Goal: Communication & Community: Share content

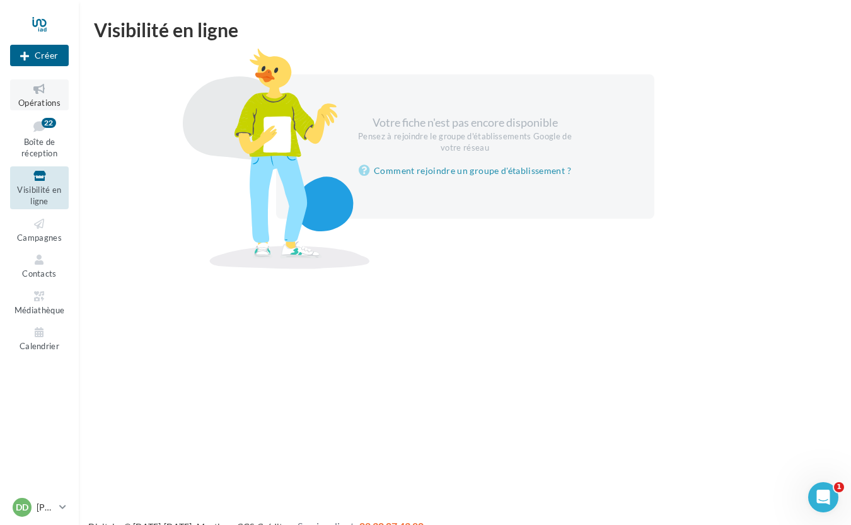
click at [38, 96] on icon at bounding box center [39, 89] width 51 height 14
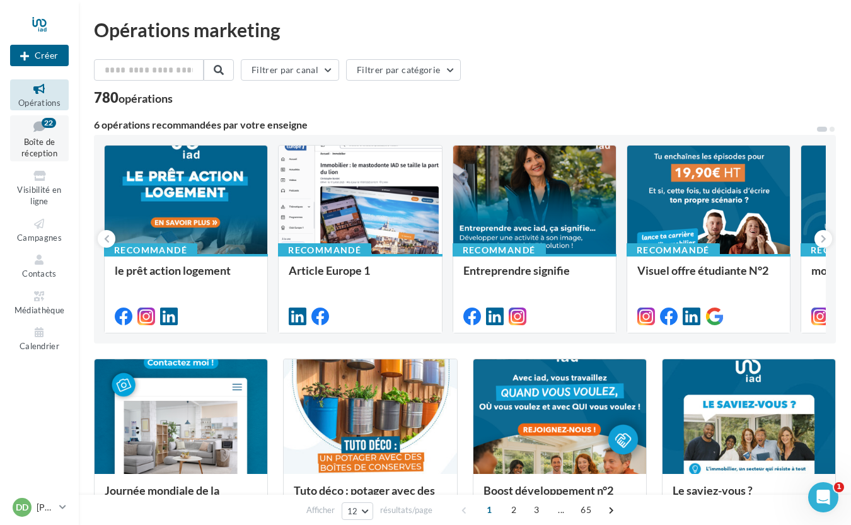
click at [40, 131] on icon at bounding box center [39, 126] width 51 height 17
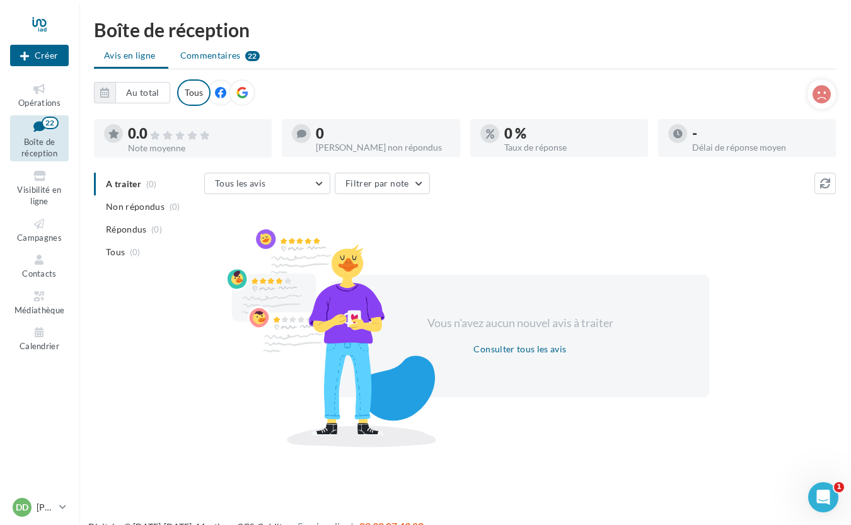
click at [217, 60] on span "Commentaires" at bounding box center [210, 55] width 60 height 13
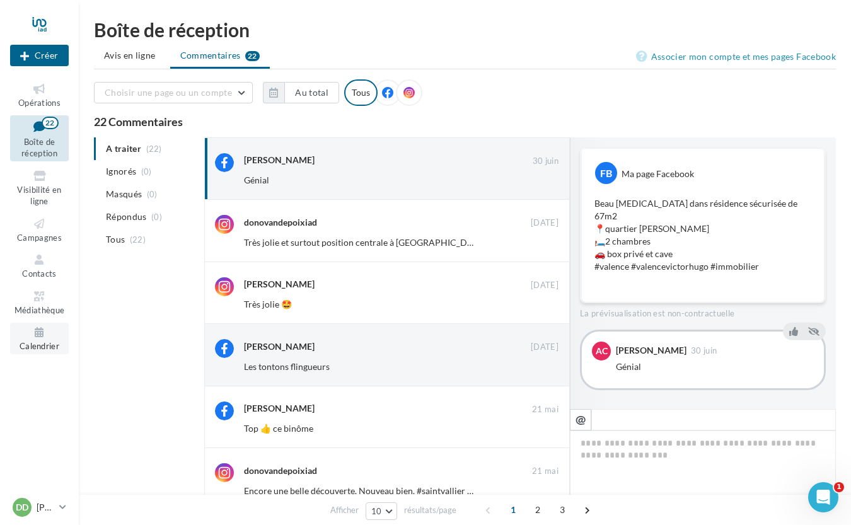
click at [38, 332] on icon at bounding box center [39, 332] width 51 height 14
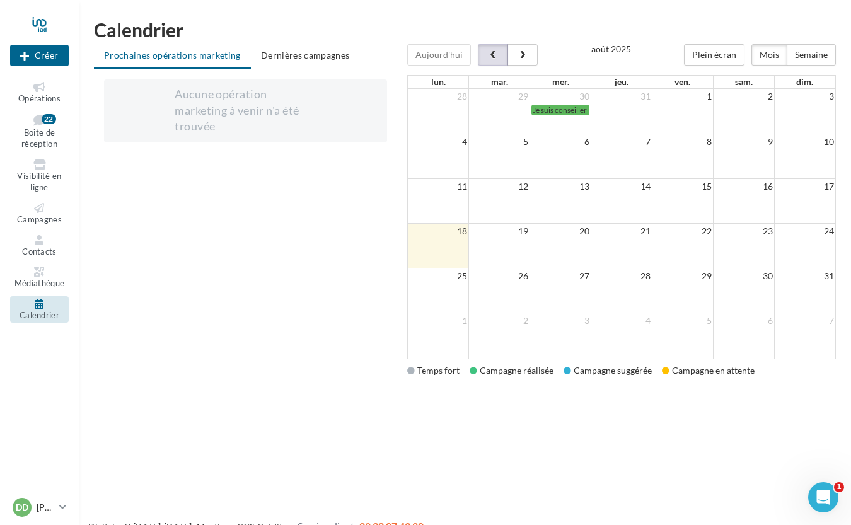
click at [492, 55] on span "button" at bounding box center [492, 55] width 11 height 9
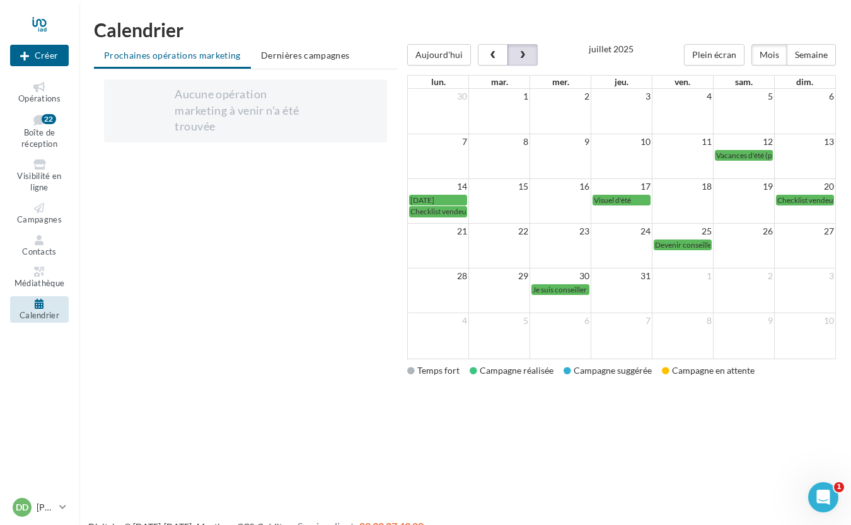
click at [520, 59] on span "button" at bounding box center [522, 55] width 11 height 9
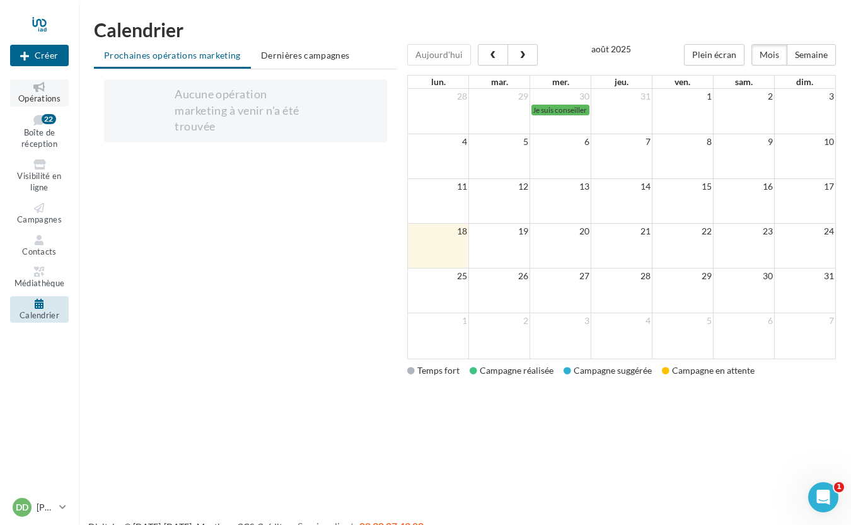
click at [37, 101] on span "Opérations" at bounding box center [39, 98] width 42 height 10
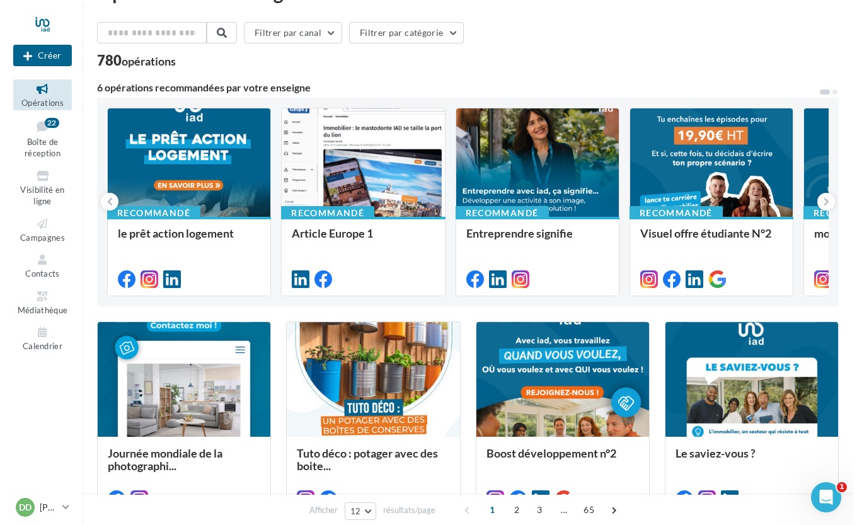
scroll to position [38, 0]
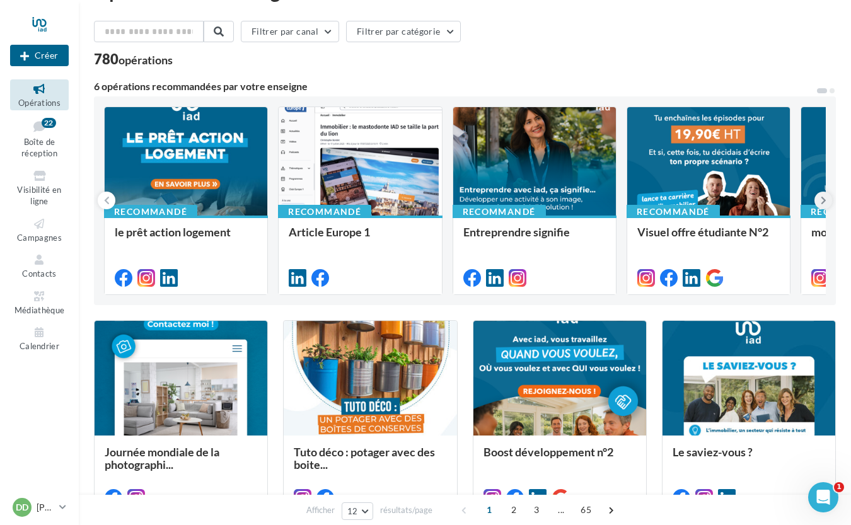
click at [822, 199] on icon at bounding box center [823, 200] width 6 height 13
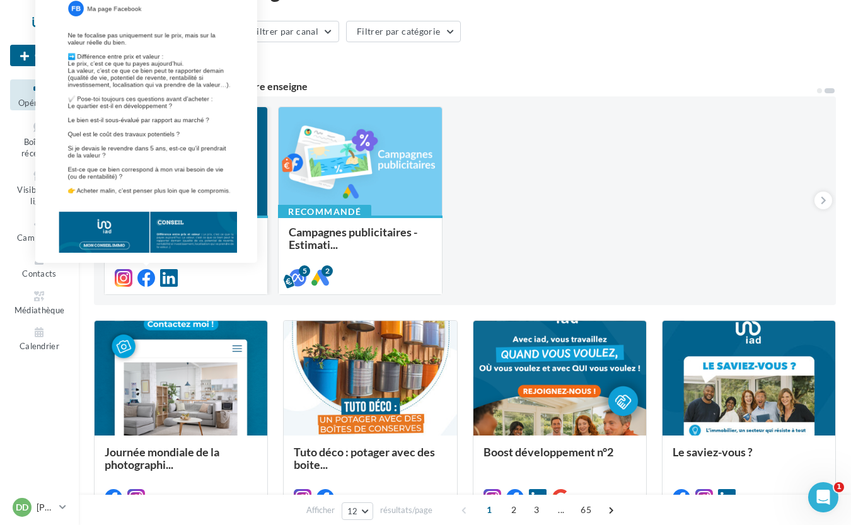
click at [146, 277] on icon at bounding box center [146, 278] width 18 height 18
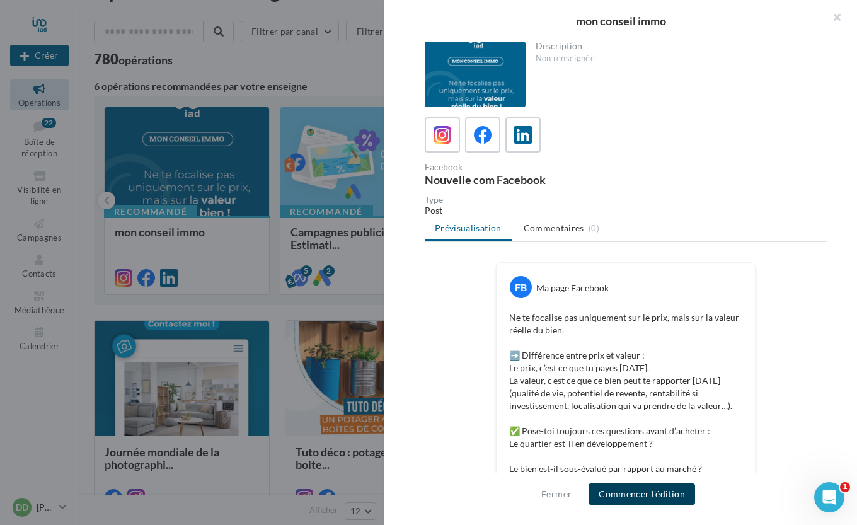
click at [640, 495] on button "Commencer l'édition" at bounding box center [641, 493] width 106 height 21
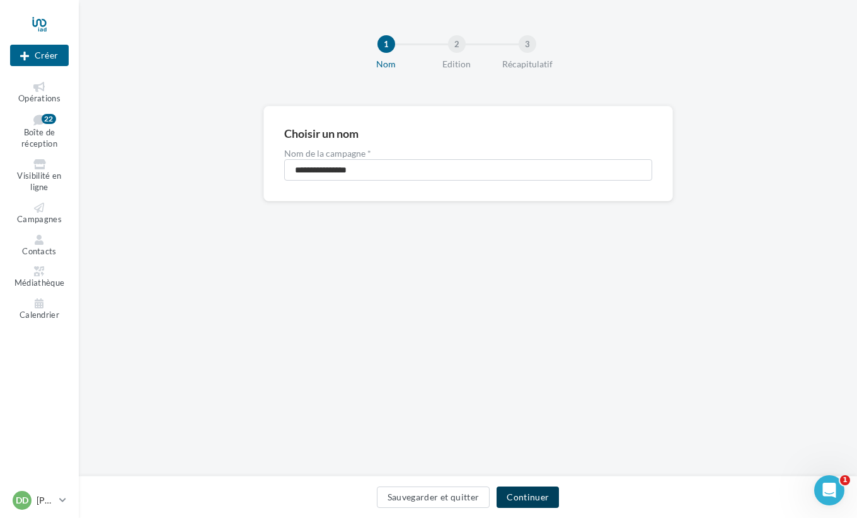
click at [515, 504] on button "Continuer" at bounding box center [527, 497] width 62 height 21
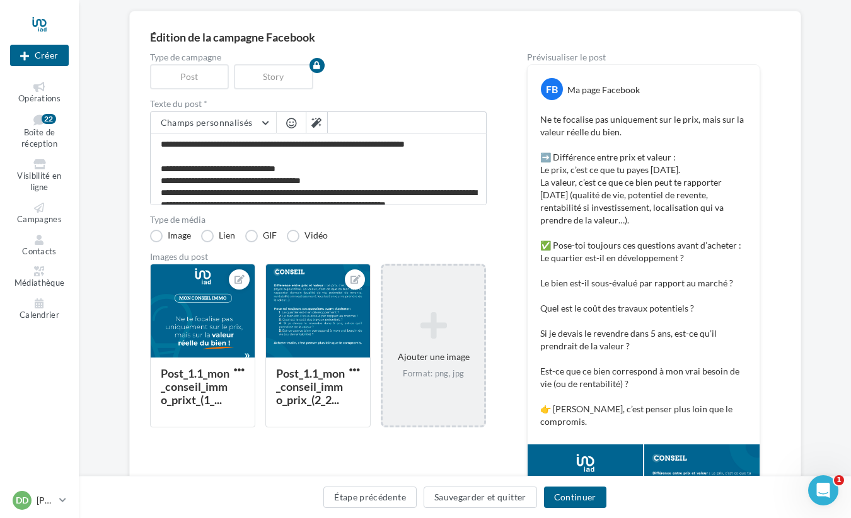
click at [430, 349] on div "Ajouter une image Format: png, jpg" at bounding box center [432, 346] width 101 height 81
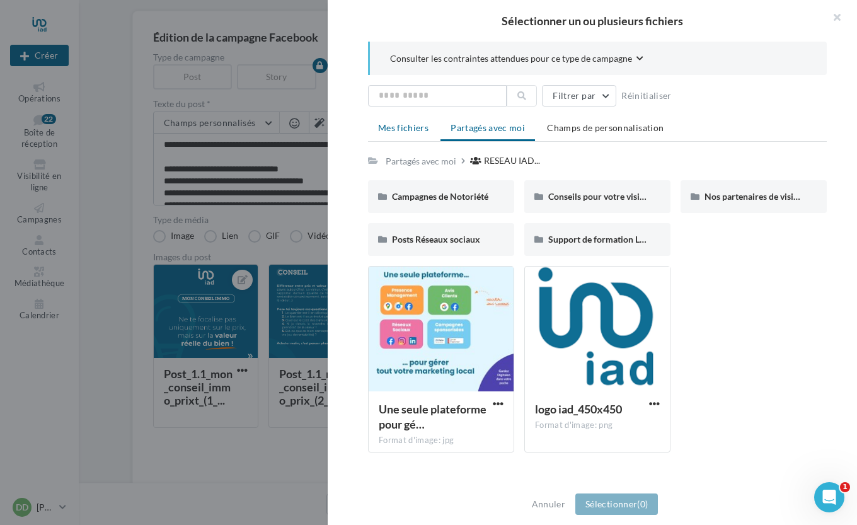
click at [417, 133] on li "Mes fichiers" at bounding box center [403, 128] width 71 height 23
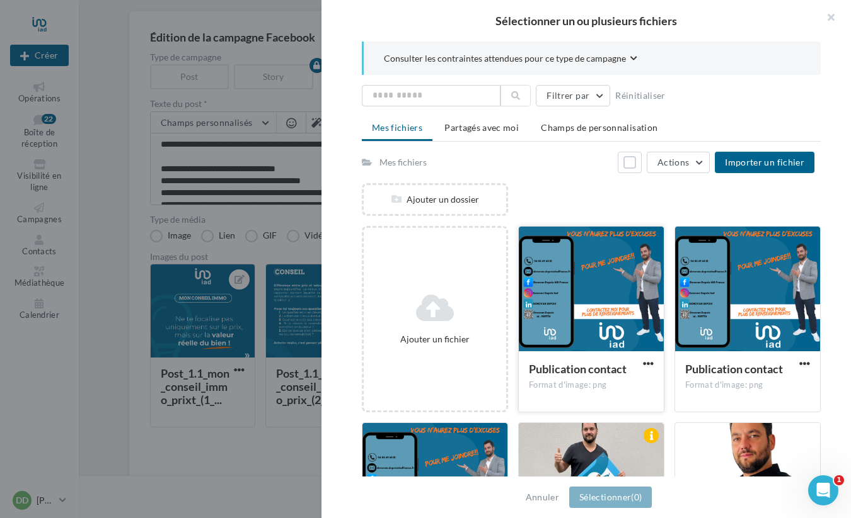
click at [620, 286] on div at bounding box center [590, 290] width 145 height 126
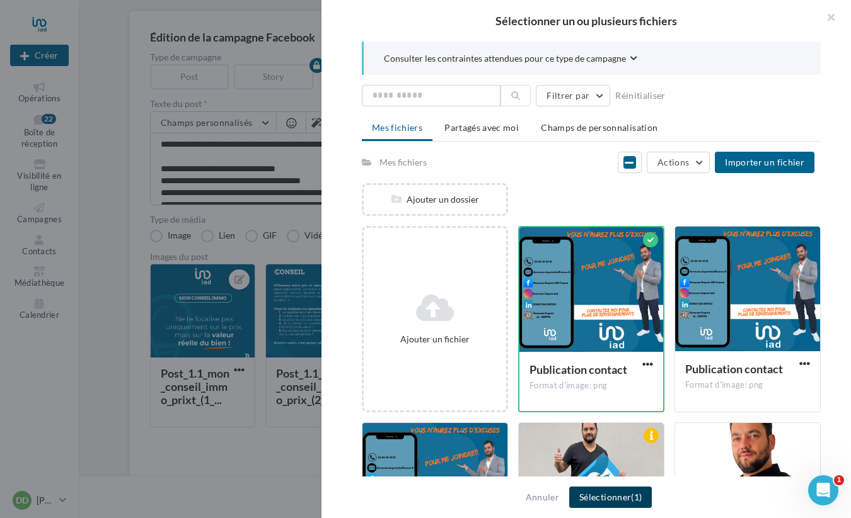
click at [602, 495] on button "Sélectionner (1)" at bounding box center [610, 497] width 83 height 21
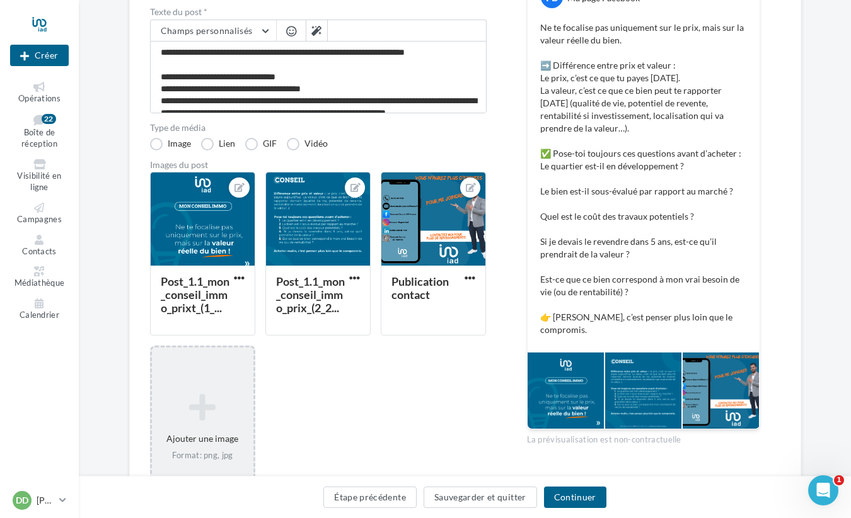
scroll to position [281, 0]
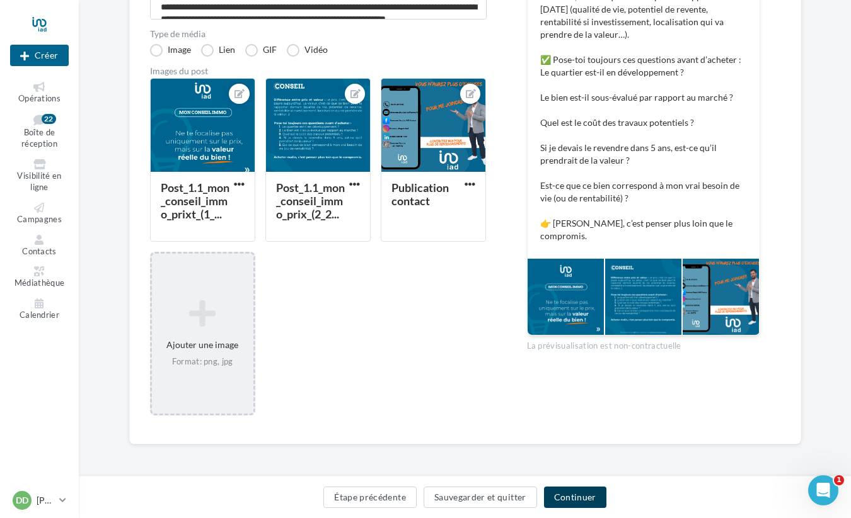
click at [581, 493] on button "Continuer" at bounding box center [575, 497] width 62 height 21
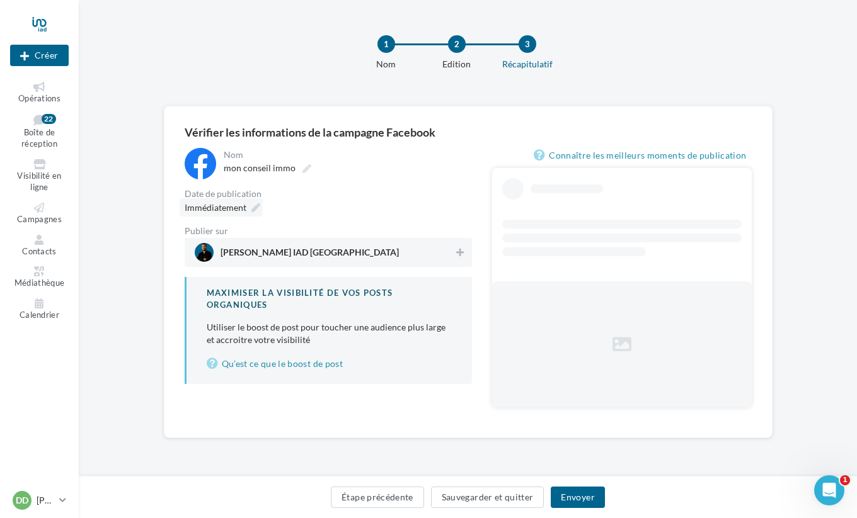
click at [227, 203] on span "Immédiatement" at bounding box center [216, 207] width 62 height 11
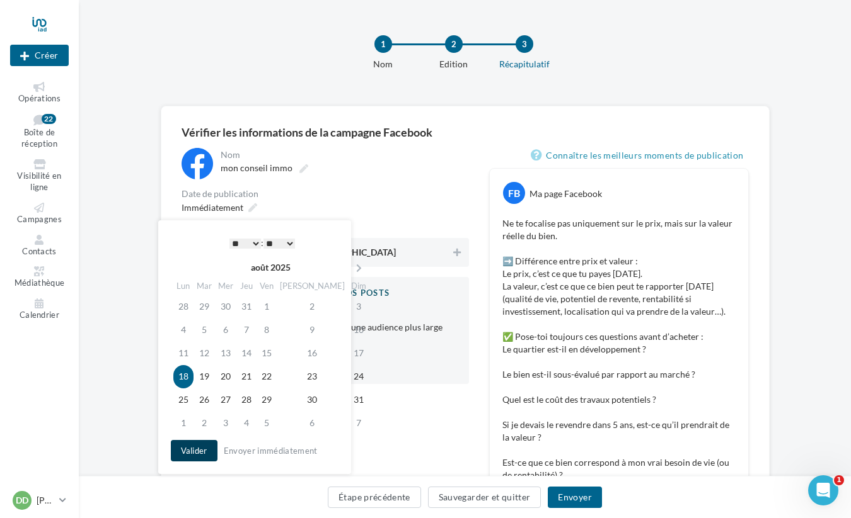
click at [198, 450] on button "Valider" at bounding box center [194, 450] width 47 height 21
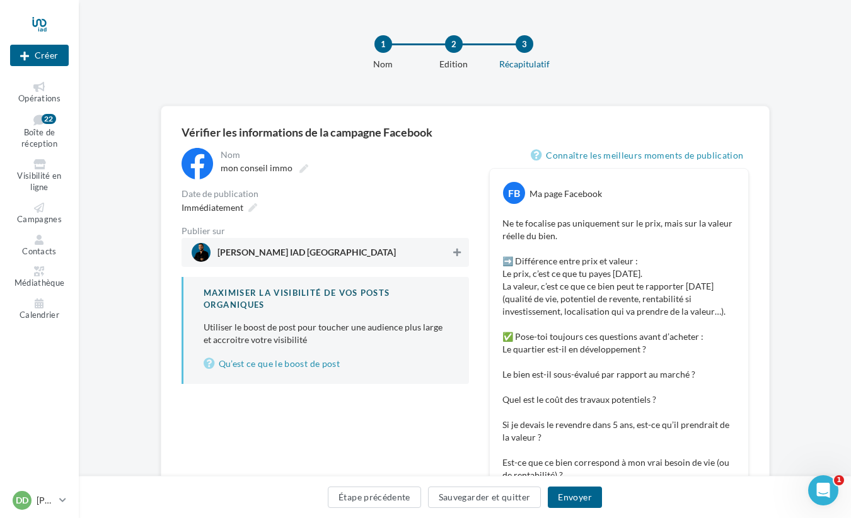
click at [453, 253] on icon at bounding box center [457, 252] width 8 height 9
click at [571, 497] on button "Envoyer" at bounding box center [574, 497] width 54 height 21
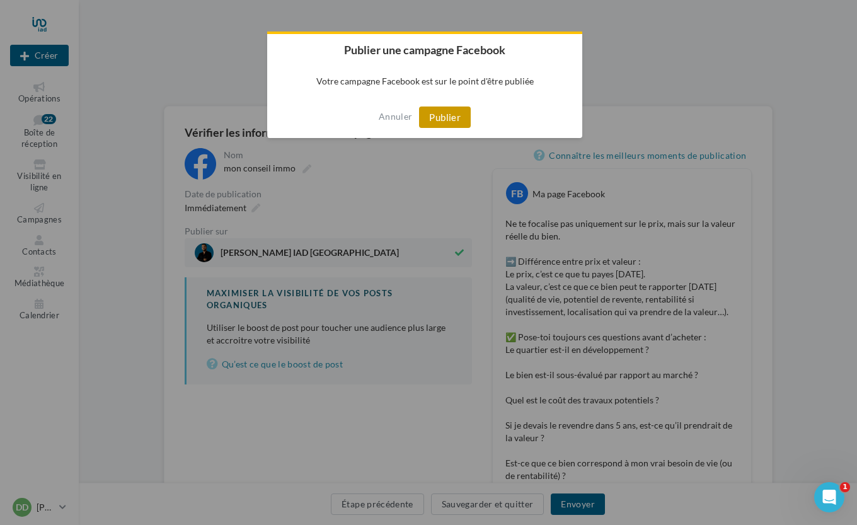
click at [445, 122] on button "Publier" at bounding box center [445, 116] width 52 height 21
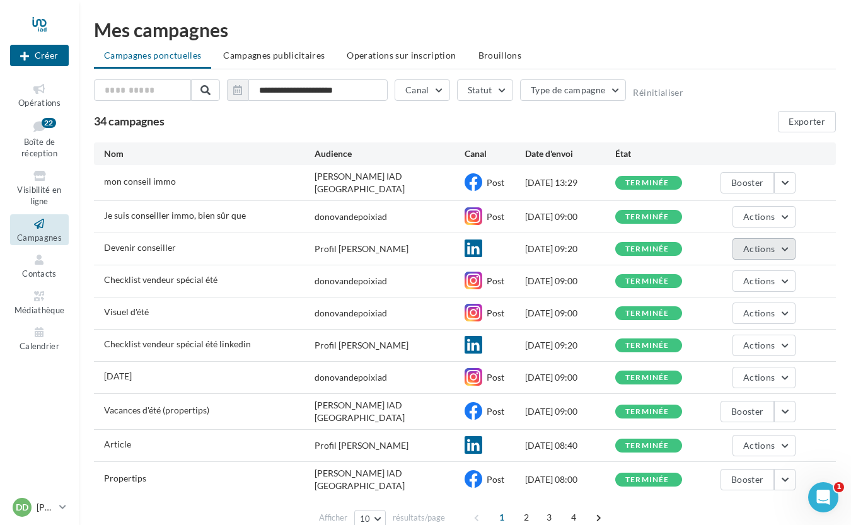
click at [786, 248] on button "Actions" at bounding box center [763, 248] width 63 height 21
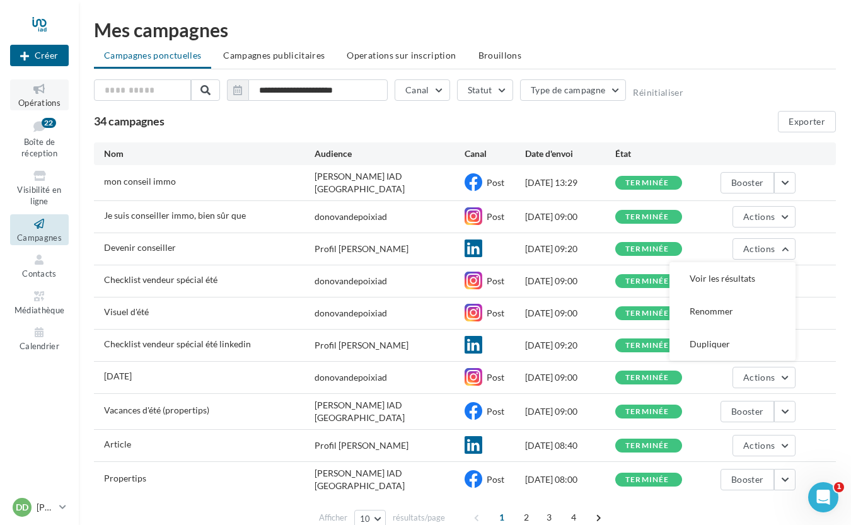
click at [37, 91] on icon at bounding box center [39, 89] width 51 height 14
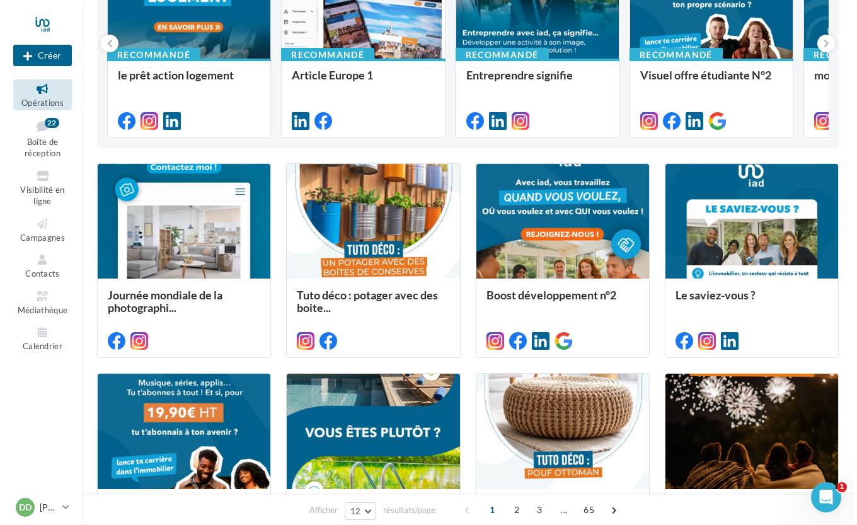
scroll to position [203, 0]
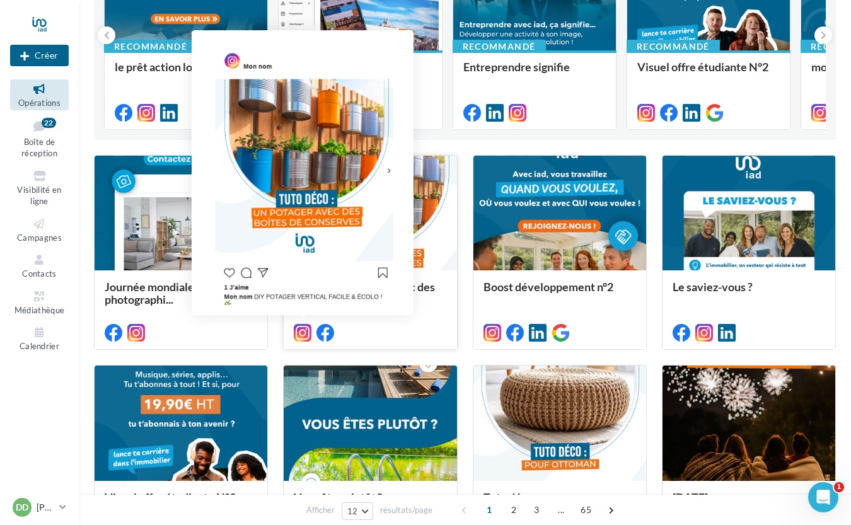
click at [304, 335] on icon at bounding box center [303, 333] width 18 height 18
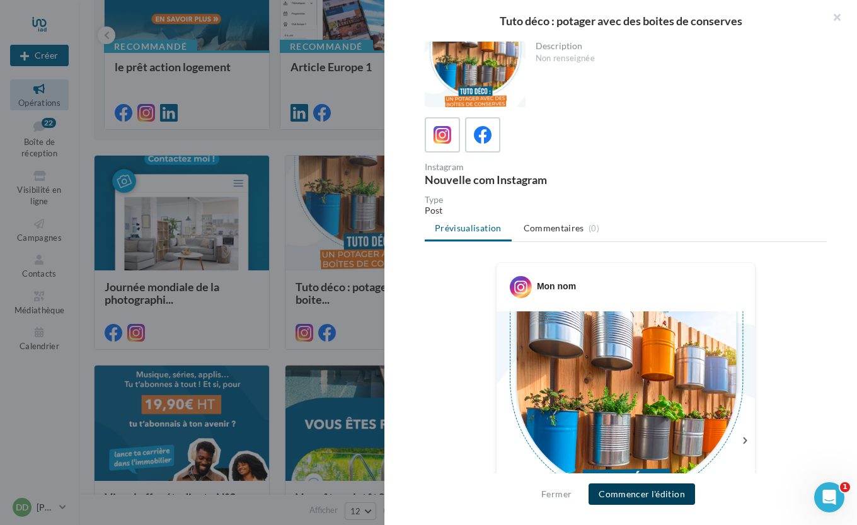
click at [636, 491] on button "Commencer l'édition" at bounding box center [641, 493] width 106 height 21
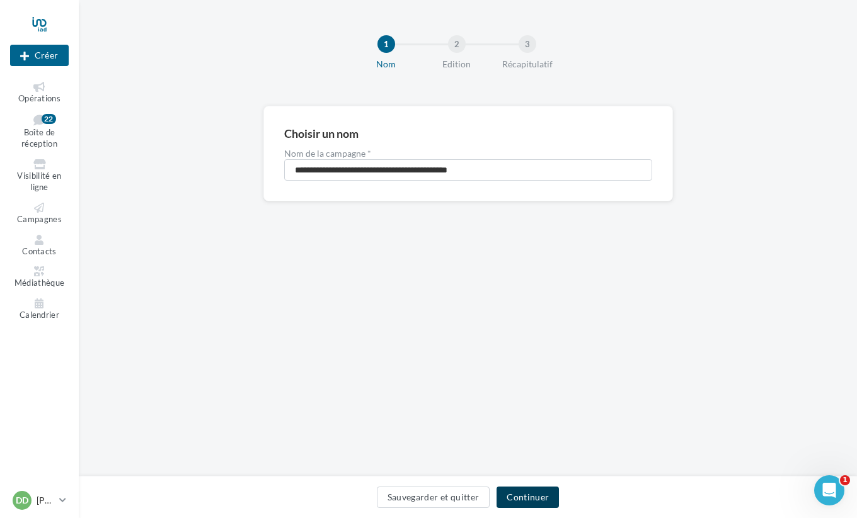
click at [523, 494] on button "Continuer" at bounding box center [527, 497] width 62 height 21
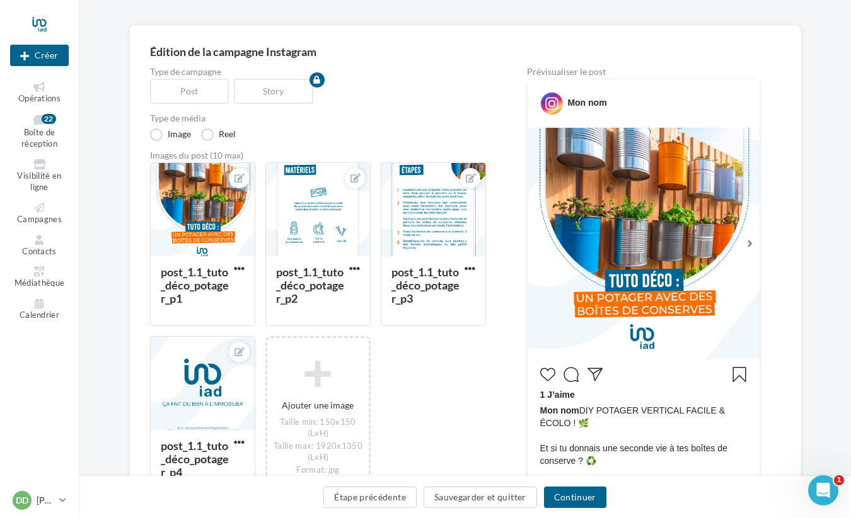
scroll to position [94, 0]
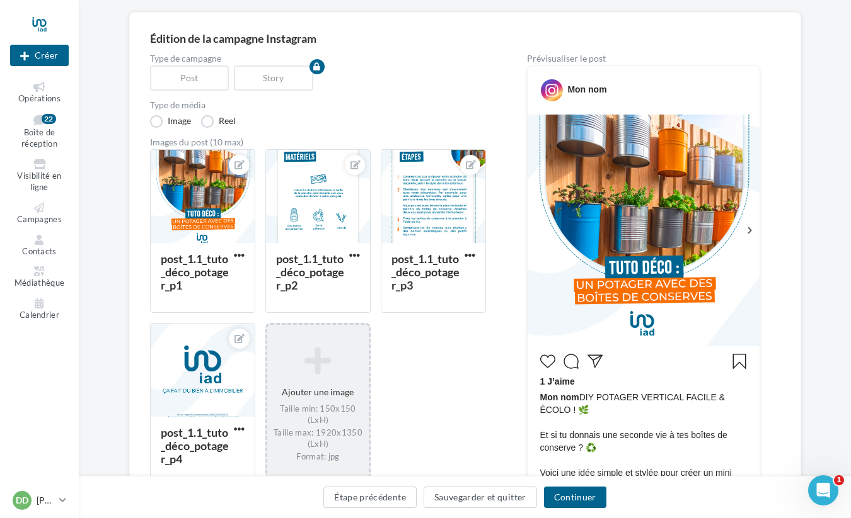
click at [320, 358] on icon at bounding box center [317, 361] width 91 height 30
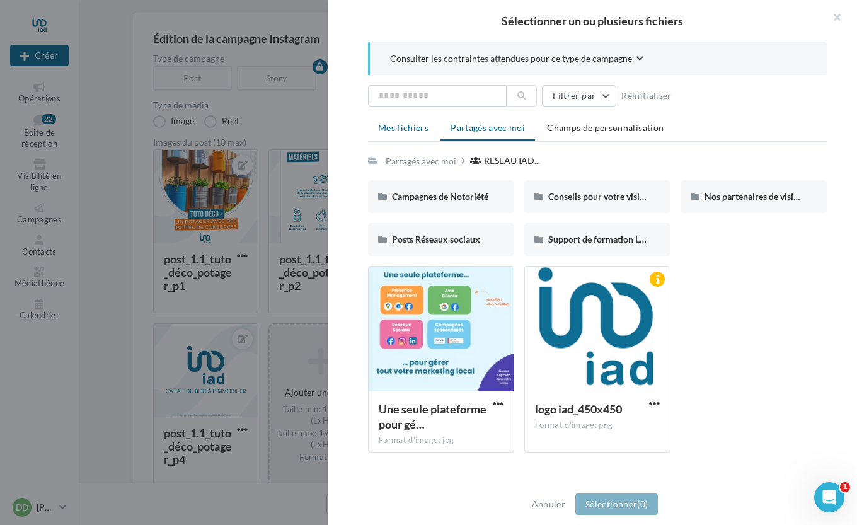
click at [424, 122] on span "Mes fichiers" at bounding box center [403, 127] width 50 height 11
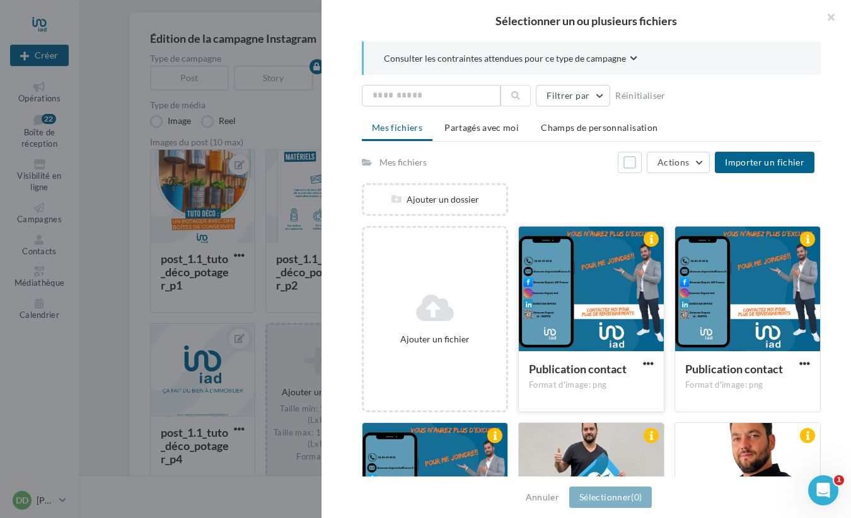
click at [559, 285] on div at bounding box center [590, 290] width 145 height 126
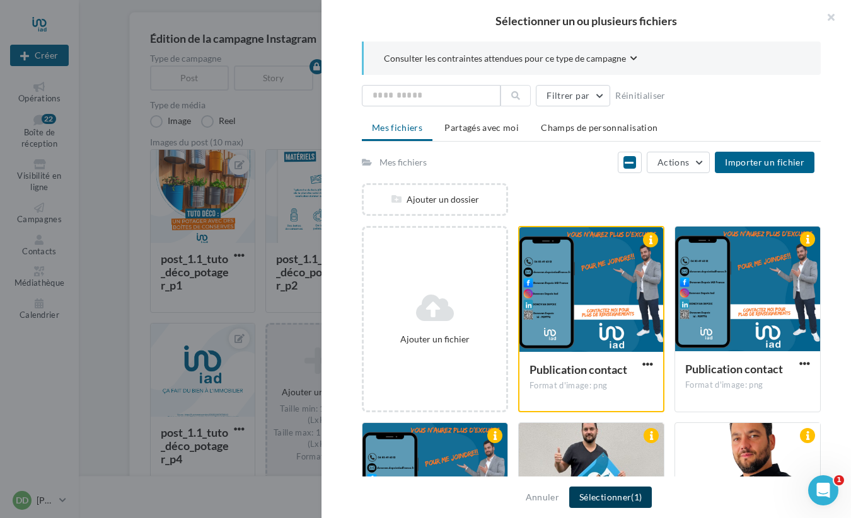
click at [603, 501] on button "Sélectionner (1)" at bounding box center [610, 497] width 83 height 21
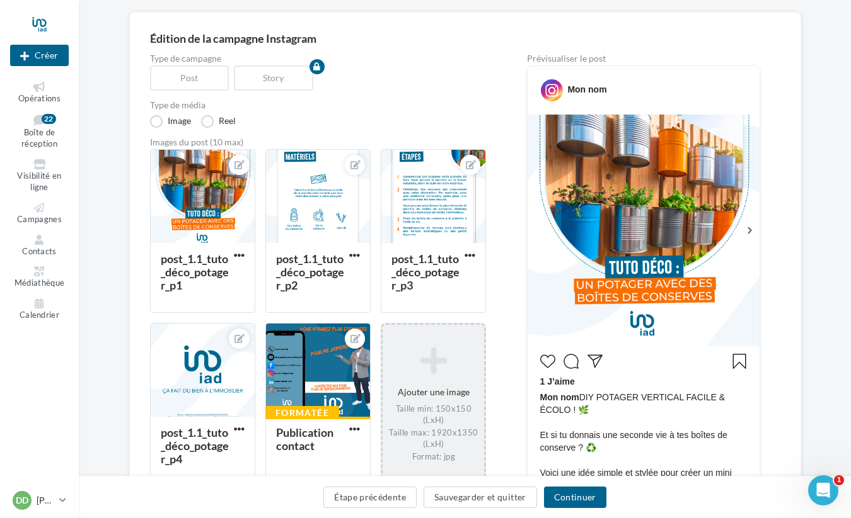
click at [561, 398] on span "Mon nom" at bounding box center [559, 397] width 39 height 10
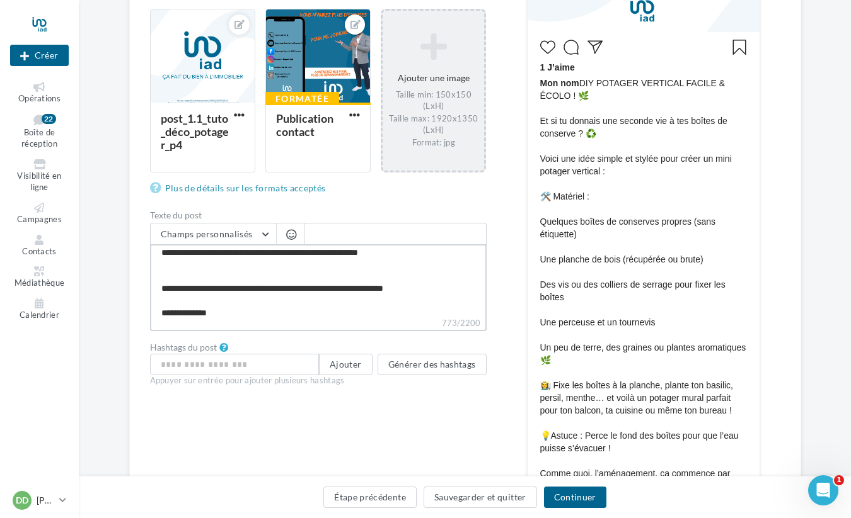
scroll to position [0, 0]
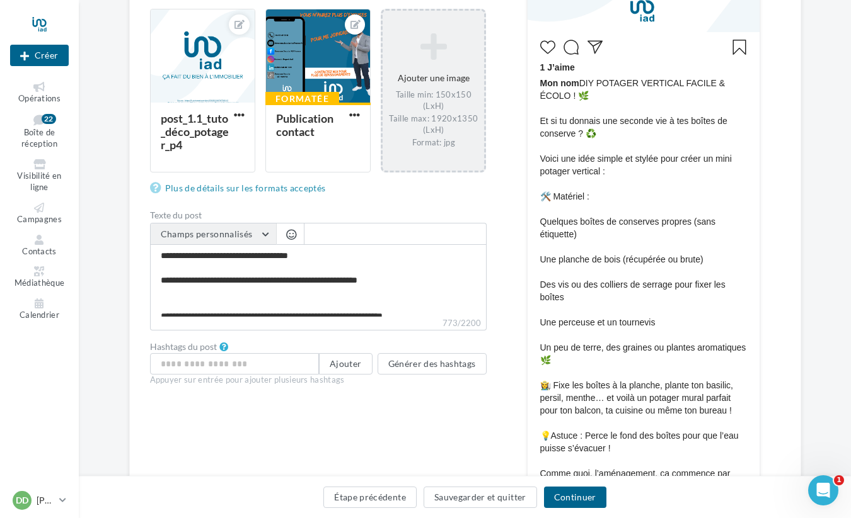
click at [238, 226] on button "Champs personnalisés" at bounding box center [213, 234] width 125 height 21
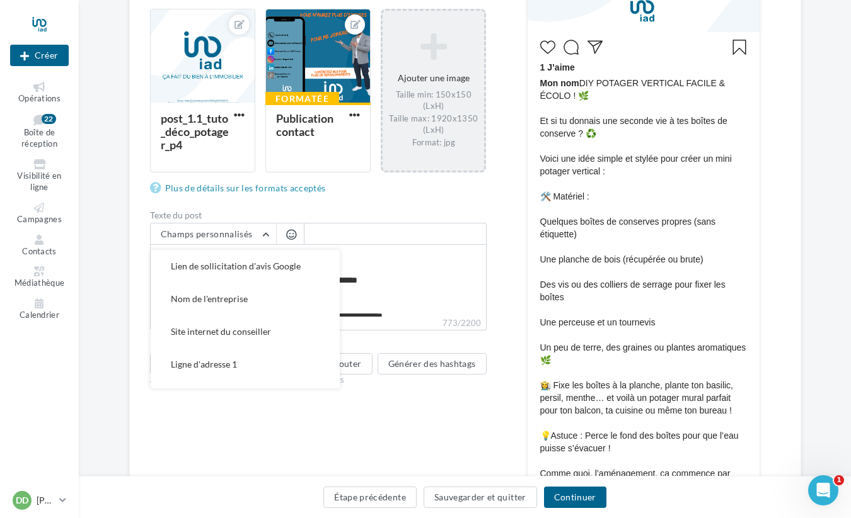
click at [355, 233] on span at bounding box center [395, 233] width 182 height 21
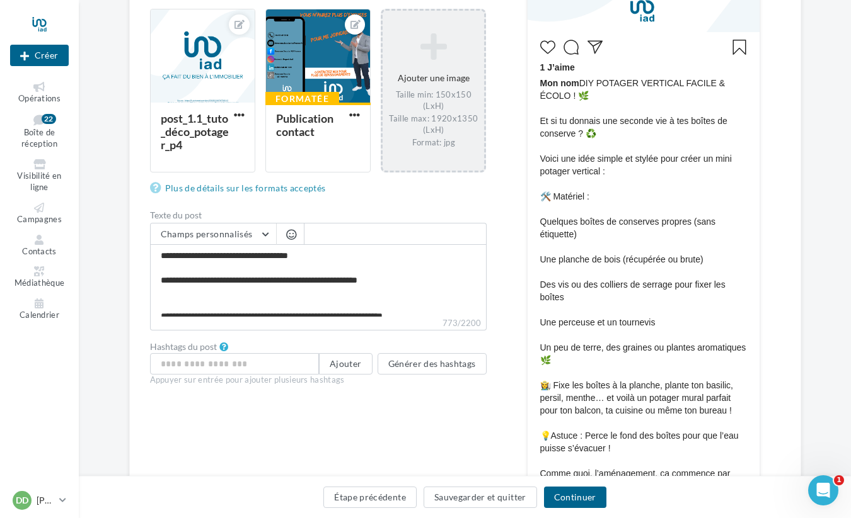
click at [355, 233] on span at bounding box center [395, 233] width 182 height 21
click at [159, 257] on textarea "**********" at bounding box center [318, 280] width 336 height 72
type textarea "**********"
click at [249, 360] on input "text" at bounding box center [234, 363] width 169 height 21
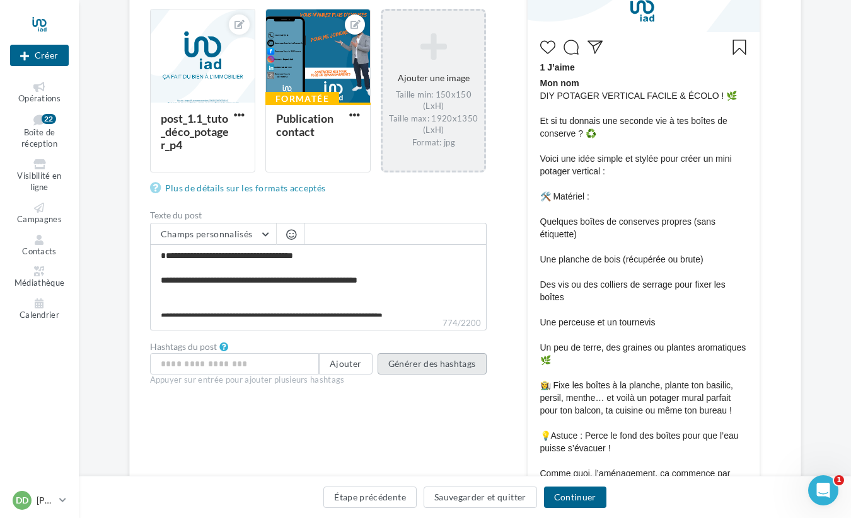
click at [402, 364] on button "Générer des hashtags" at bounding box center [431, 363] width 109 height 21
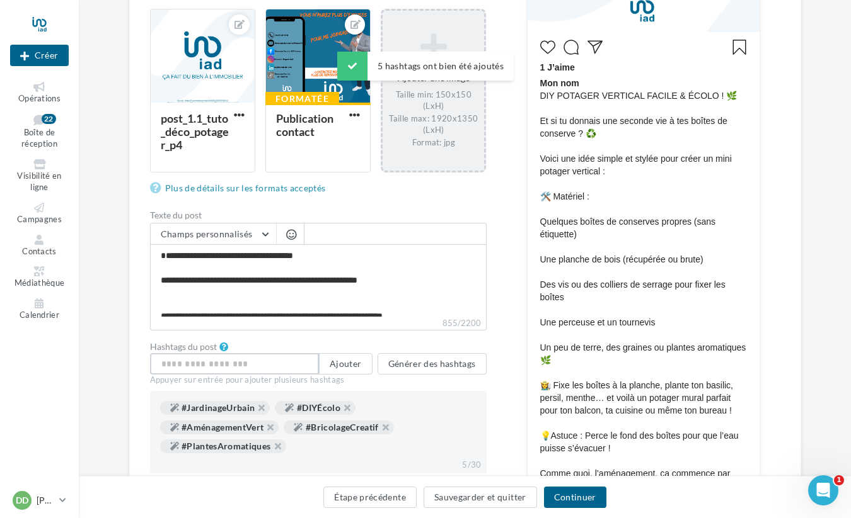
click at [232, 366] on input "text" at bounding box center [234, 363] width 169 height 21
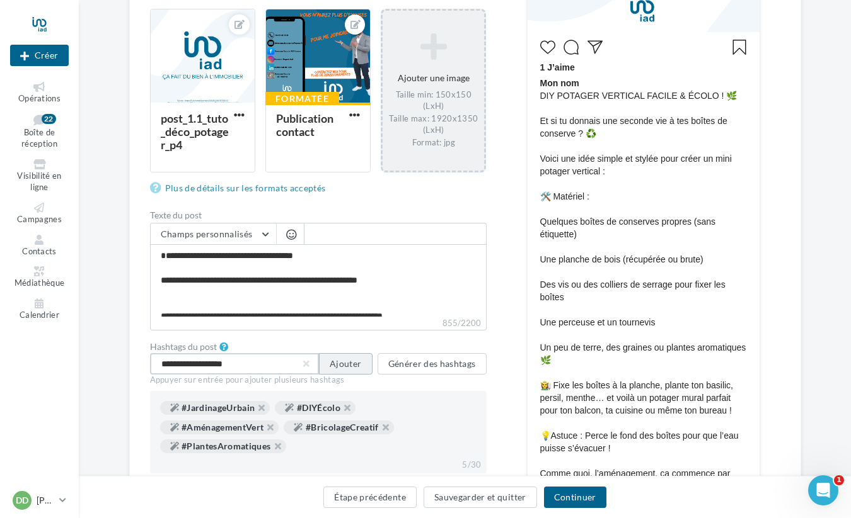
type input "**********"
click at [331, 369] on button "Ajouter" at bounding box center [345, 363] width 53 height 21
click at [256, 356] on input "text" at bounding box center [234, 363] width 169 height 21
type input "**********"
click at [355, 365] on button "Ajouter" at bounding box center [345, 363] width 53 height 21
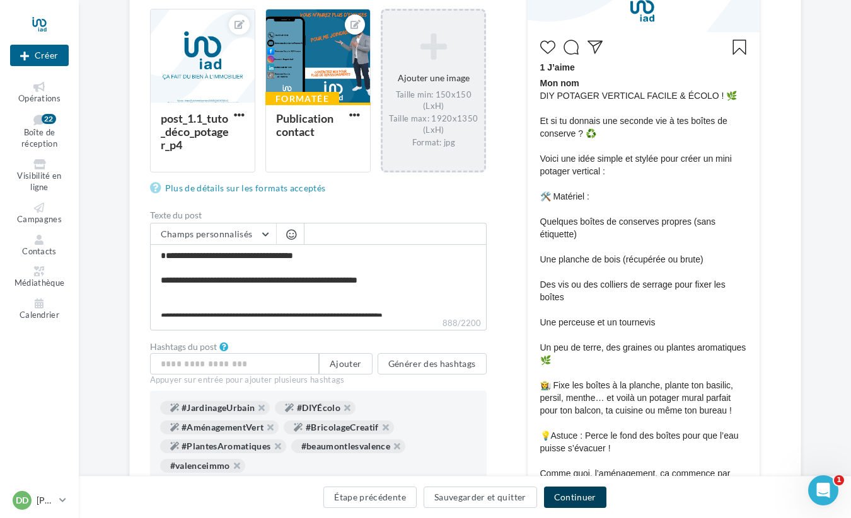
click at [575, 495] on button "Continuer" at bounding box center [575, 497] width 62 height 21
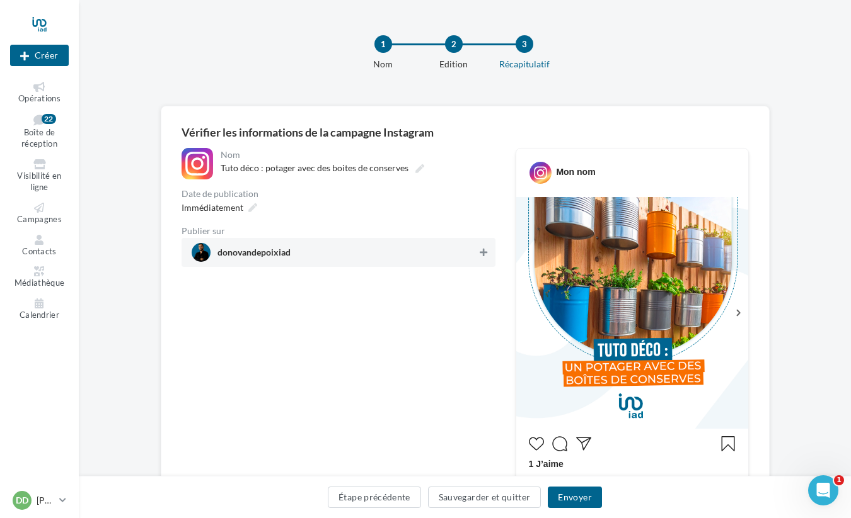
click at [486, 251] on icon at bounding box center [483, 252] width 8 height 9
click at [220, 209] on span "Immédiatement" at bounding box center [212, 207] width 62 height 11
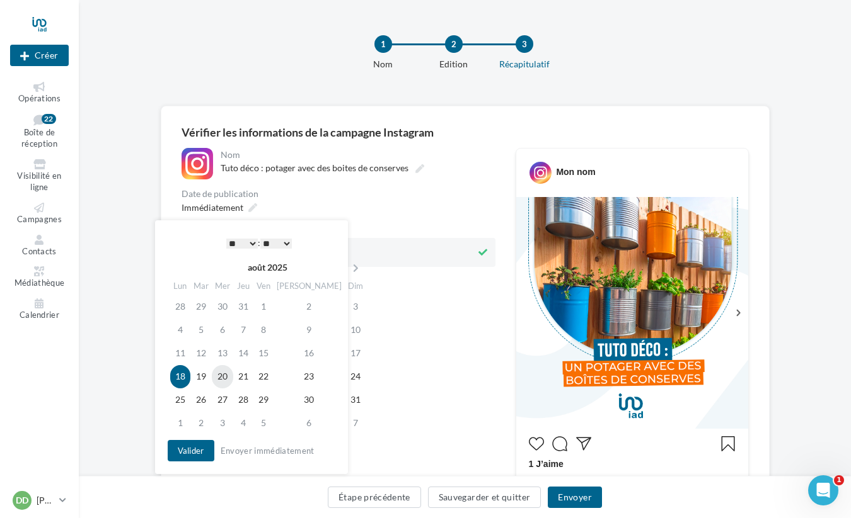
click at [227, 374] on td "20" at bounding box center [222, 376] width 21 height 23
click at [198, 448] on button "Valider" at bounding box center [191, 450] width 47 height 21
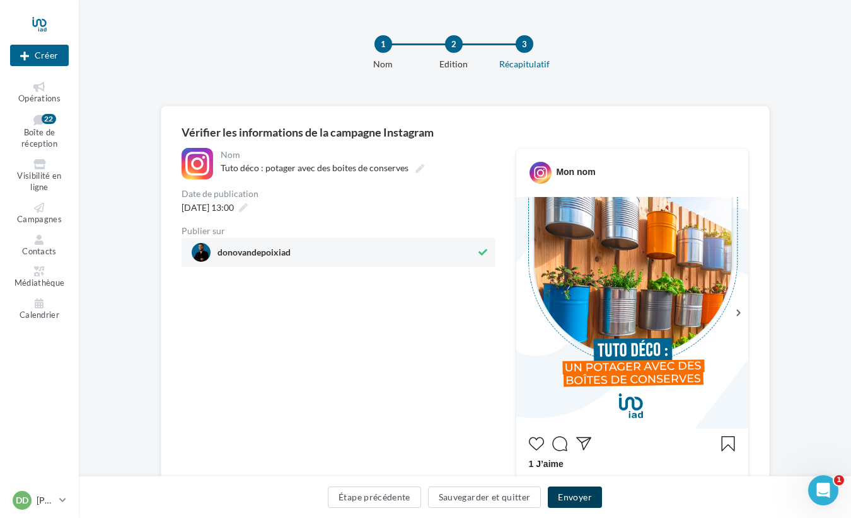
click at [583, 492] on button "Envoyer" at bounding box center [574, 497] width 54 height 21
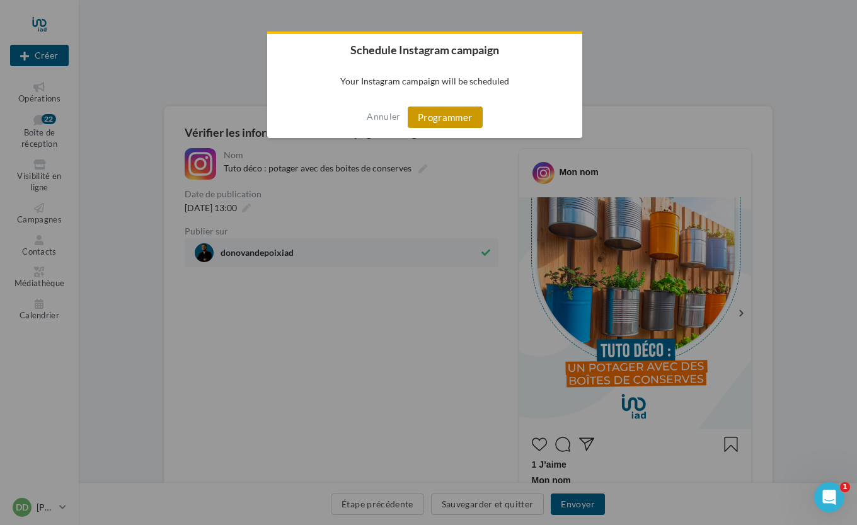
click at [434, 117] on button "Programmer" at bounding box center [445, 116] width 75 height 21
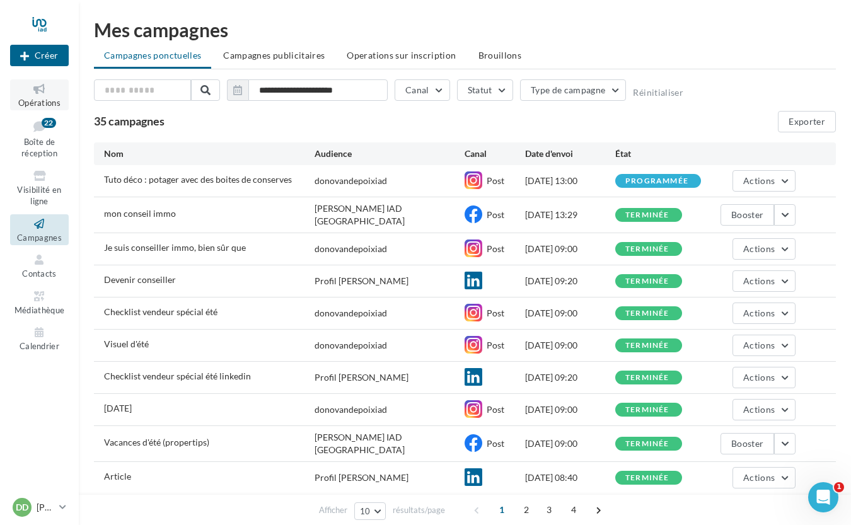
click at [36, 102] on span "Opérations" at bounding box center [39, 103] width 42 height 10
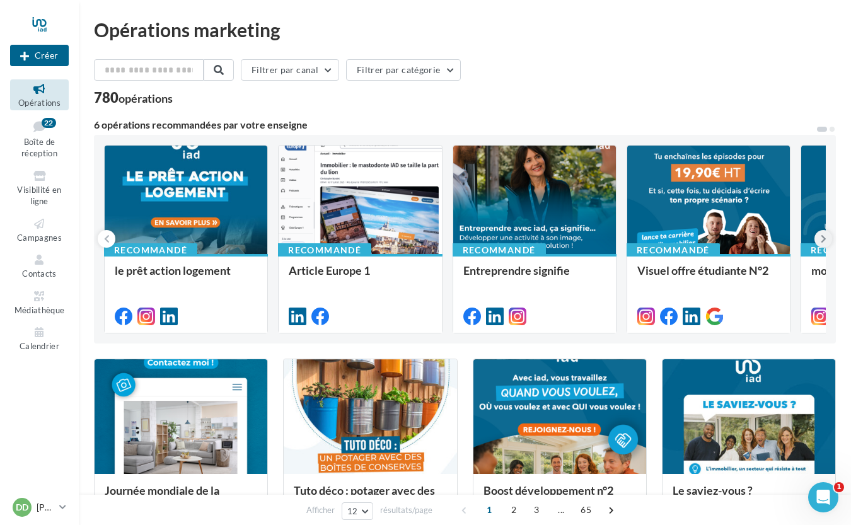
click at [818, 236] on button at bounding box center [823, 239] width 18 height 18
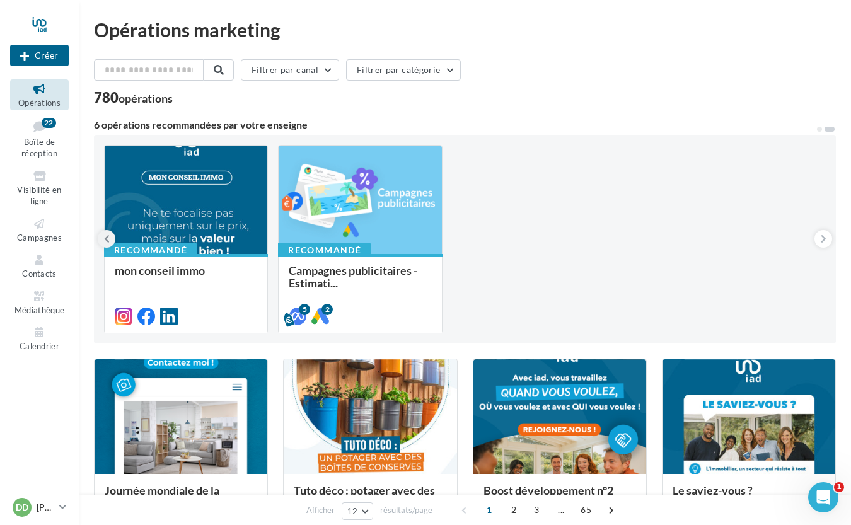
click at [103, 238] on button at bounding box center [107, 239] width 18 height 18
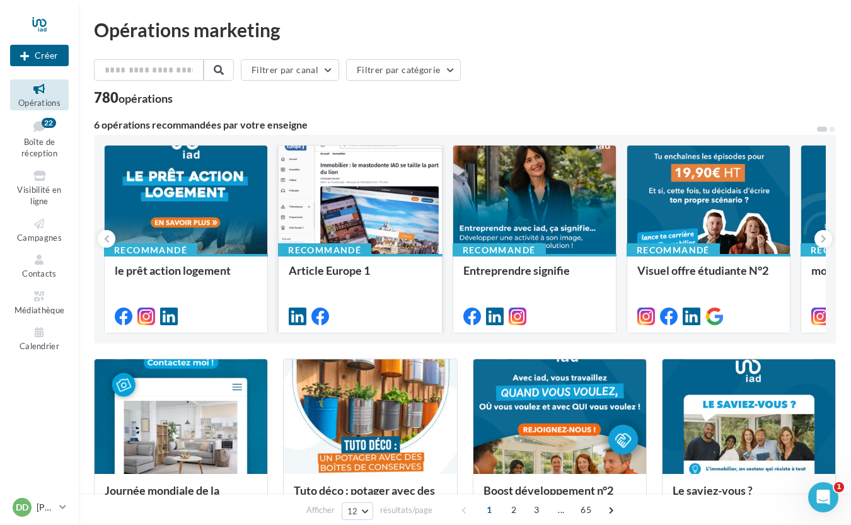
click at [399, 193] on div at bounding box center [359, 201] width 163 height 110
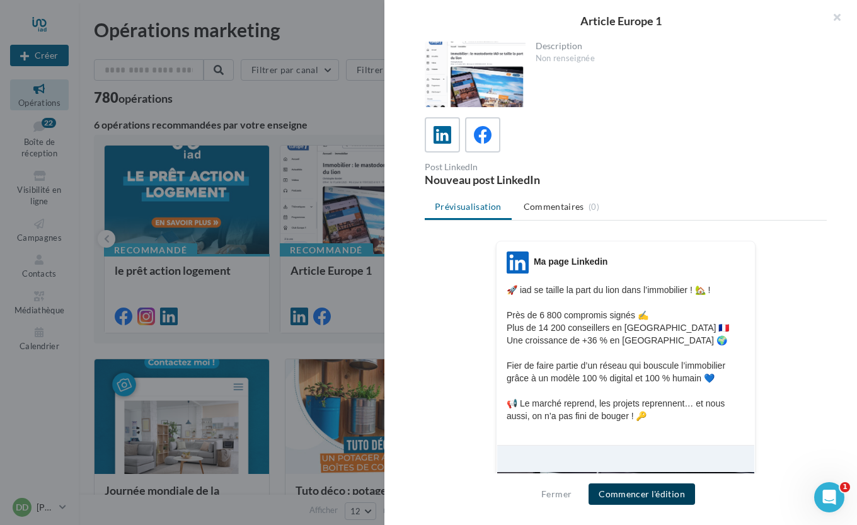
click at [631, 500] on button "Commencer l'édition" at bounding box center [641, 493] width 106 height 21
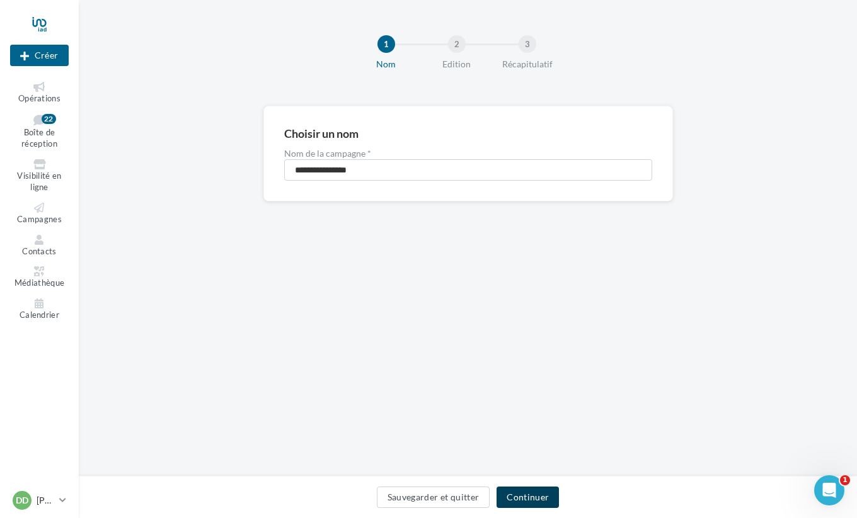
click at [525, 505] on button "Continuer" at bounding box center [527, 497] width 62 height 21
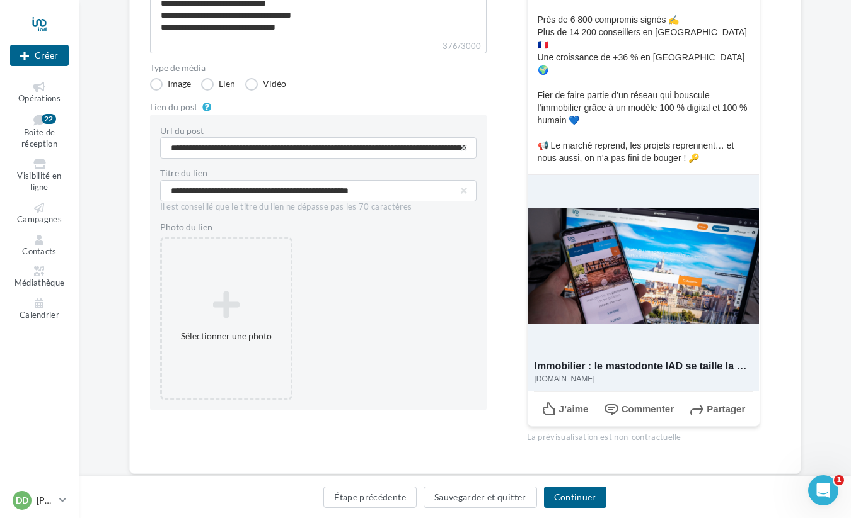
scroll to position [215, 0]
click at [215, 314] on icon at bounding box center [226, 304] width 118 height 30
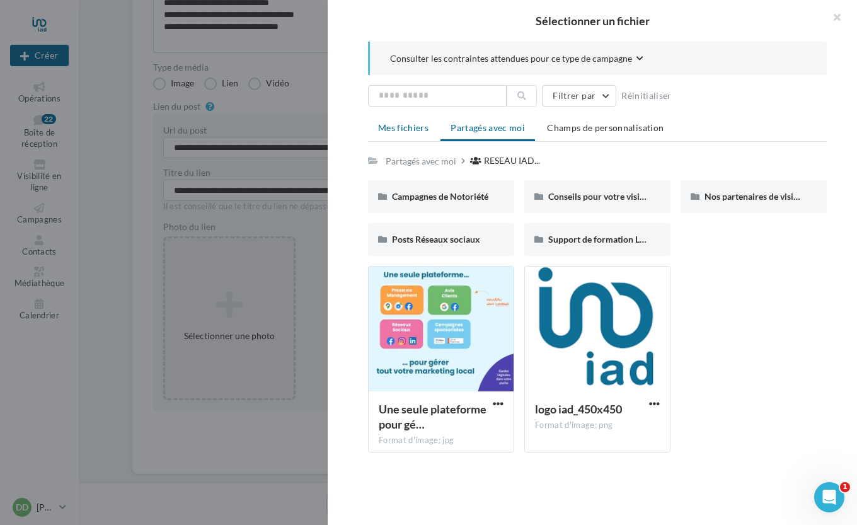
click at [402, 132] on span "Mes fichiers" at bounding box center [403, 127] width 50 height 11
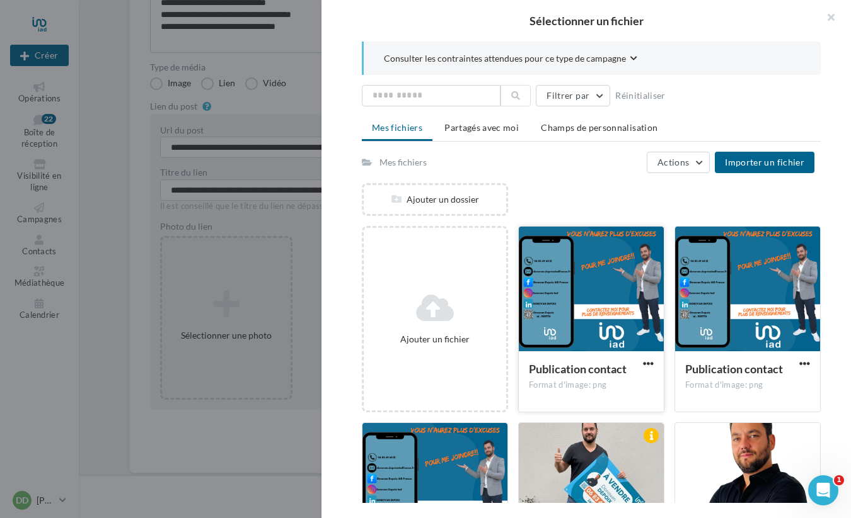
click at [583, 292] on div at bounding box center [590, 290] width 145 height 126
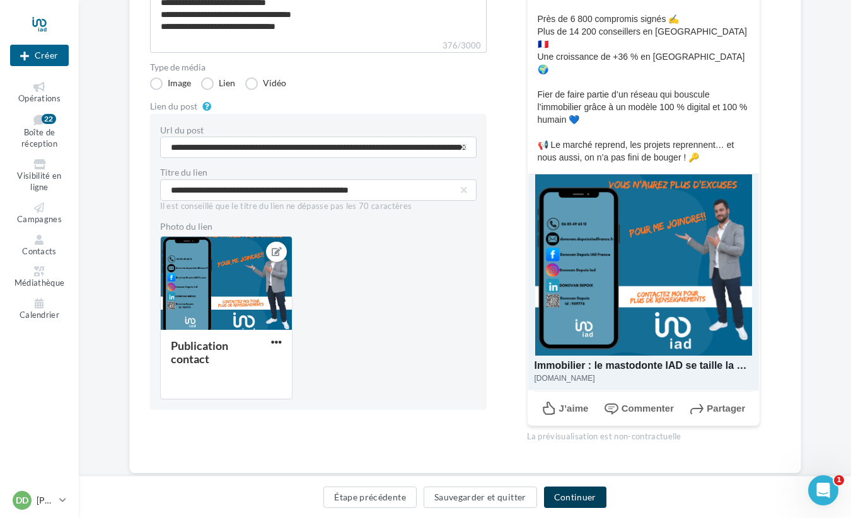
click at [590, 495] on button "Continuer" at bounding box center [575, 497] width 62 height 21
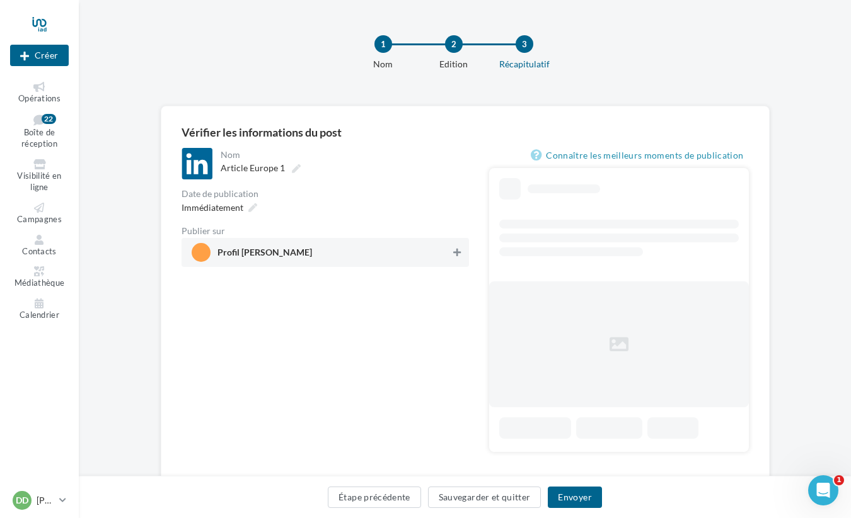
click at [455, 255] on icon at bounding box center [457, 252] width 8 height 9
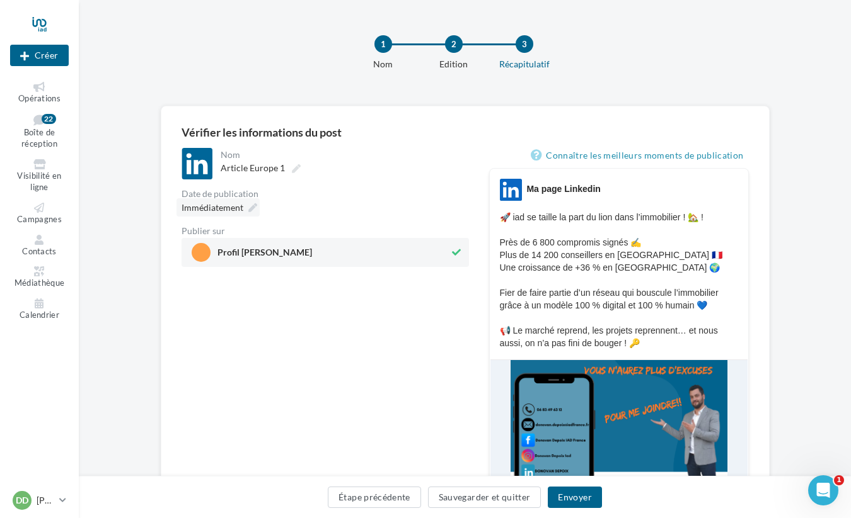
click at [239, 209] on span "Immédiatement" at bounding box center [212, 207] width 62 height 11
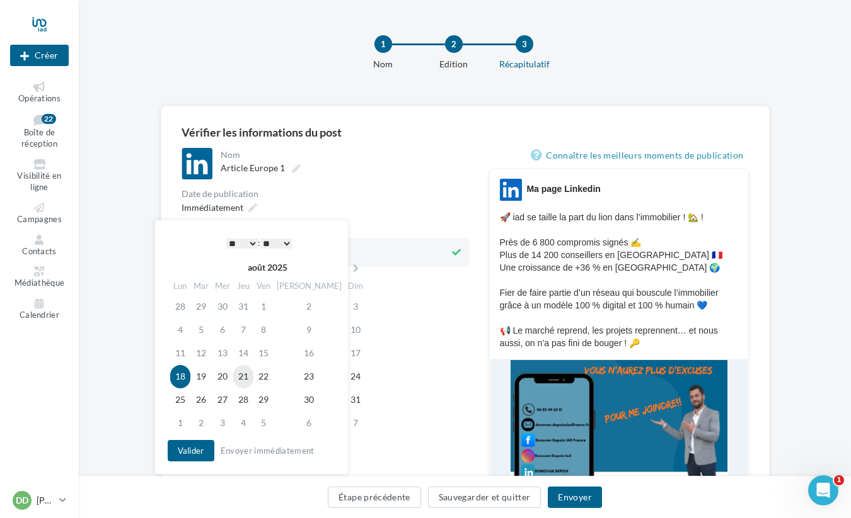
click at [253, 379] on td "21" at bounding box center [243, 376] width 20 height 23
click at [202, 449] on button "Valider" at bounding box center [191, 450] width 47 height 21
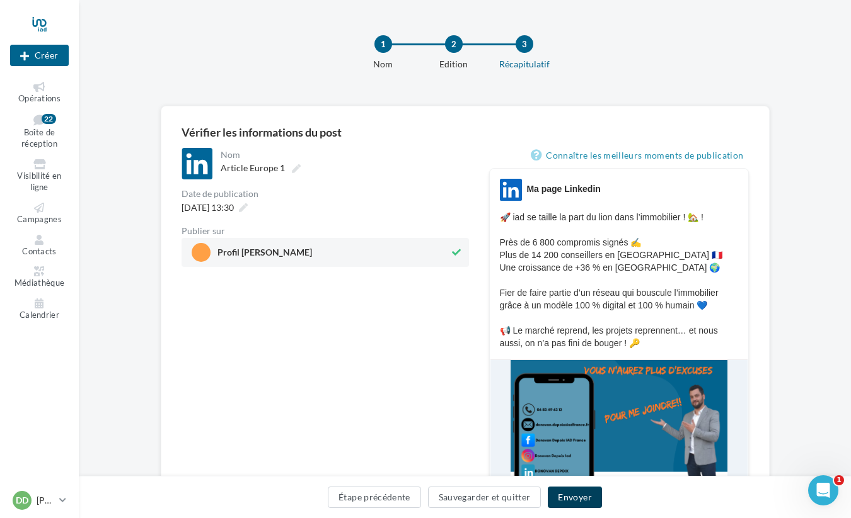
click at [568, 493] on button "Envoyer" at bounding box center [574, 497] width 54 height 21
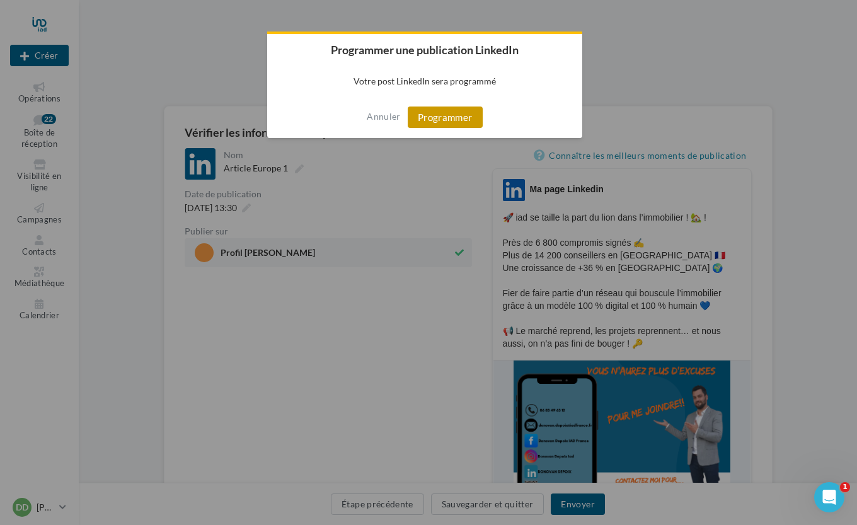
click at [444, 112] on button "Programmer" at bounding box center [445, 116] width 75 height 21
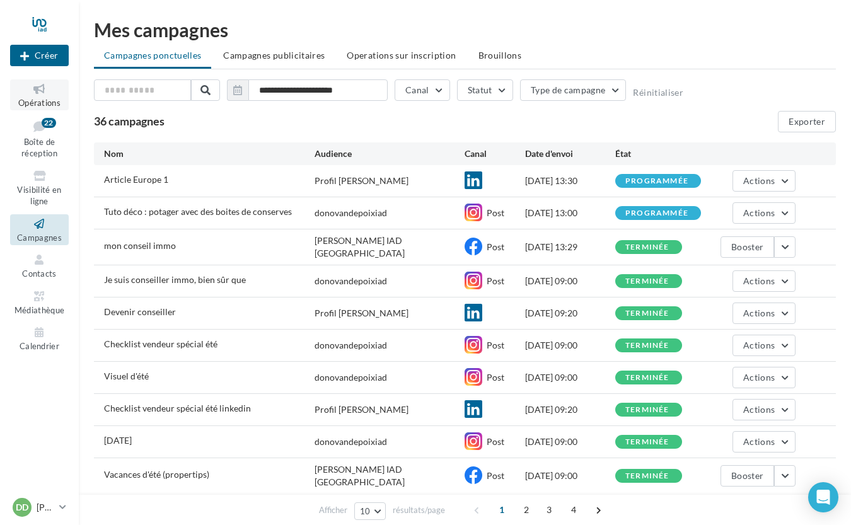
click at [42, 95] on icon at bounding box center [39, 89] width 51 height 14
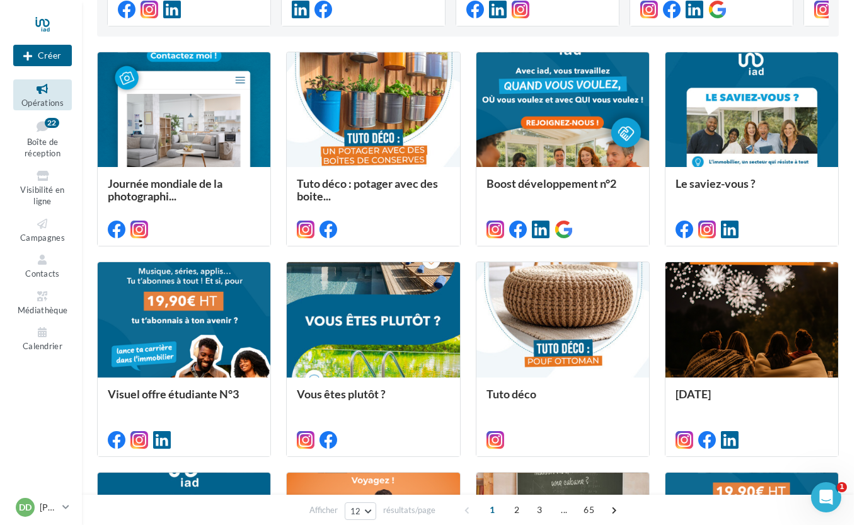
scroll to position [316, 0]
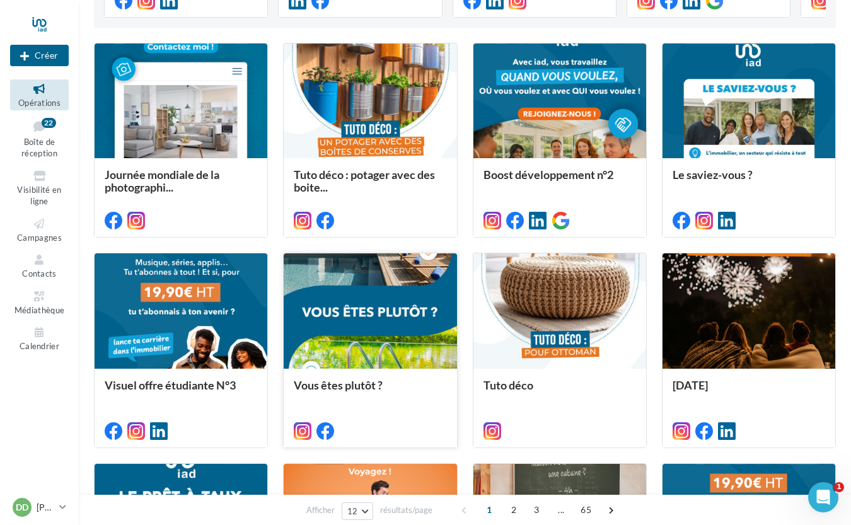
click at [388, 314] on div at bounding box center [370, 311] width 173 height 116
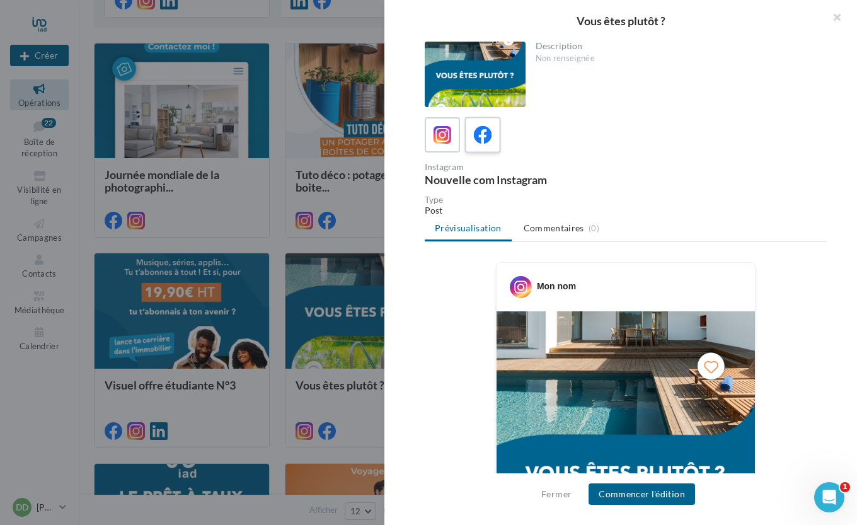
click at [495, 134] on label at bounding box center [482, 135] width 36 height 36
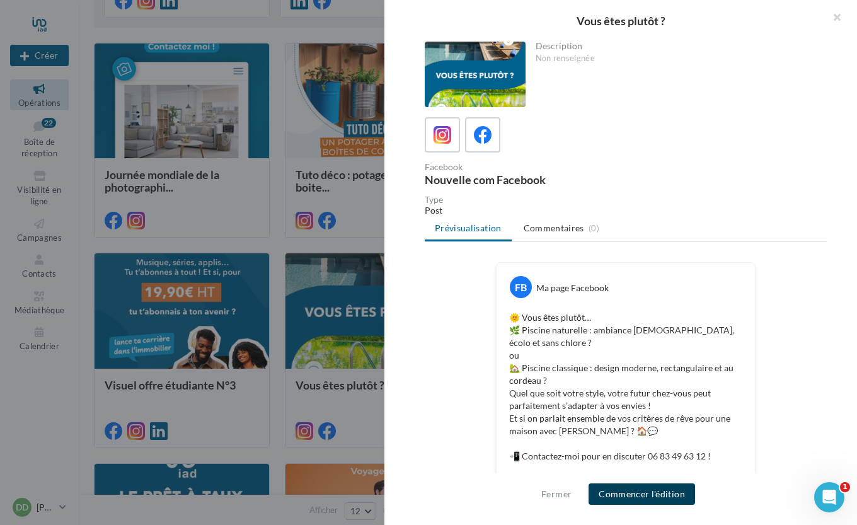
click at [642, 497] on button "Commencer l'édition" at bounding box center [641, 493] width 106 height 21
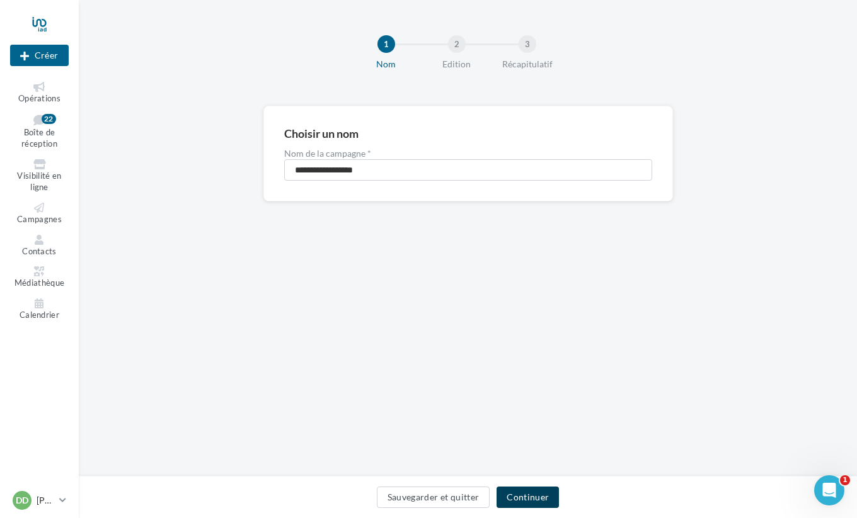
click at [523, 497] on button "Continuer" at bounding box center [527, 497] width 62 height 21
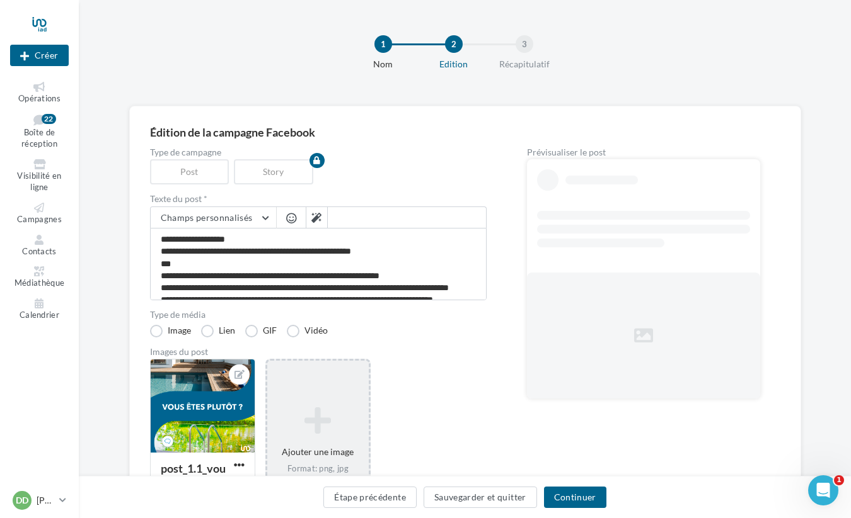
click at [321, 398] on div "Ajouter une image Format: png, jpg" at bounding box center [317, 441] width 105 height 164
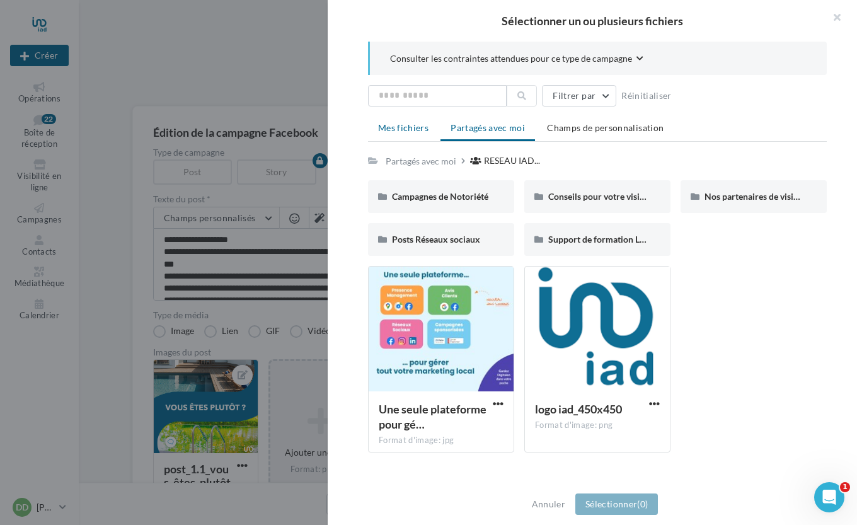
click at [403, 124] on span "Mes fichiers" at bounding box center [403, 127] width 50 height 11
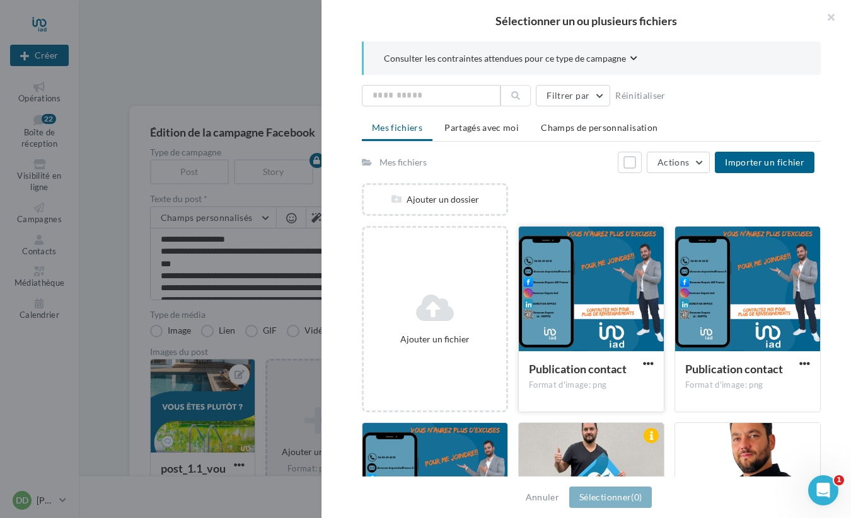
click at [587, 292] on div at bounding box center [590, 290] width 145 height 126
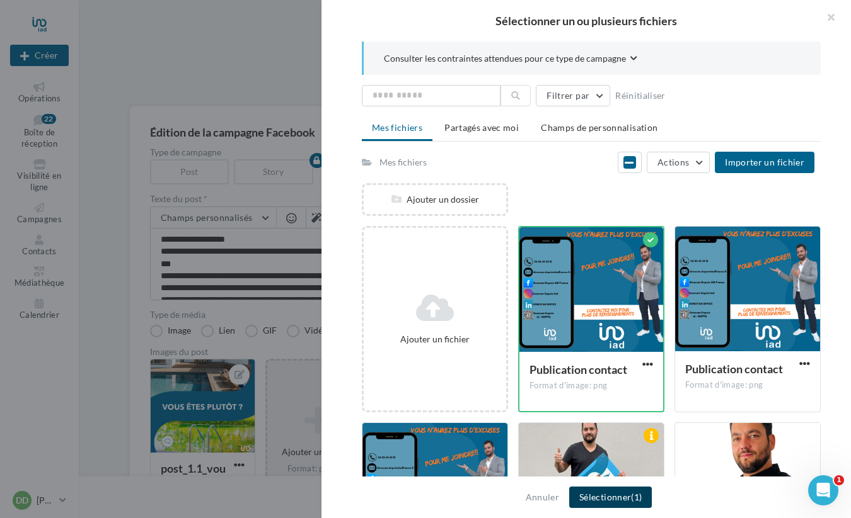
click at [614, 497] on button "Sélectionner (1)" at bounding box center [610, 497] width 83 height 21
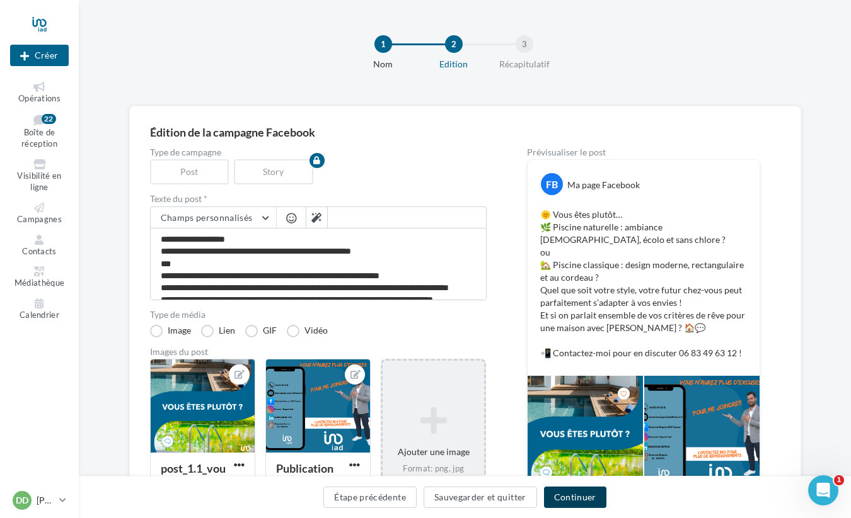
click at [570, 490] on button "Continuer" at bounding box center [575, 497] width 62 height 21
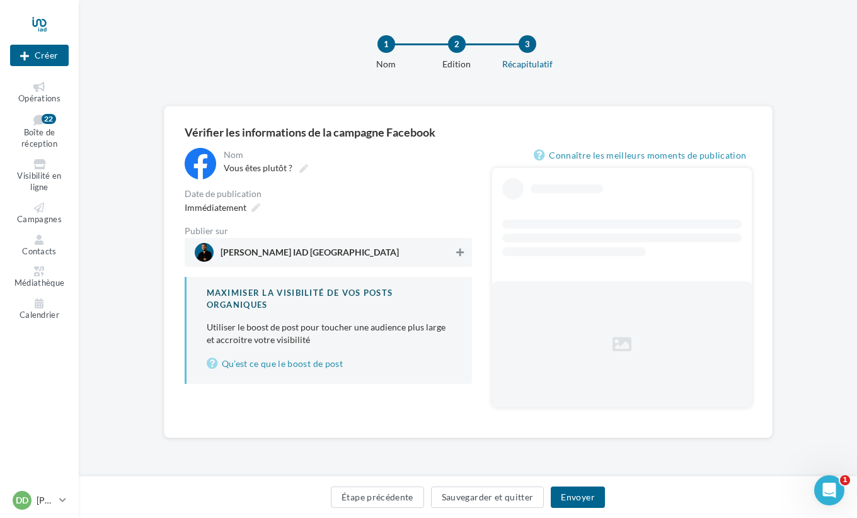
click at [465, 253] on button at bounding box center [460, 252] width 13 height 15
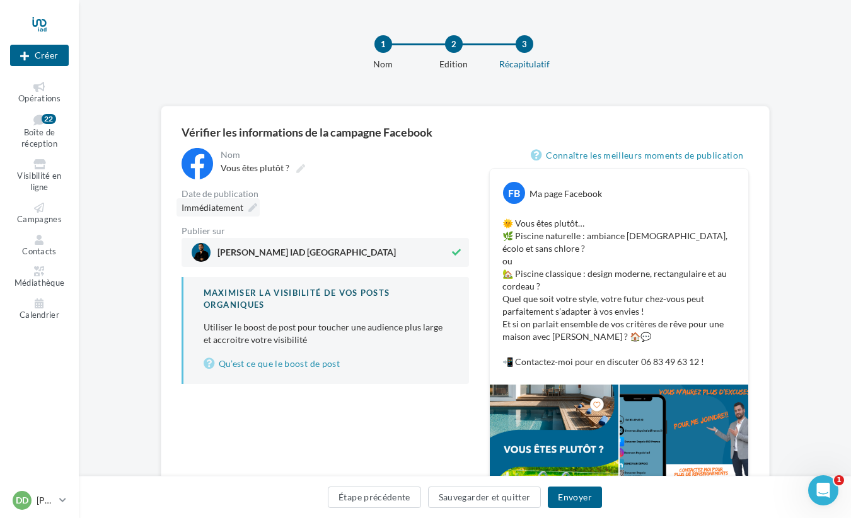
click at [255, 210] on icon at bounding box center [252, 207] width 9 height 9
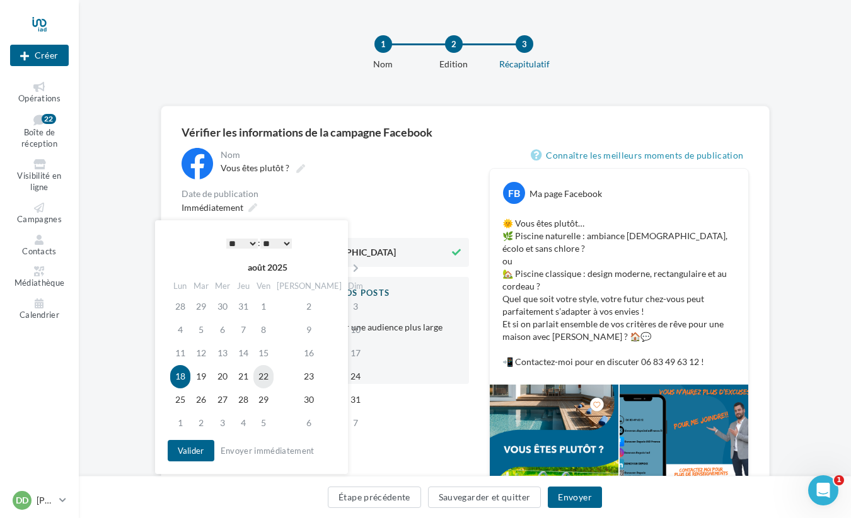
click at [273, 379] on td "22" at bounding box center [263, 376] width 20 height 23
click at [202, 454] on button "Valider" at bounding box center [191, 450] width 47 height 21
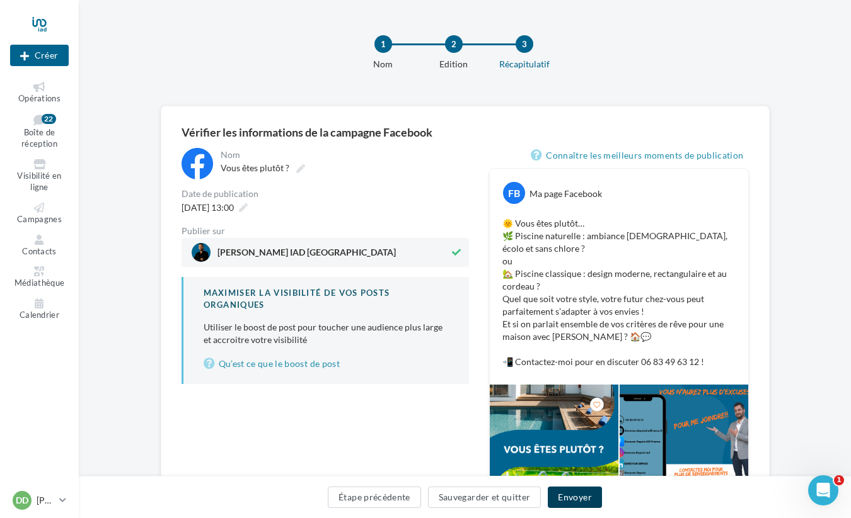
click at [586, 495] on button "Envoyer" at bounding box center [574, 497] width 54 height 21
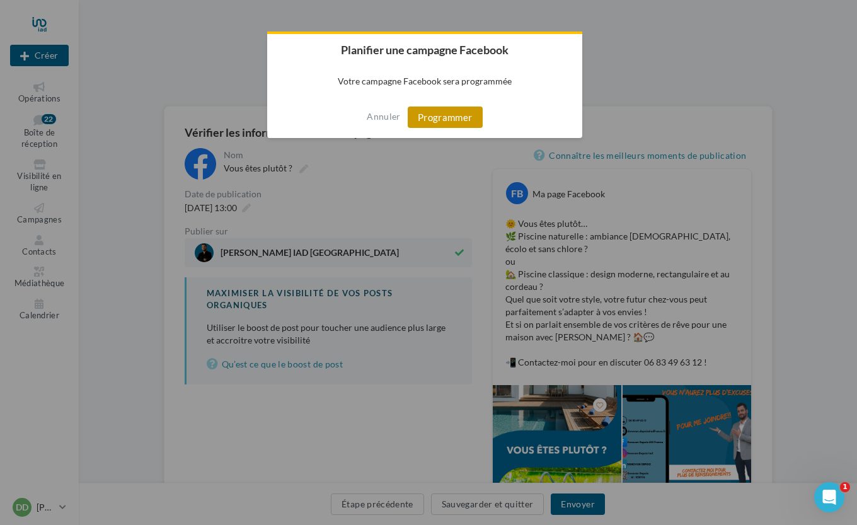
click at [461, 122] on button "Programmer" at bounding box center [445, 116] width 75 height 21
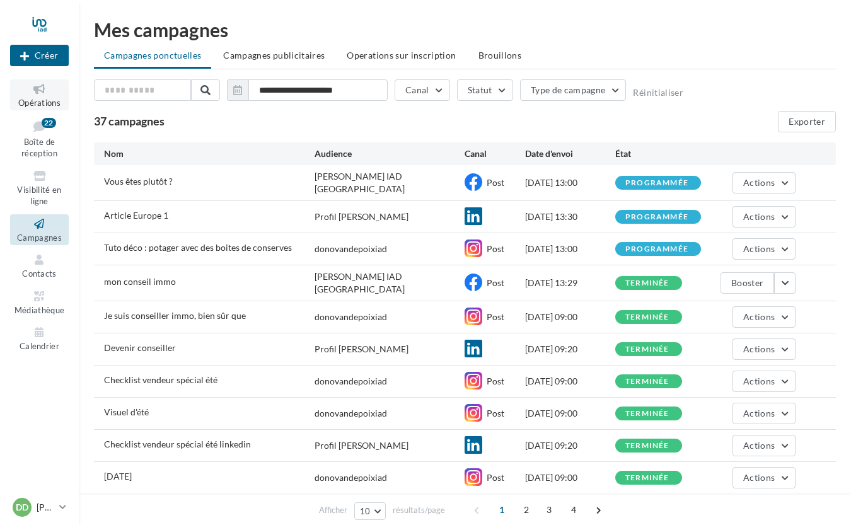
click at [38, 93] on icon at bounding box center [39, 89] width 51 height 14
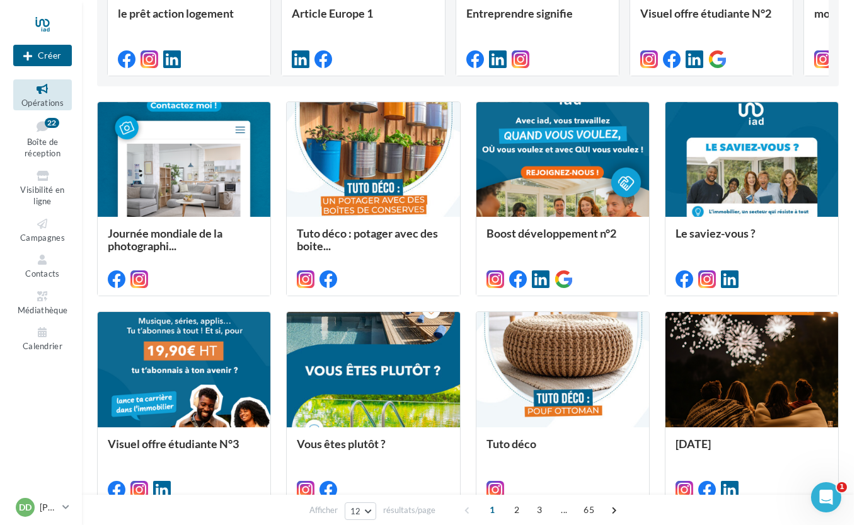
scroll to position [265, 0]
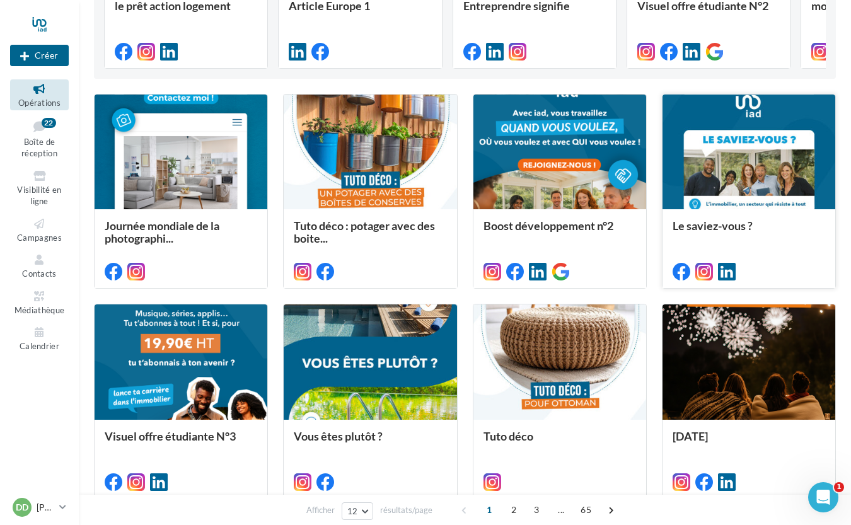
click at [742, 168] on div at bounding box center [748, 153] width 173 height 116
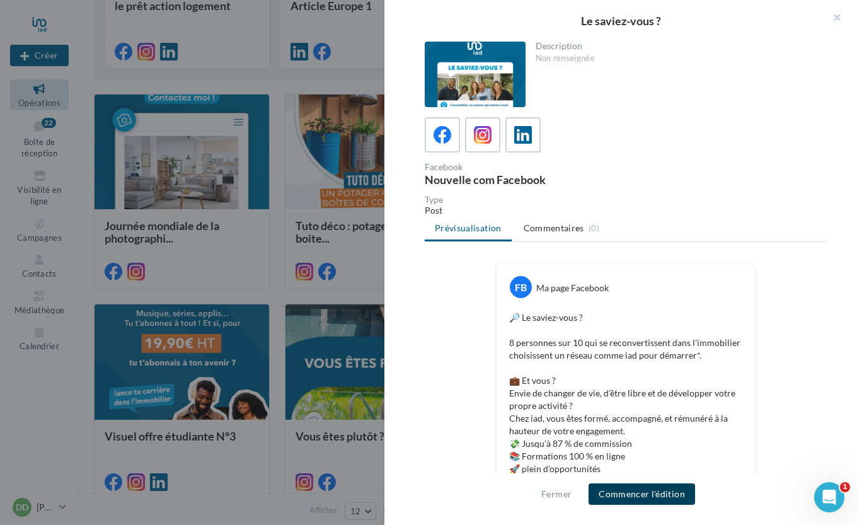
click at [647, 498] on button "Commencer l'édition" at bounding box center [641, 493] width 106 height 21
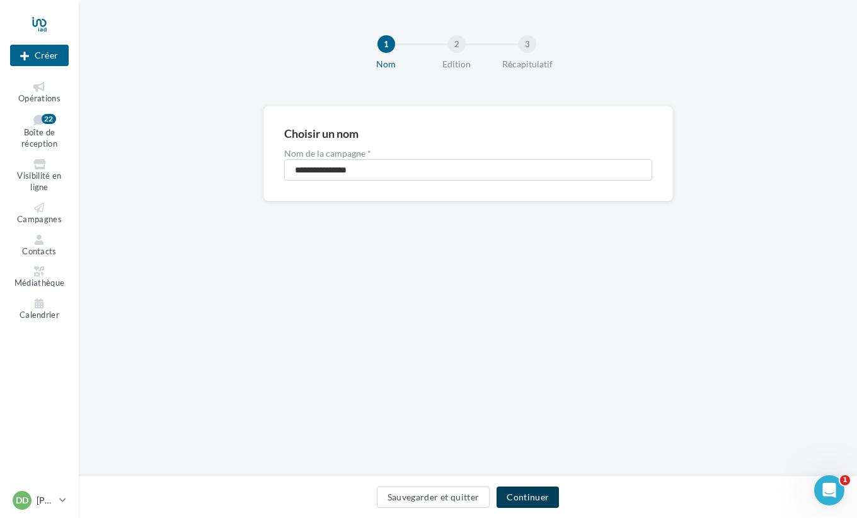
click at [525, 496] on button "Continuer" at bounding box center [527, 497] width 62 height 21
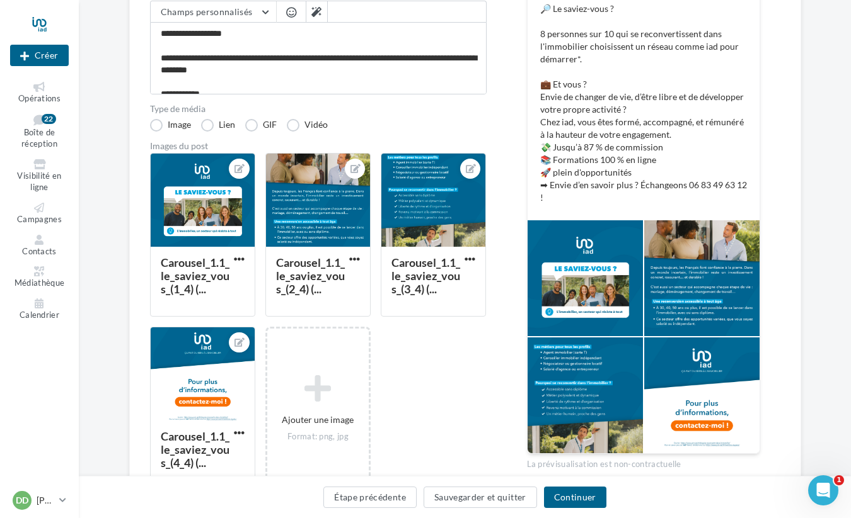
scroll to position [226, 0]
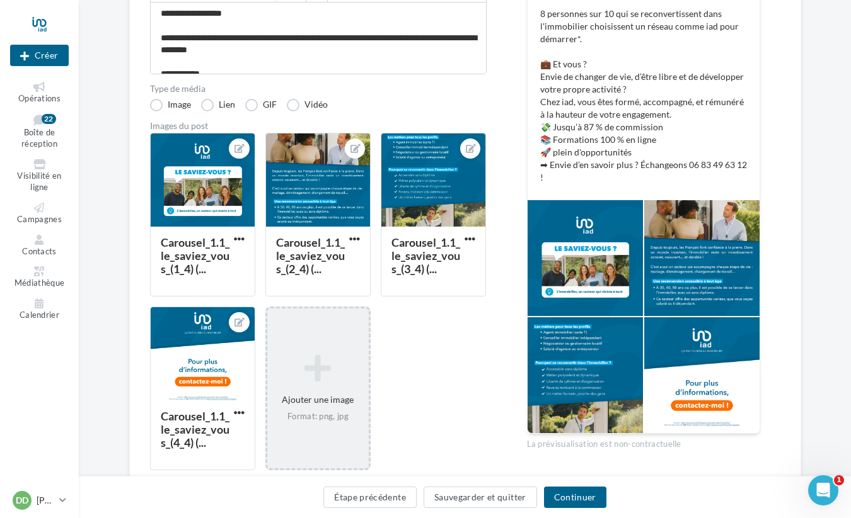
click at [326, 352] on div "Ajouter une image Format: png, jpg" at bounding box center [317, 388] width 101 height 81
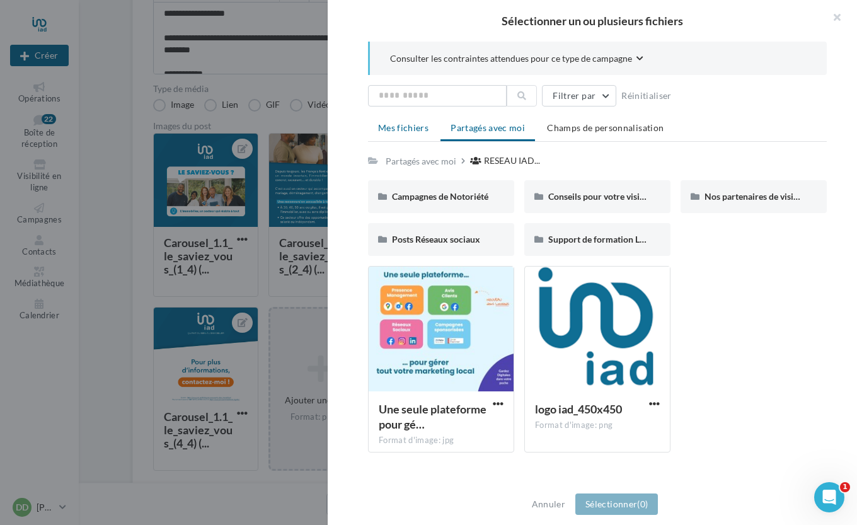
click at [418, 133] on li "Mes fichiers" at bounding box center [403, 128] width 71 height 23
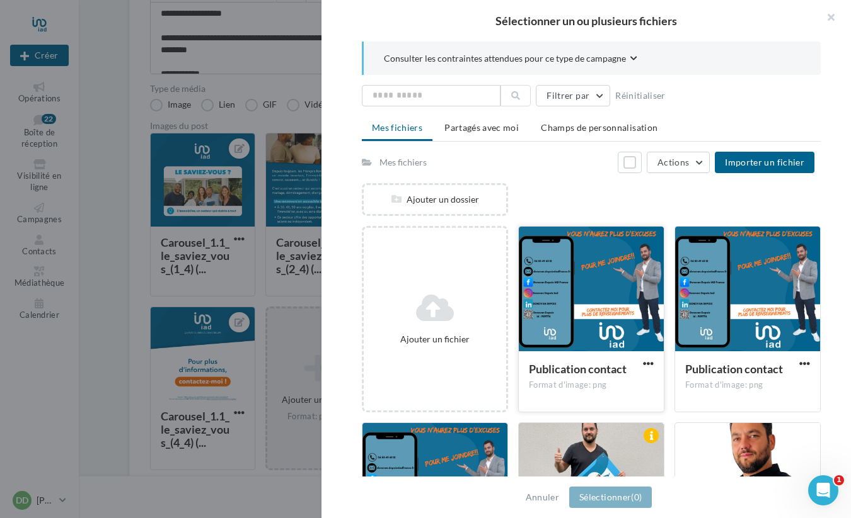
click at [617, 282] on div at bounding box center [590, 290] width 145 height 126
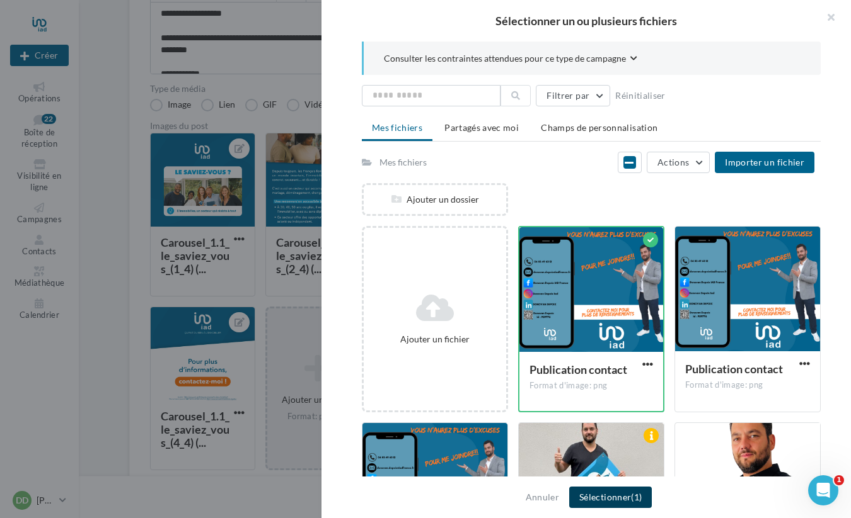
click at [625, 495] on button "Sélectionner (1)" at bounding box center [610, 497] width 83 height 21
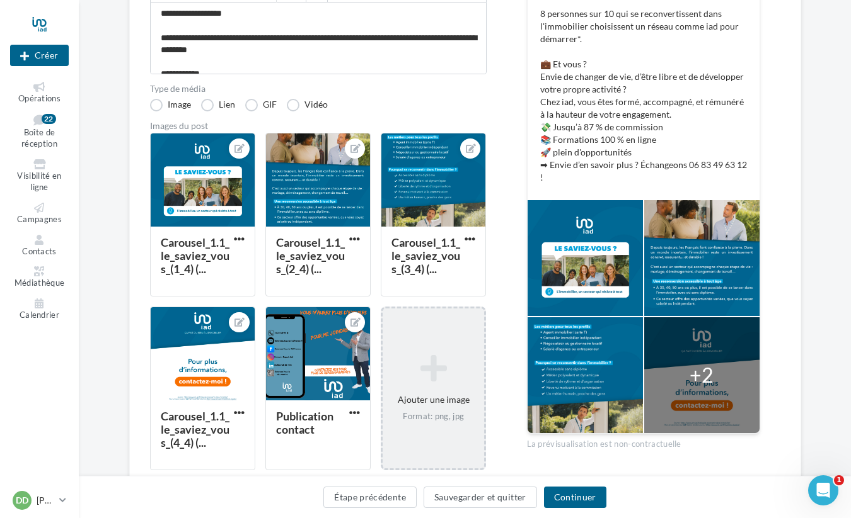
scroll to position [281, 0]
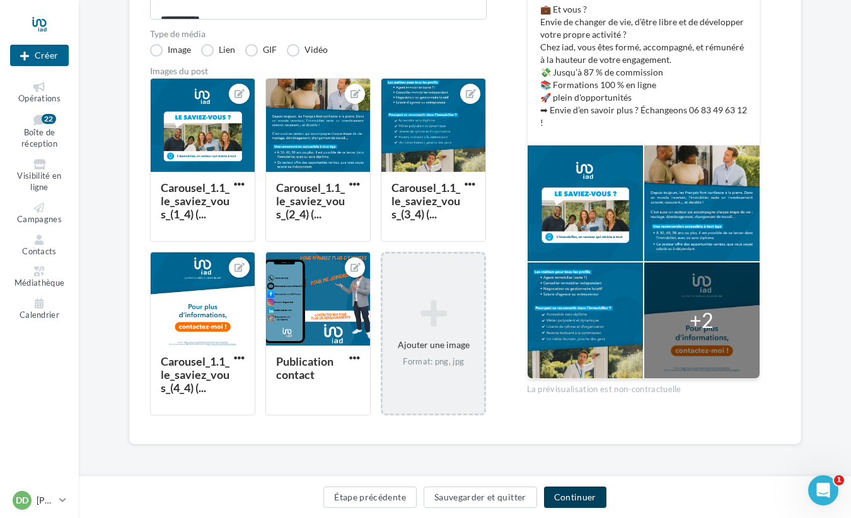
click at [584, 500] on button "Continuer" at bounding box center [575, 497] width 62 height 21
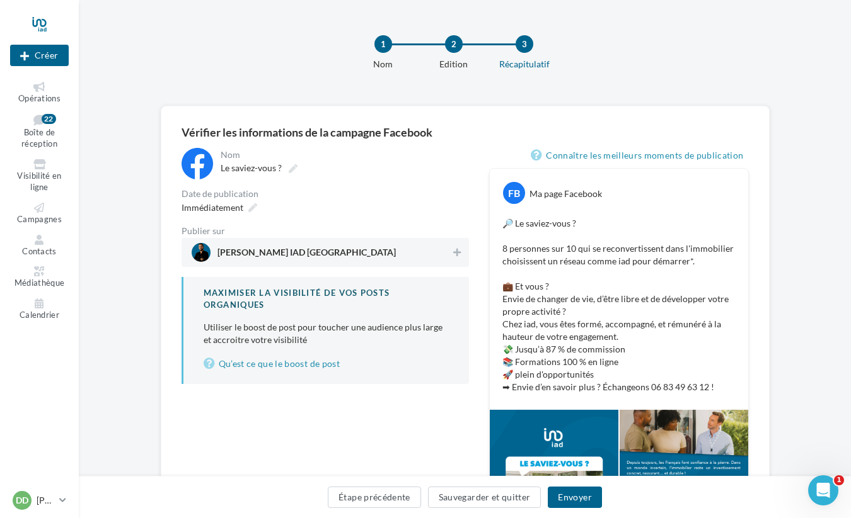
click at [453, 262] on div at bounding box center [456, 254] width 13 height 18
click at [237, 207] on span "Immédiatement" at bounding box center [212, 207] width 62 height 11
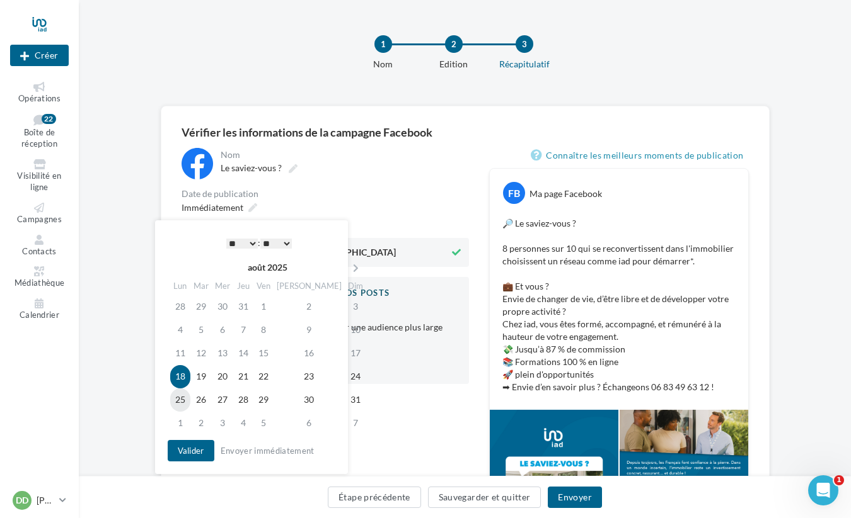
click at [181, 401] on td "25" at bounding box center [180, 400] width 20 height 23
click at [199, 451] on button "Valider" at bounding box center [191, 450] width 47 height 21
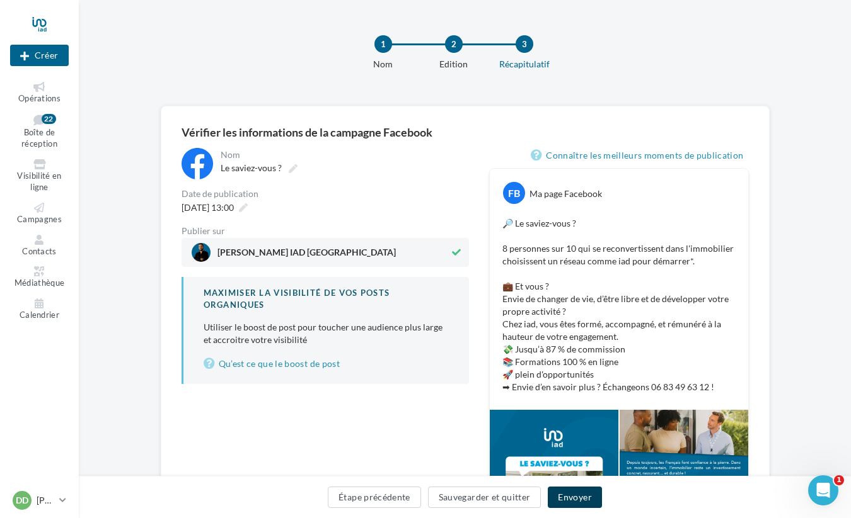
click at [566, 498] on button "Envoyer" at bounding box center [574, 497] width 54 height 21
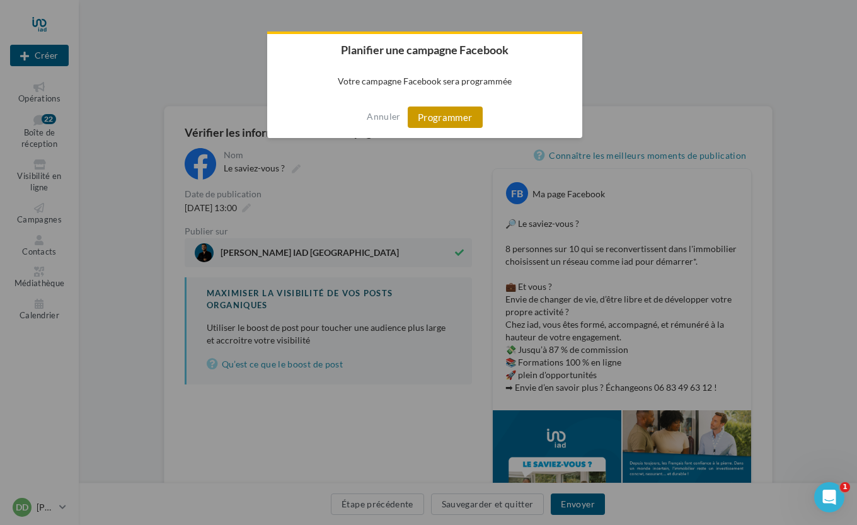
click at [437, 112] on button "Programmer" at bounding box center [445, 116] width 75 height 21
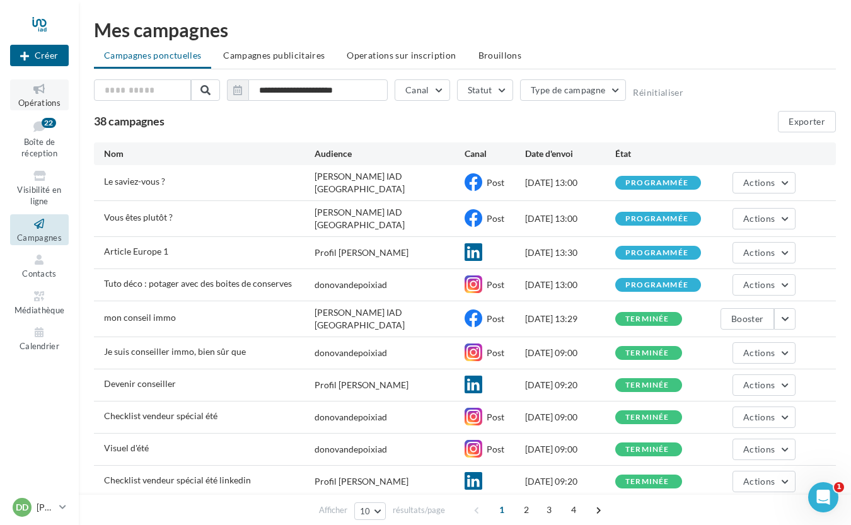
click at [42, 87] on icon at bounding box center [39, 89] width 51 height 14
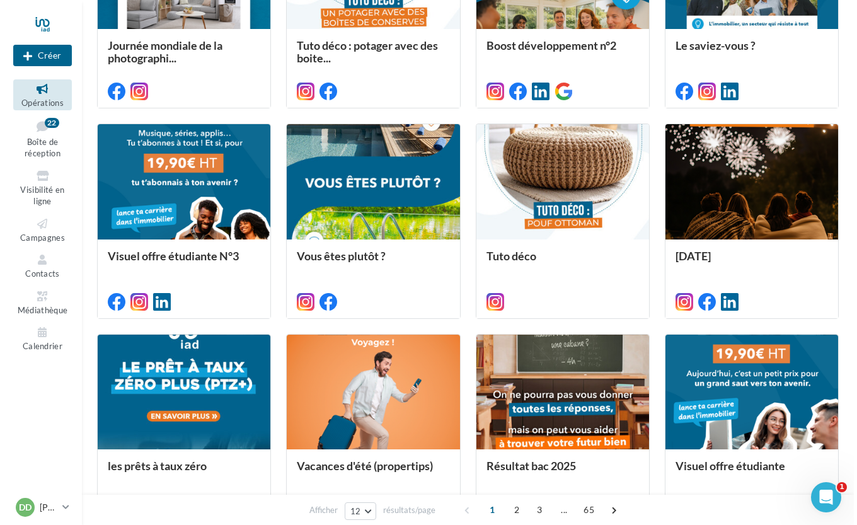
scroll to position [449, 0]
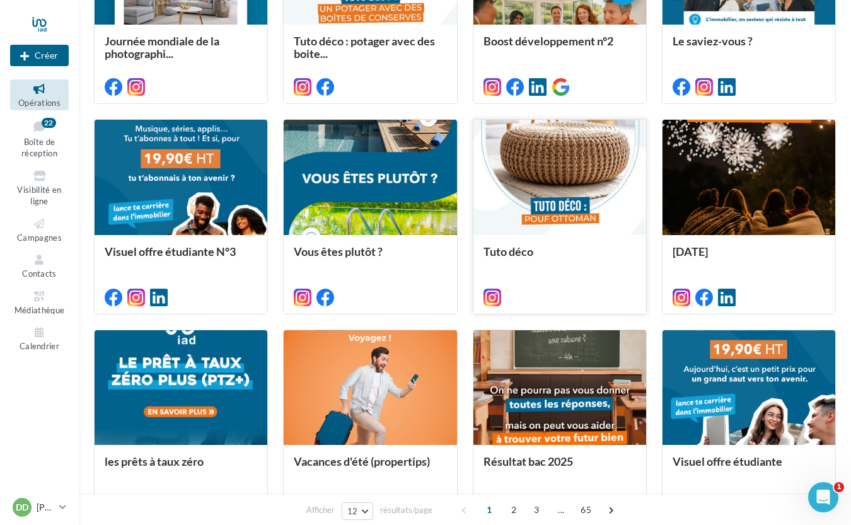
click at [549, 200] on div at bounding box center [559, 178] width 173 height 116
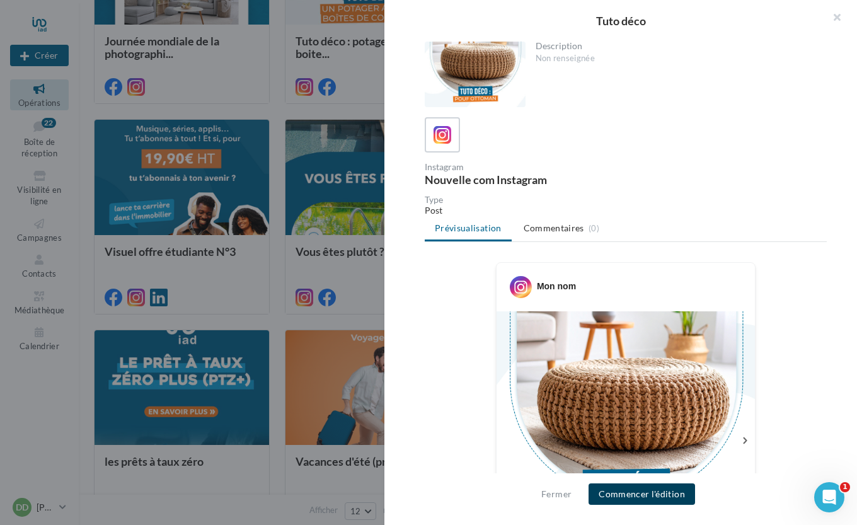
click at [642, 493] on button "Commencer l'édition" at bounding box center [641, 493] width 106 height 21
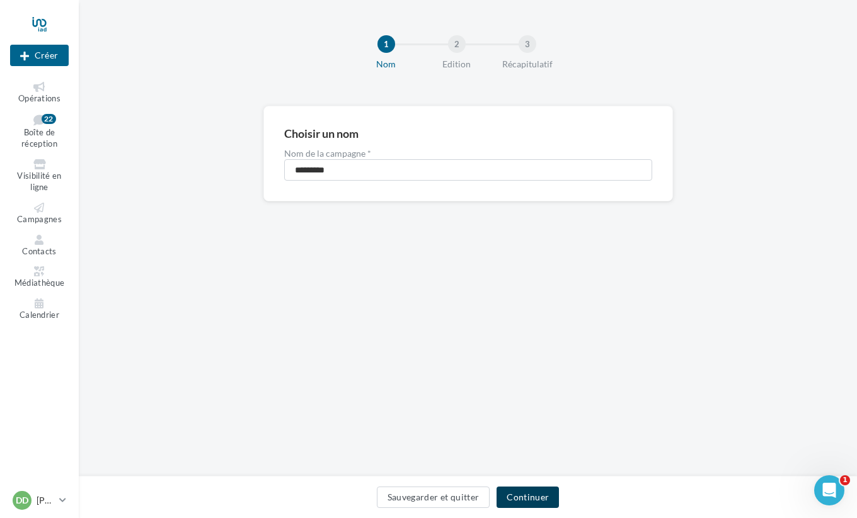
click at [522, 501] on button "Continuer" at bounding box center [527, 497] width 62 height 21
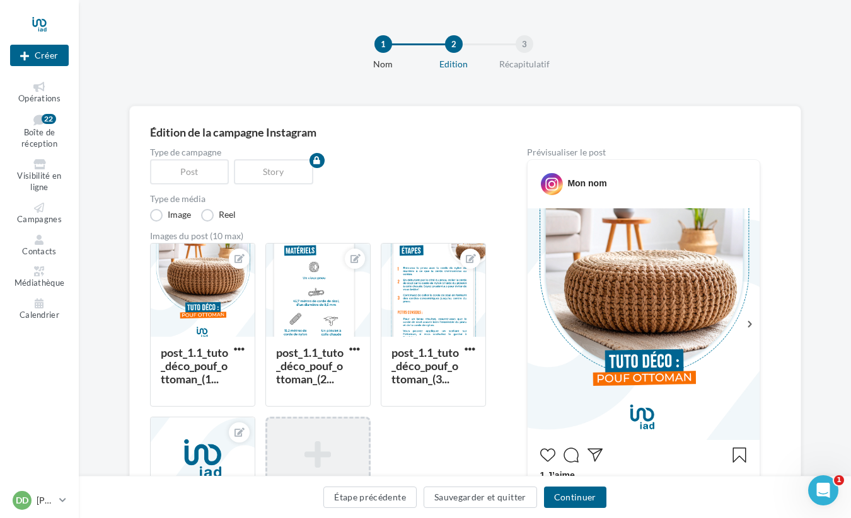
click at [313, 442] on icon at bounding box center [317, 455] width 91 height 30
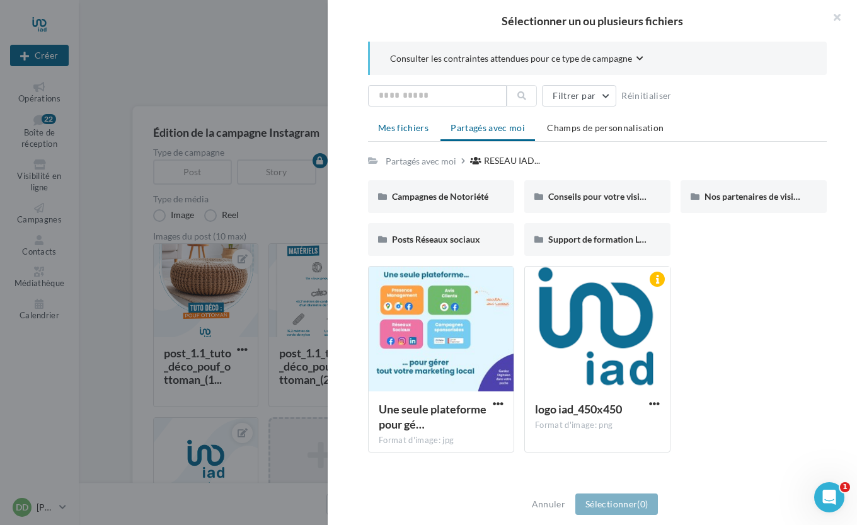
click at [414, 130] on span "Mes fichiers" at bounding box center [403, 127] width 50 height 11
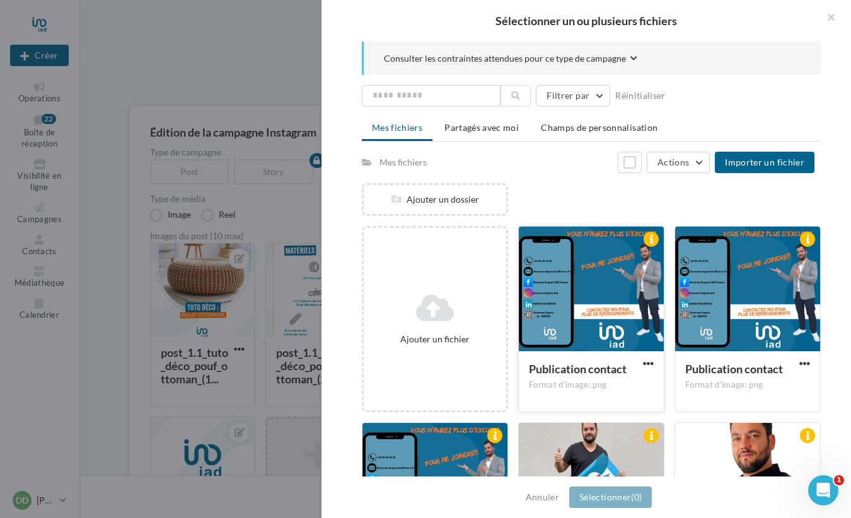
click at [566, 295] on div at bounding box center [590, 290] width 145 height 126
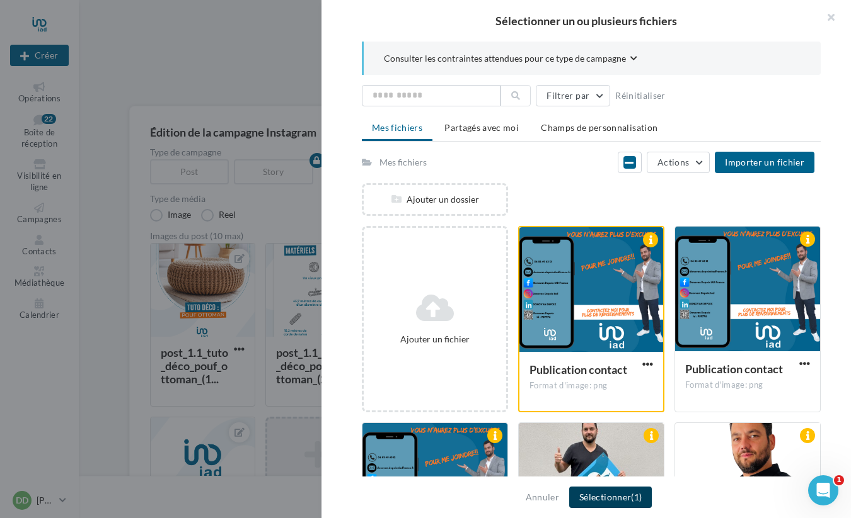
click at [611, 496] on button "Sélectionner (1)" at bounding box center [610, 497] width 83 height 21
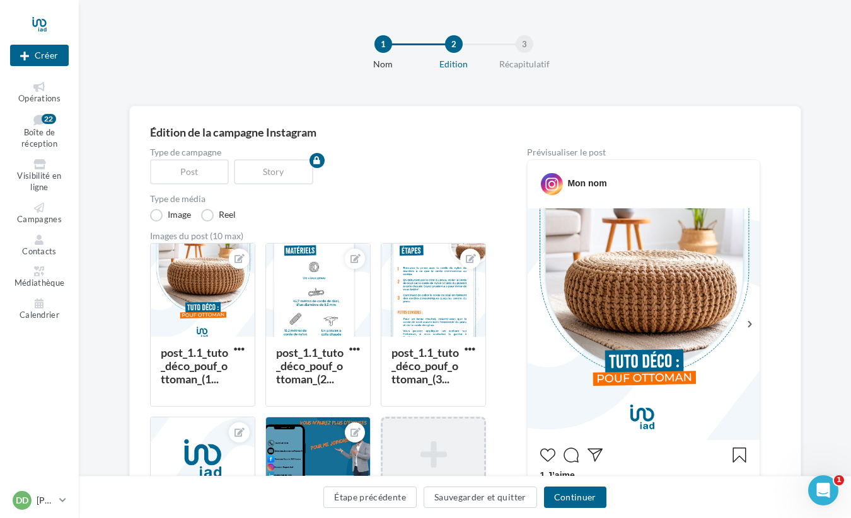
click at [276, 175] on div "Story" at bounding box center [276, 171] width 84 height 25
click at [566, 498] on button "Continuer" at bounding box center [575, 497] width 62 height 21
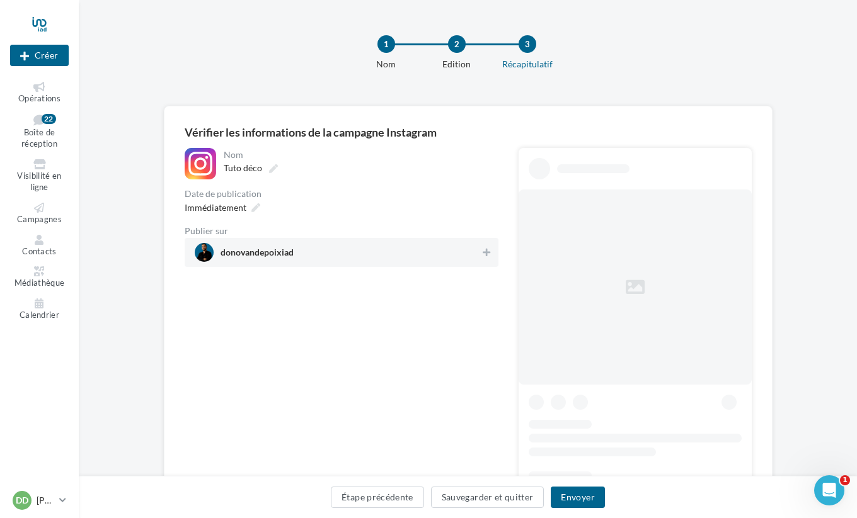
click at [474, 246] on span "donovandepoixiad" at bounding box center [338, 252] width 286 height 19
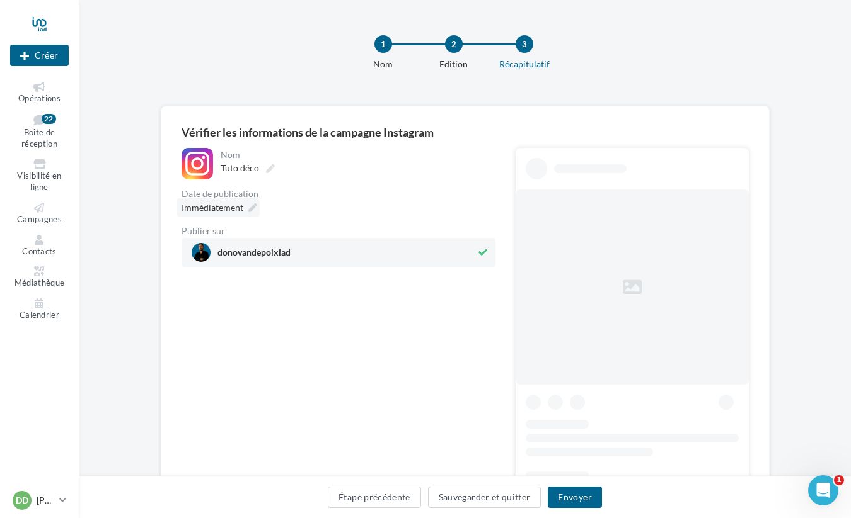
click at [242, 208] on span "Immédiatement" at bounding box center [212, 207] width 62 height 11
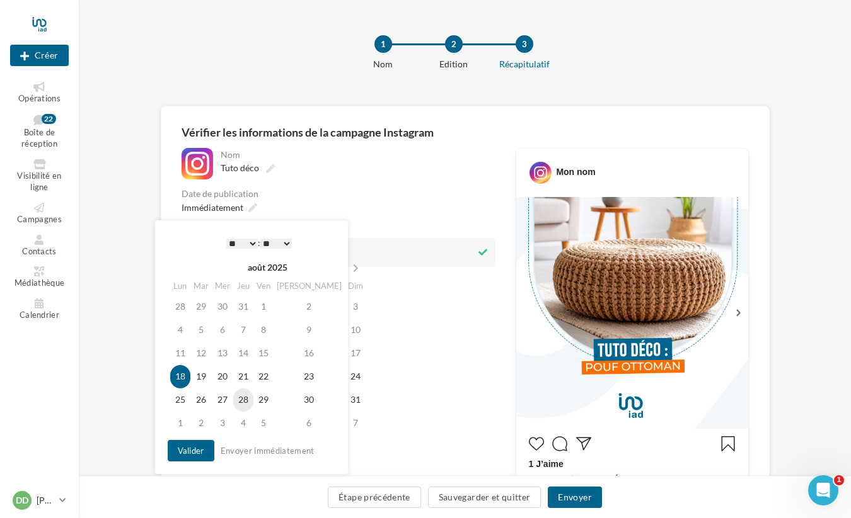
click at [246, 400] on td "28" at bounding box center [243, 400] width 20 height 23
click at [571, 496] on button "Envoyer" at bounding box center [574, 497] width 54 height 21
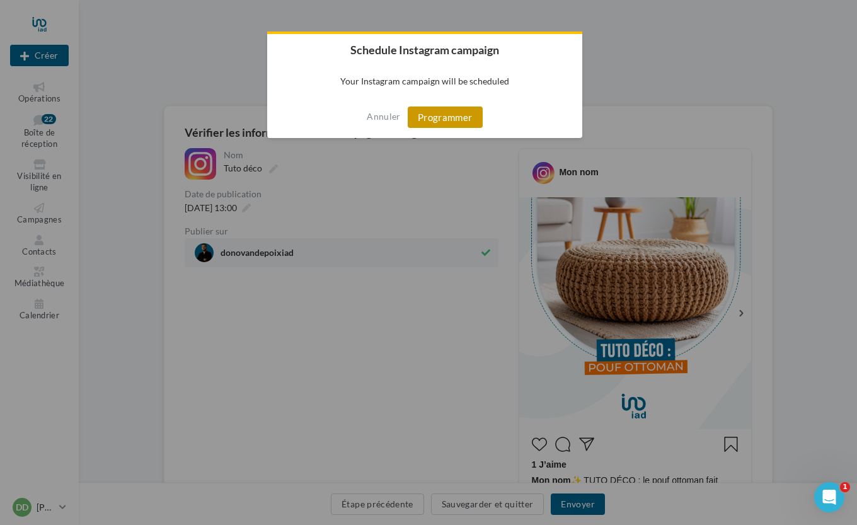
click at [452, 121] on button "Programmer" at bounding box center [445, 116] width 75 height 21
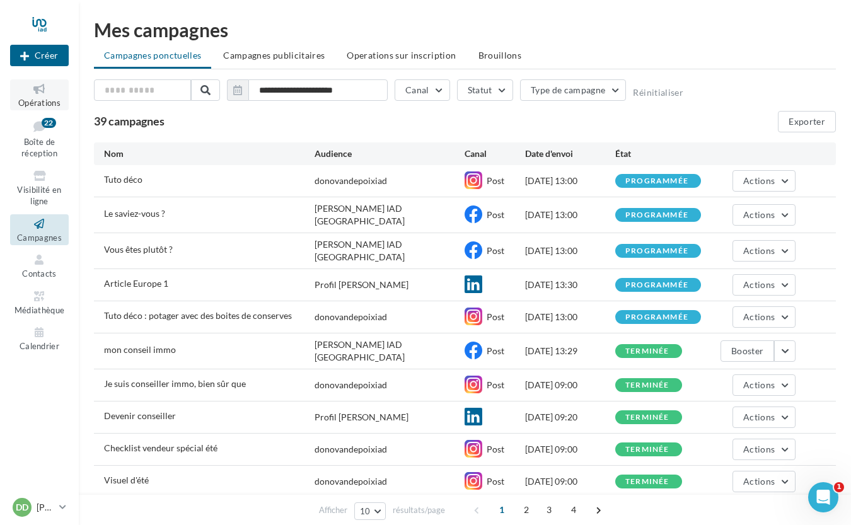
click at [43, 91] on icon at bounding box center [39, 89] width 51 height 14
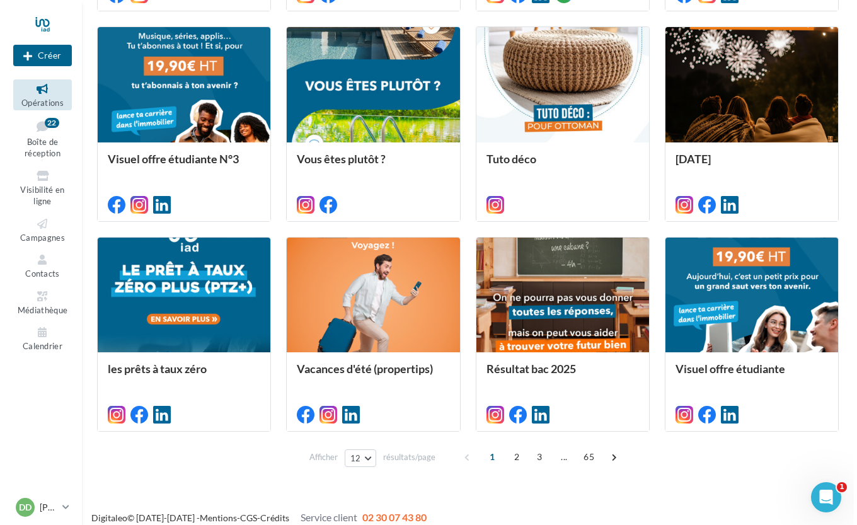
scroll to position [553, 0]
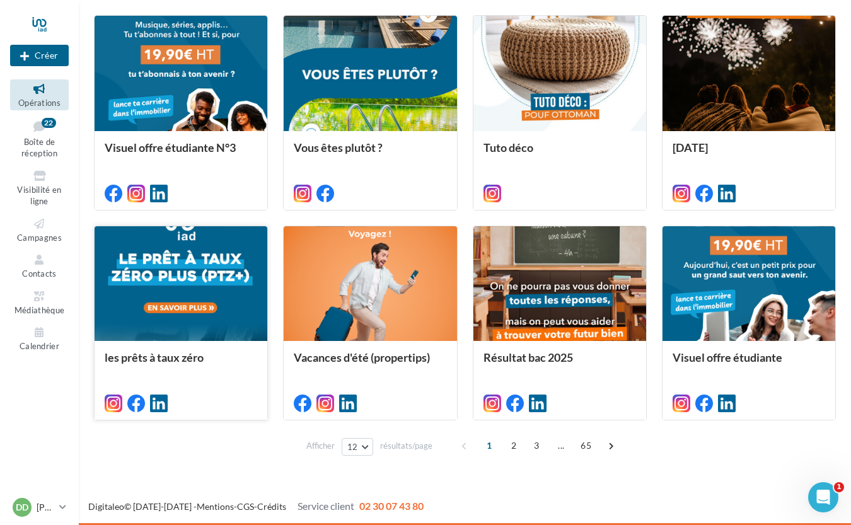
click at [219, 315] on div at bounding box center [181, 284] width 173 height 116
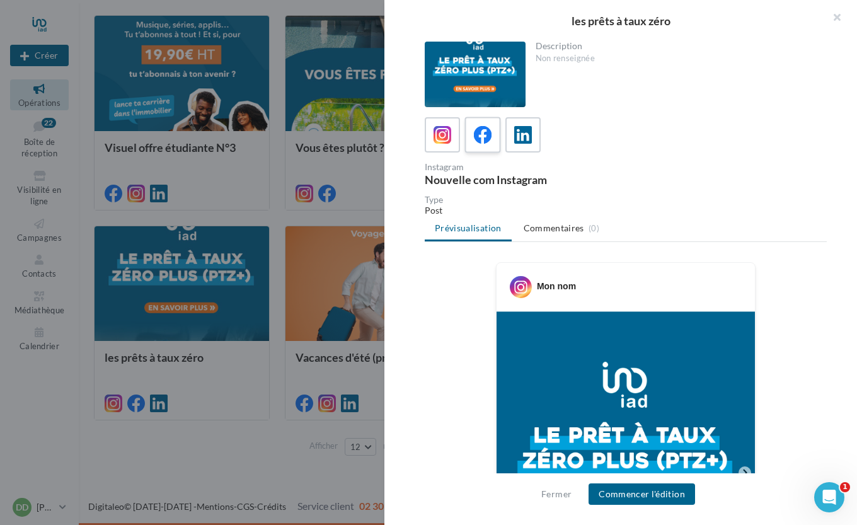
click at [493, 140] on div at bounding box center [482, 134] width 23 height 23
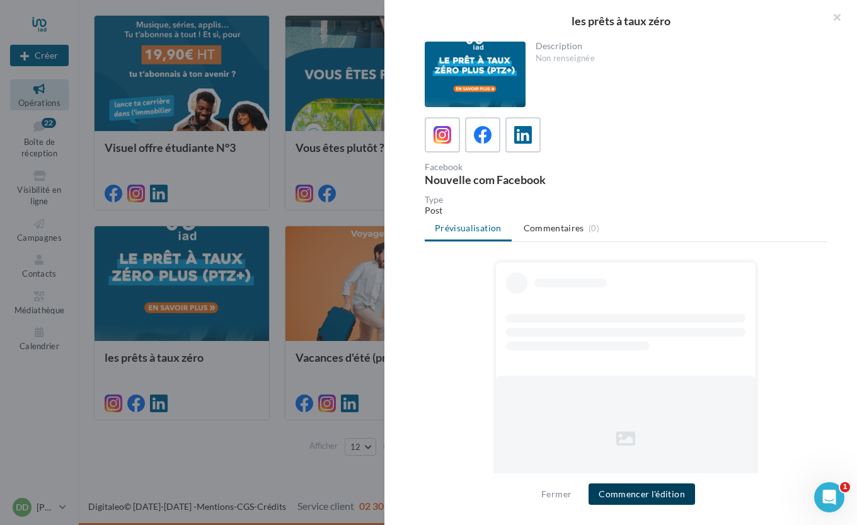
click at [637, 494] on button "Commencer l'édition" at bounding box center [641, 493] width 106 height 21
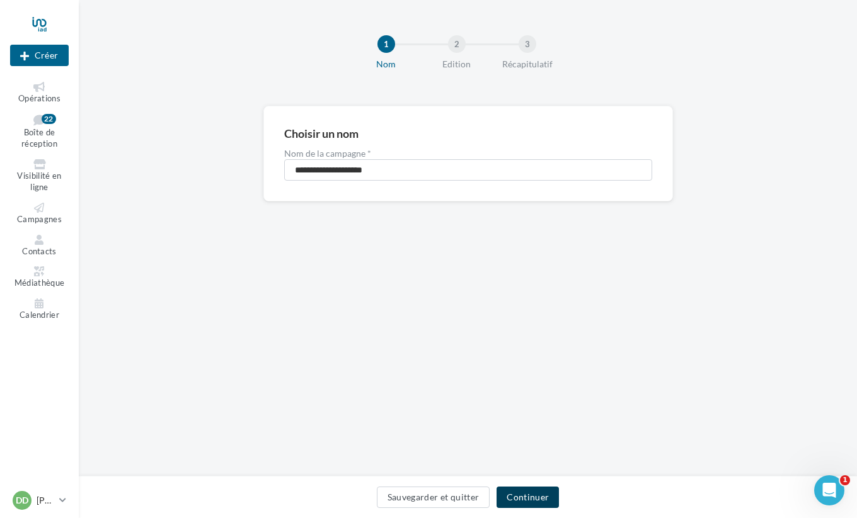
click at [518, 496] on button "Continuer" at bounding box center [527, 497] width 62 height 21
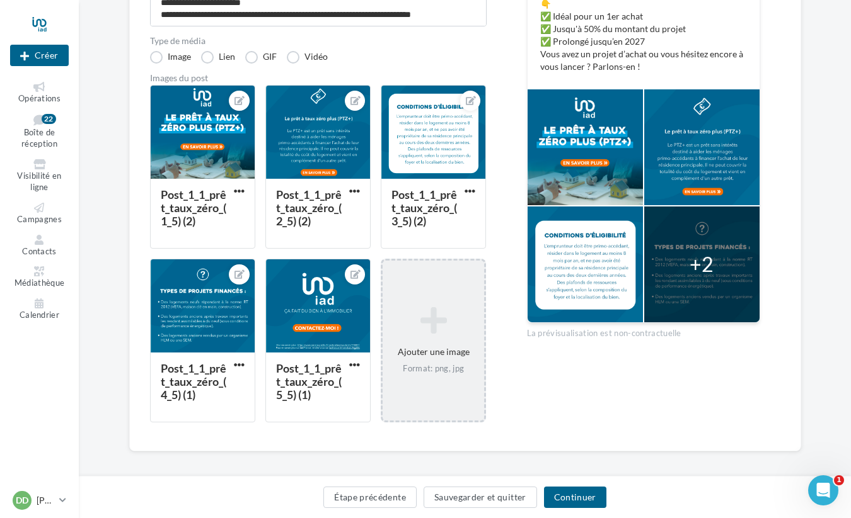
scroll to position [275, 0]
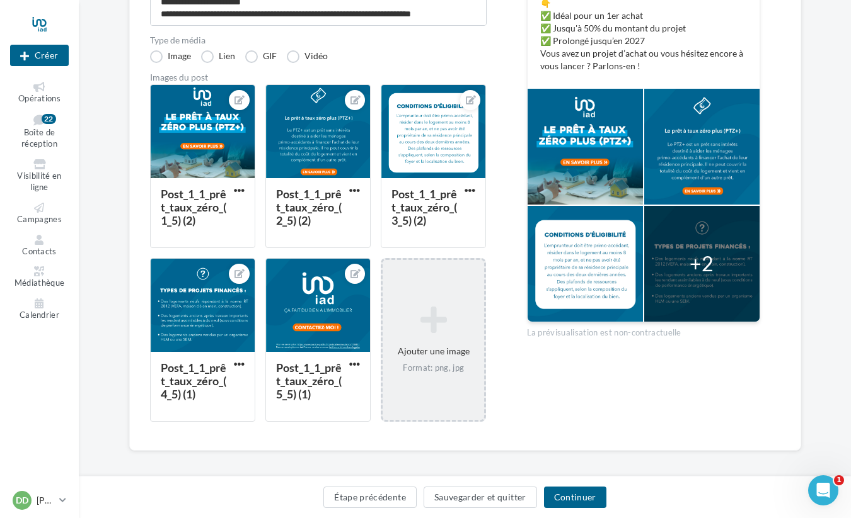
click at [464, 307] on icon at bounding box center [432, 320] width 91 height 30
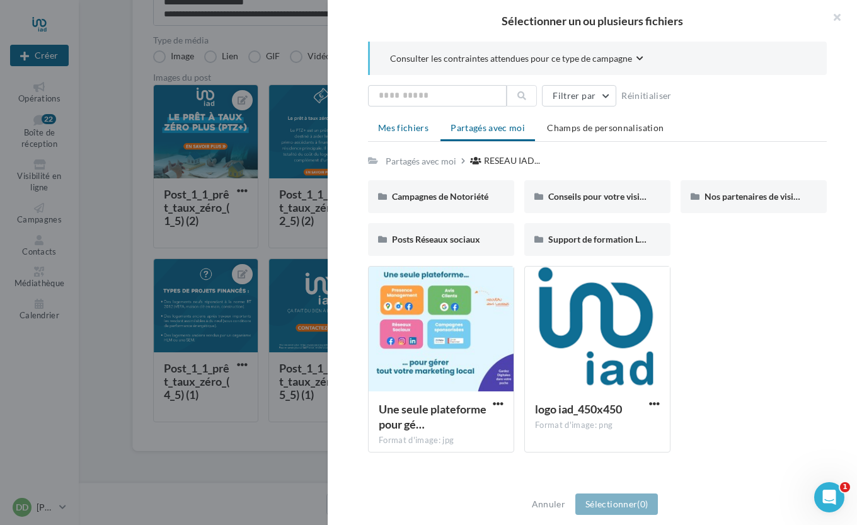
click at [416, 134] on li "Mes fichiers" at bounding box center [403, 128] width 71 height 23
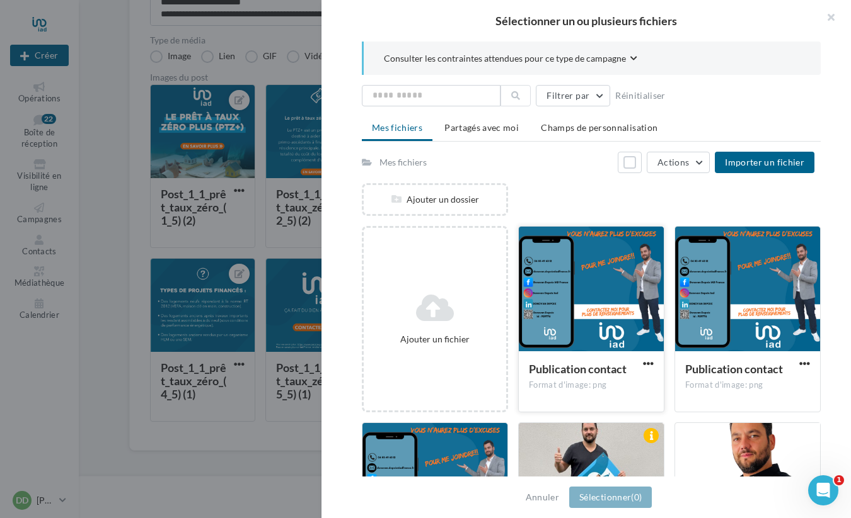
click at [580, 295] on div at bounding box center [590, 290] width 145 height 126
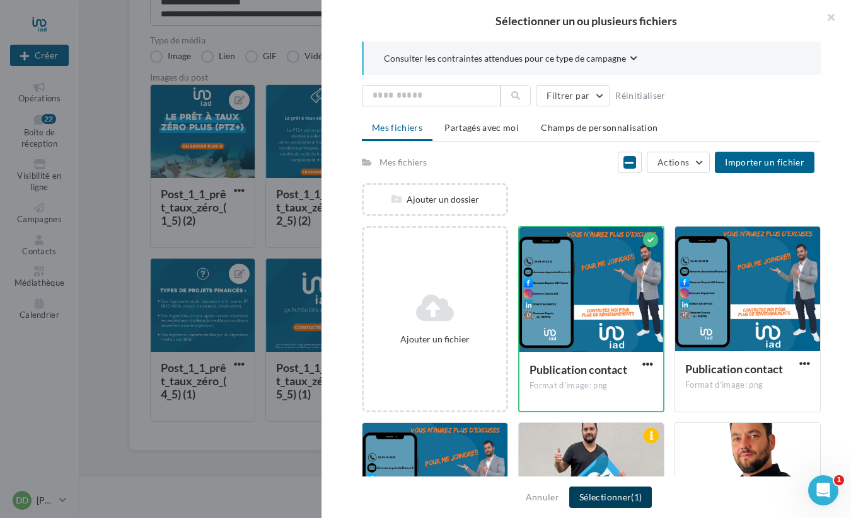
click at [623, 495] on button "Sélectionner (1)" at bounding box center [610, 497] width 83 height 21
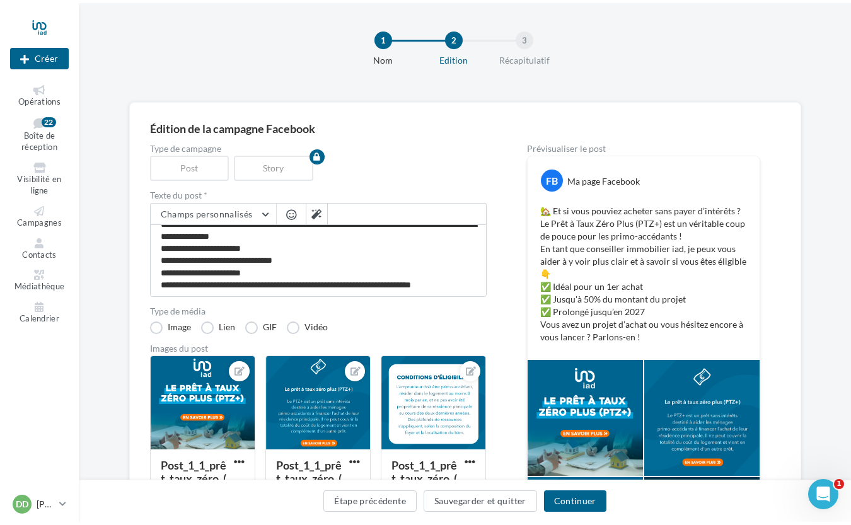
scroll to position [0, 0]
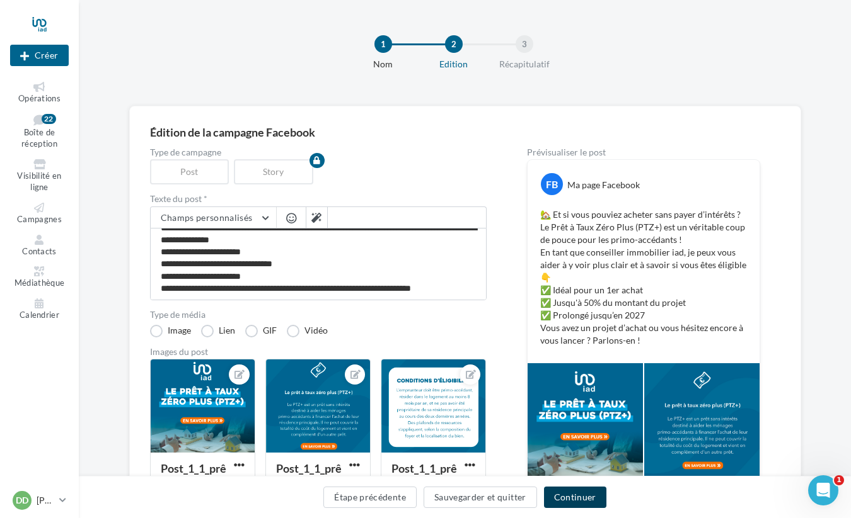
click at [567, 495] on button "Continuer" at bounding box center [575, 497] width 62 height 21
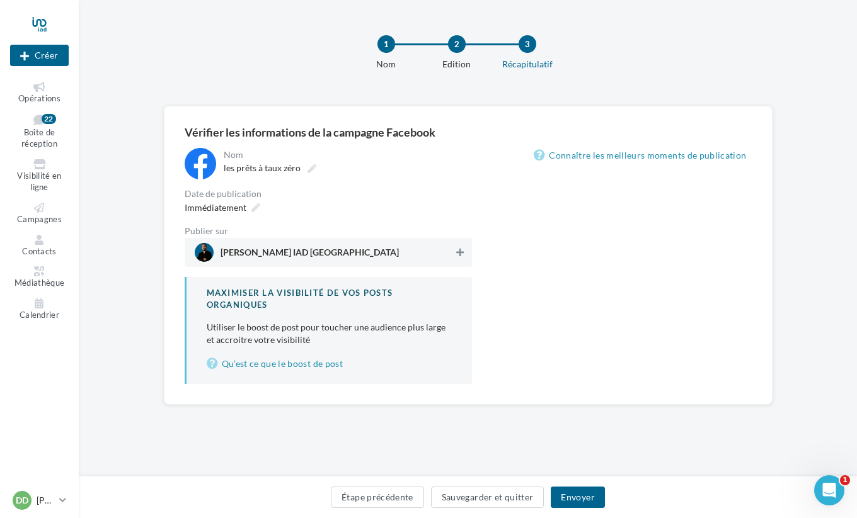
click at [454, 255] on button at bounding box center [460, 252] width 13 height 15
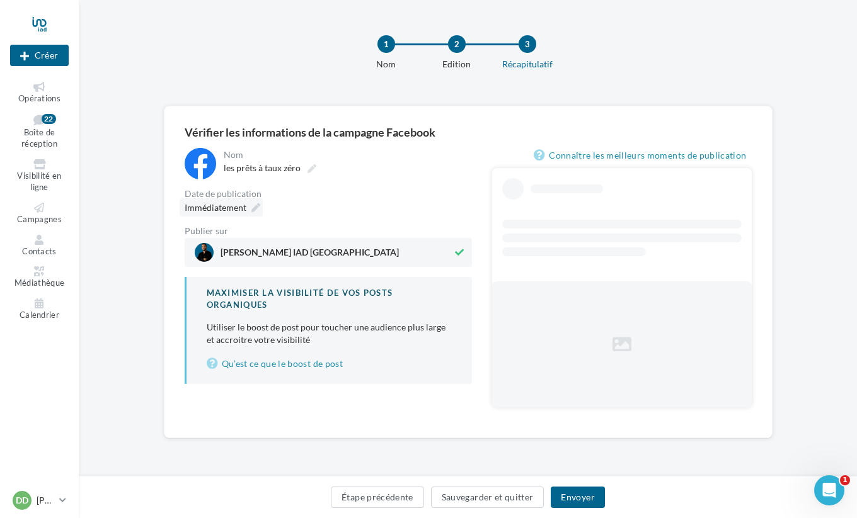
click at [243, 213] on span "Immédiatement" at bounding box center [216, 207] width 62 height 11
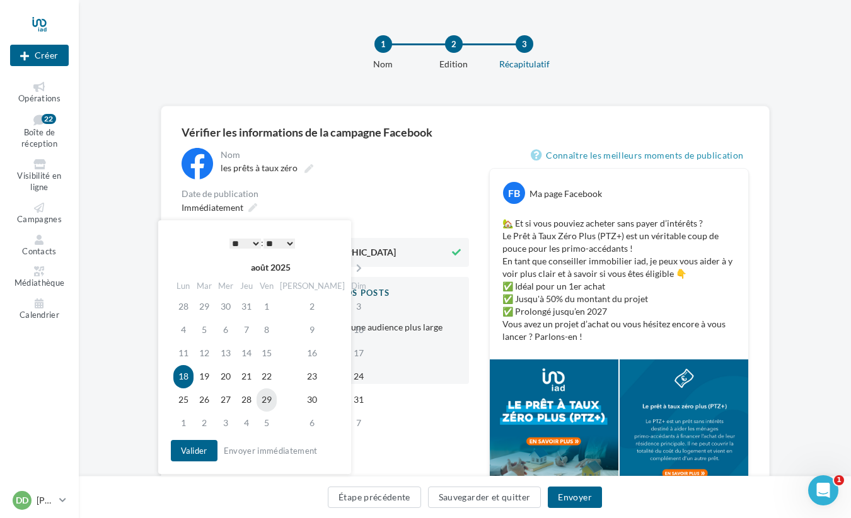
click at [277, 403] on td "29" at bounding box center [266, 400] width 20 height 23
click at [201, 451] on button "Valider" at bounding box center [191, 450] width 47 height 21
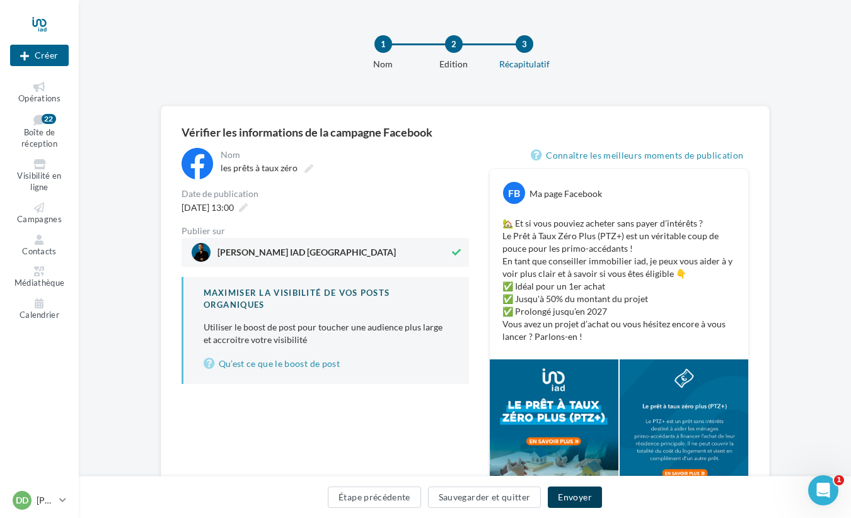
click at [571, 496] on button "Envoyer" at bounding box center [574, 497] width 54 height 21
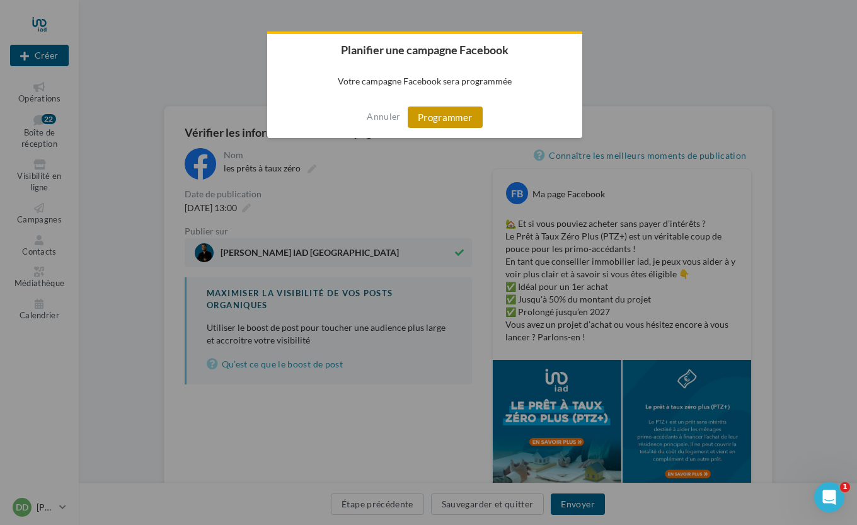
click at [433, 118] on button "Programmer" at bounding box center [445, 116] width 75 height 21
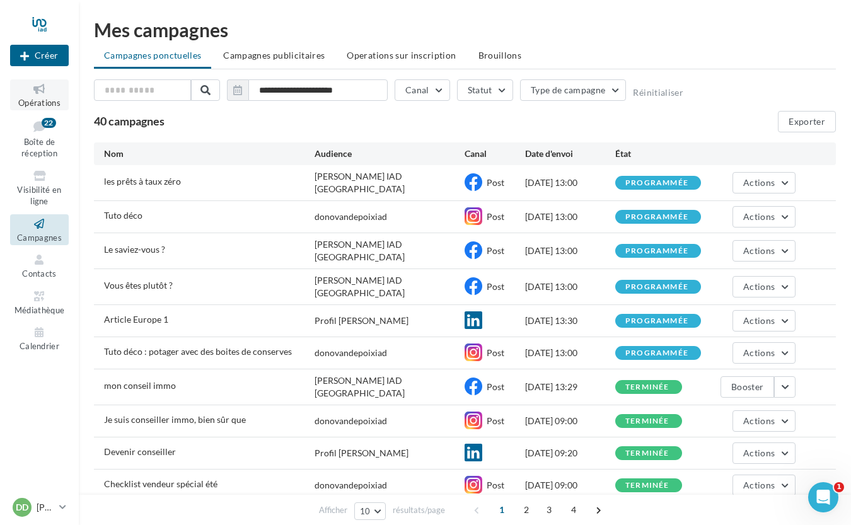
click at [43, 98] on span "Opérations" at bounding box center [39, 103] width 42 height 10
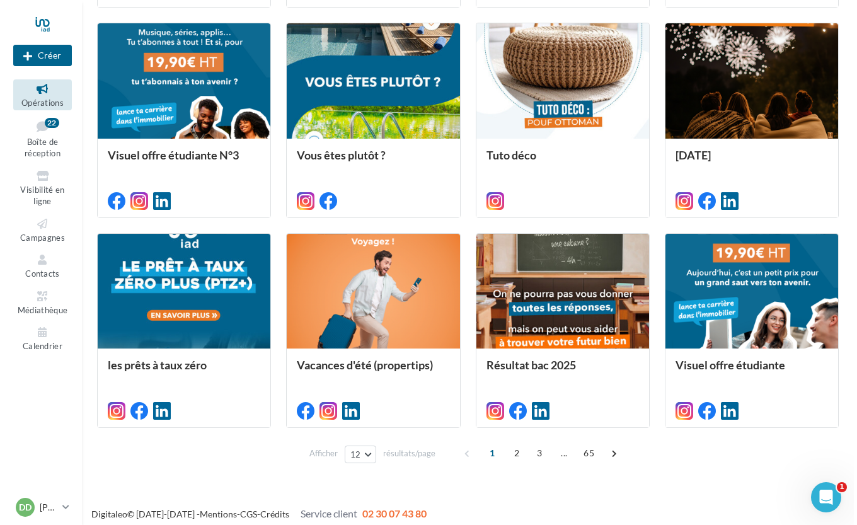
scroll to position [553, 0]
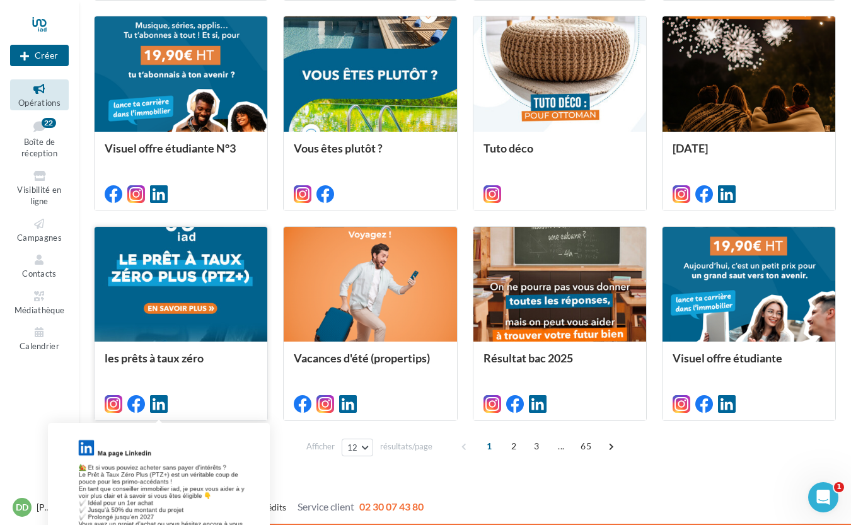
click at [165, 406] on icon at bounding box center [159, 404] width 18 height 18
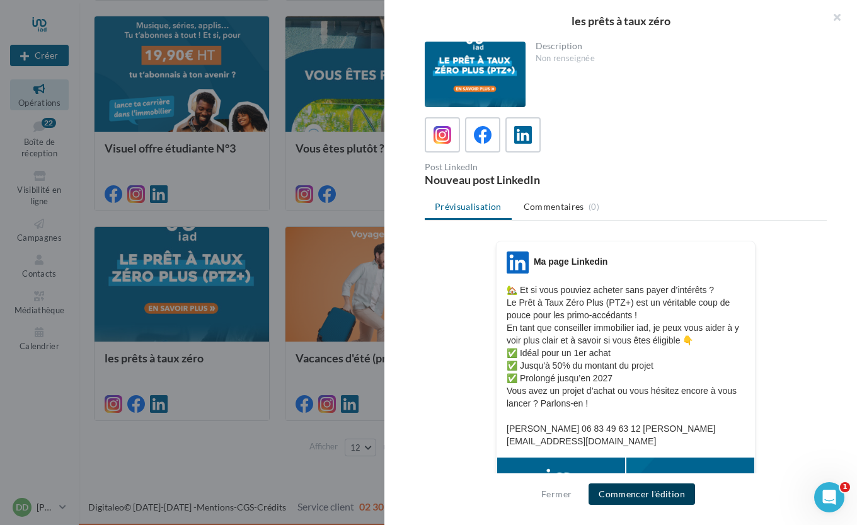
click at [635, 499] on button "Commencer l'édition" at bounding box center [641, 493] width 106 height 21
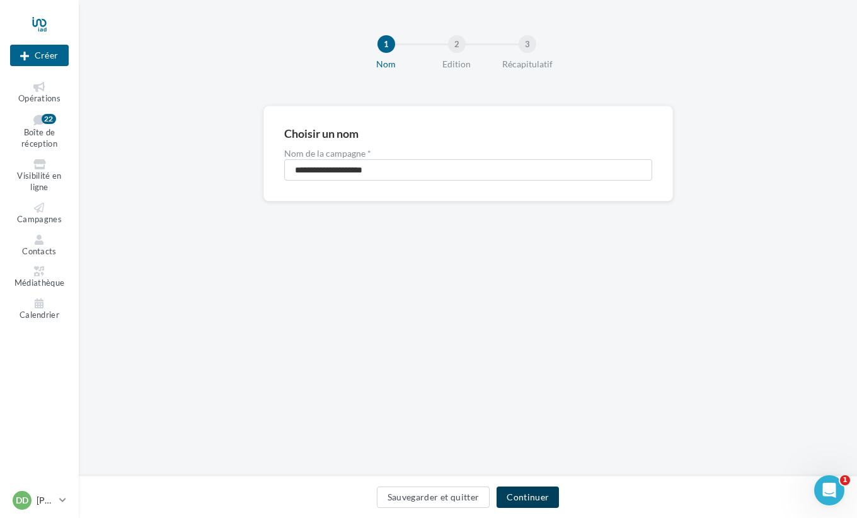
click at [527, 503] on button "Continuer" at bounding box center [527, 497] width 62 height 21
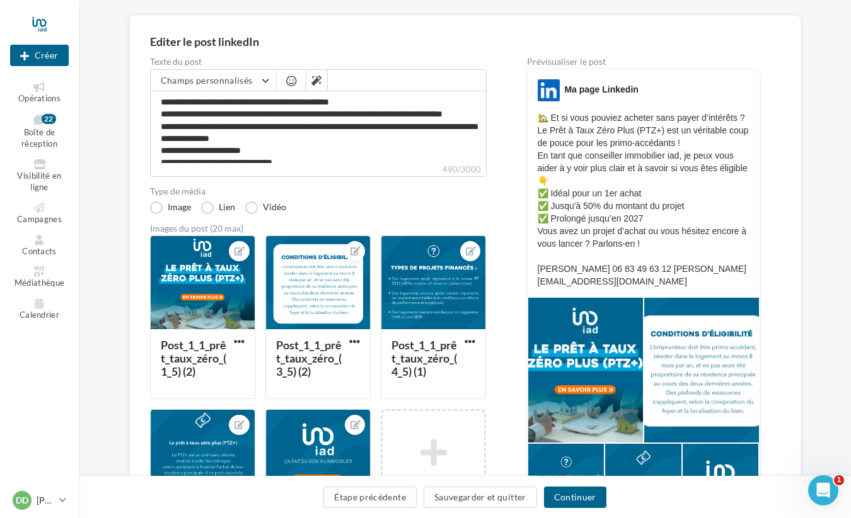
scroll to position [205, 0]
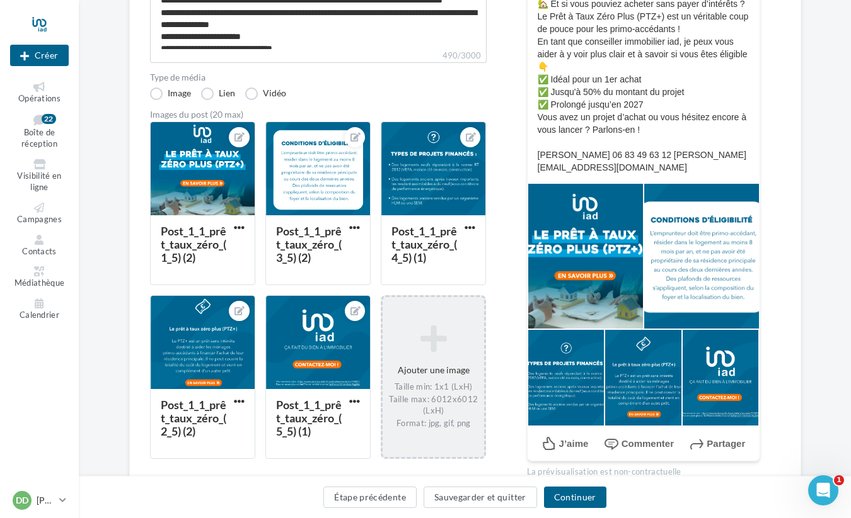
click at [434, 336] on icon at bounding box center [432, 339] width 91 height 30
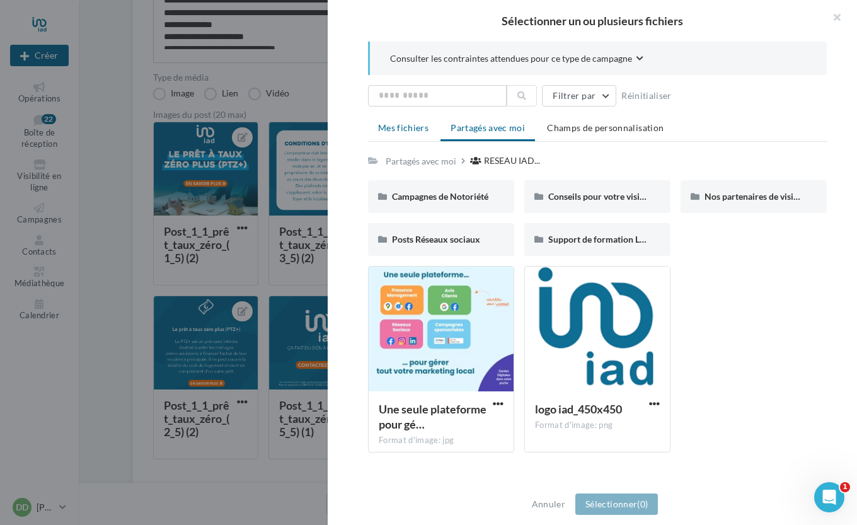
click at [410, 131] on span "Mes fichiers" at bounding box center [403, 127] width 50 height 11
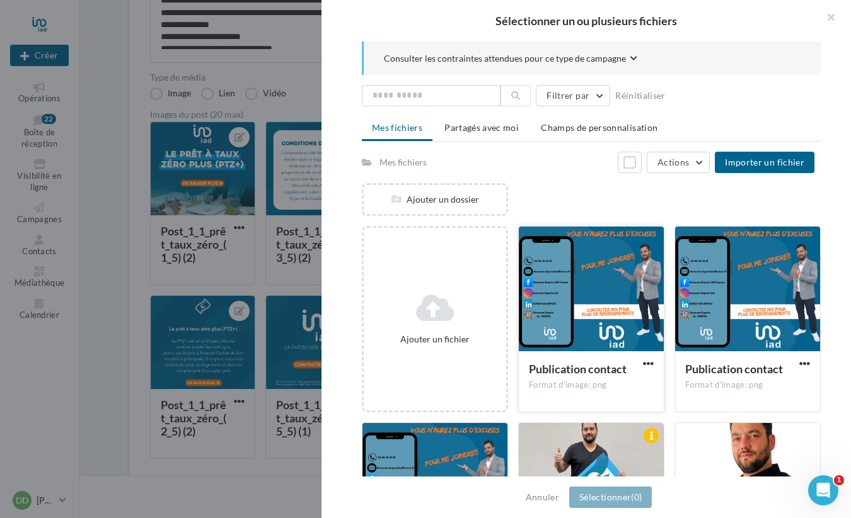
click at [580, 301] on div at bounding box center [590, 290] width 145 height 126
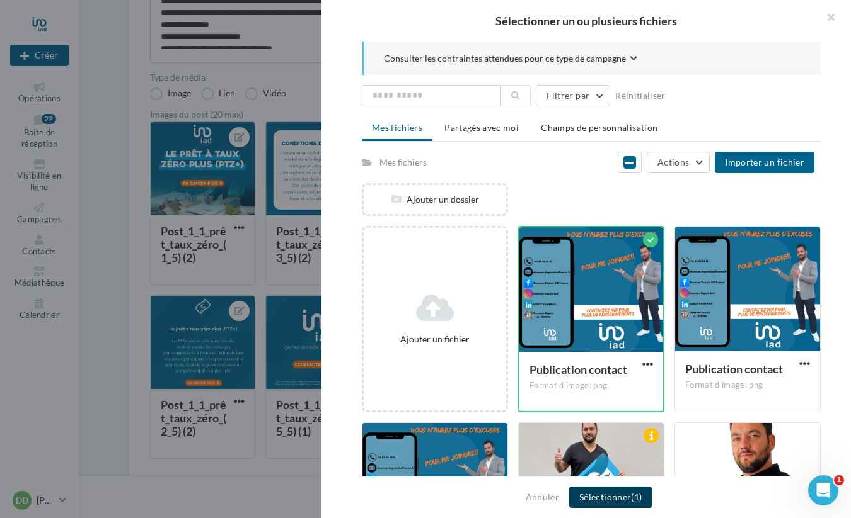
click at [624, 500] on button "Sélectionner (1)" at bounding box center [610, 497] width 83 height 21
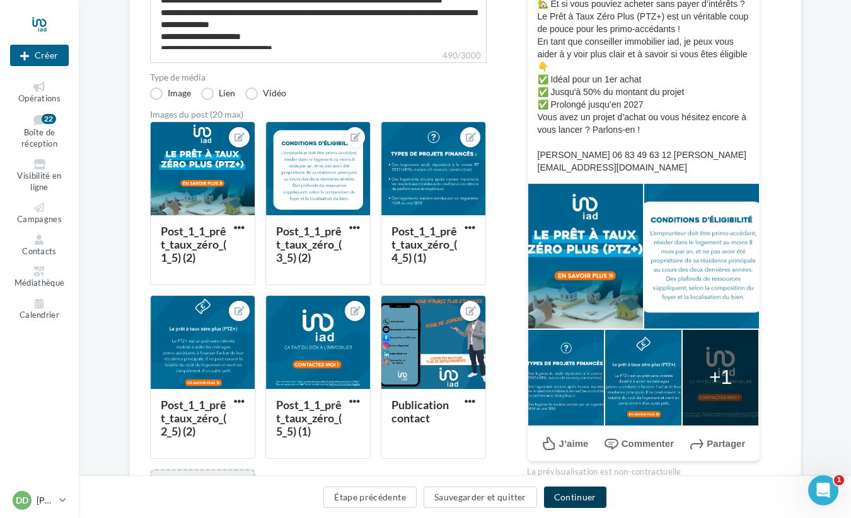
click at [583, 492] on button "Continuer" at bounding box center [575, 497] width 62 height 21
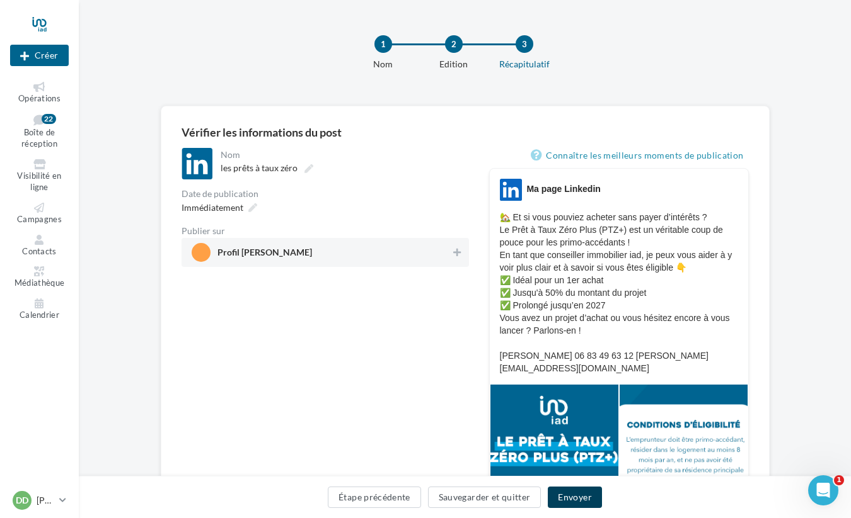
click at [581, 503] on button "Envoyer" at bounding box center [574, 497] width 54 height 21
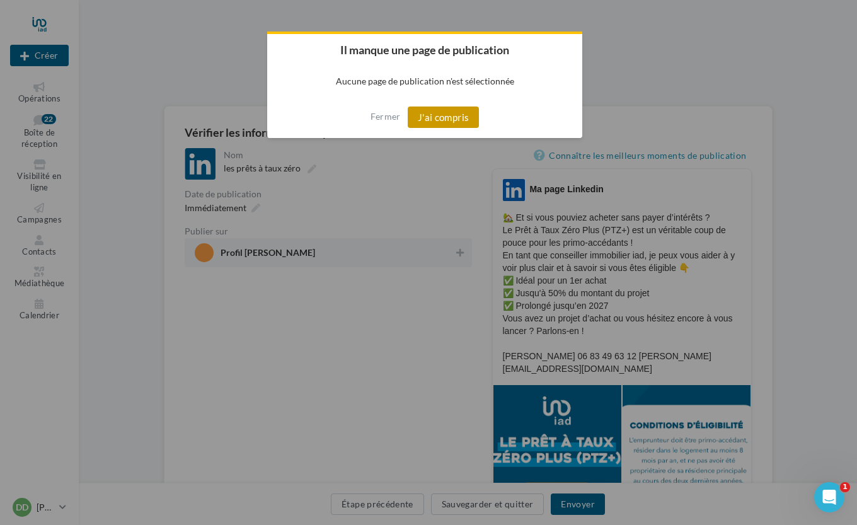
click at [440, 119] on button "J'ai compris" at bounding box center [444, 116] width 72 height 21
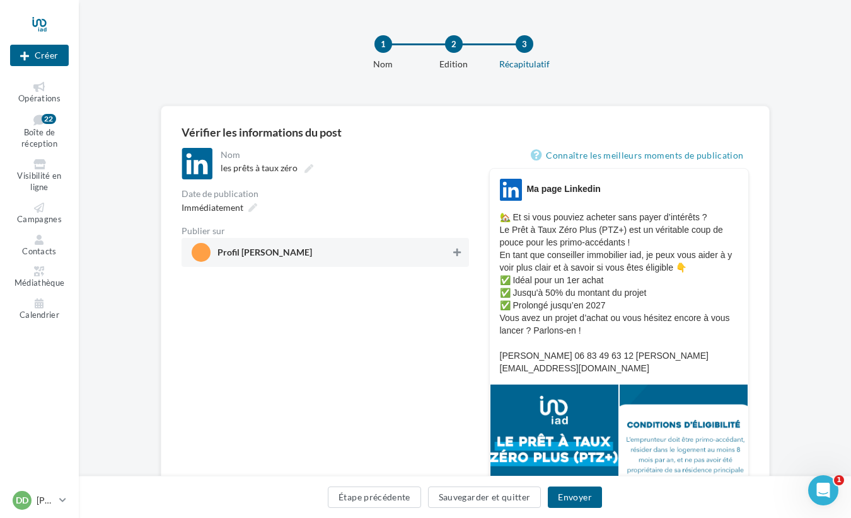
click at [455, 248] on button at bounding box center [456, 252] width 13 height 15
click at [232, 210] on span "Immédiatement" at bounding box center [212, 207] width 62 height 11
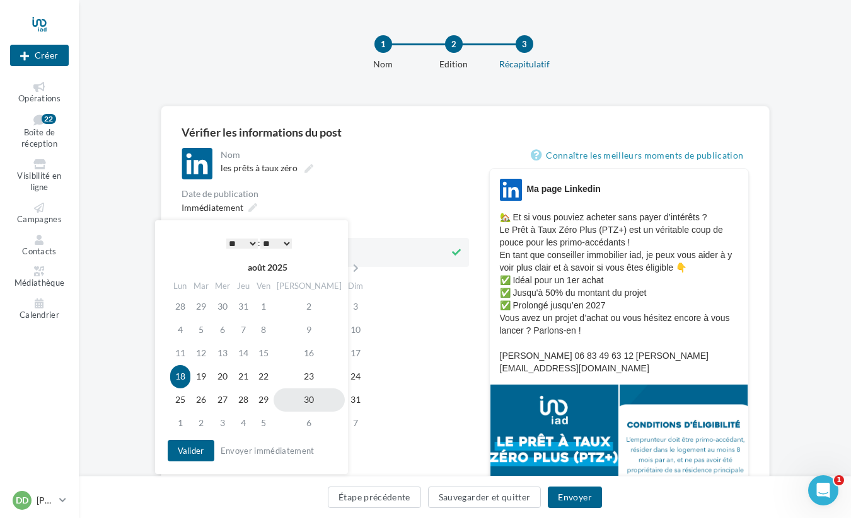
click at [304, 400] on td "30" at bounding box center [308, 400] width 71 height 23
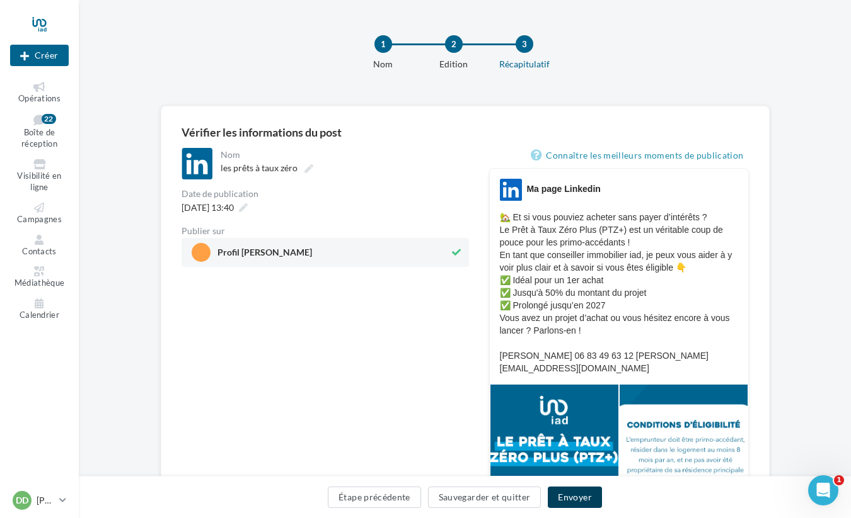
click at [573, 498] on button "Envoyer" at bounding box center [574, 497] width 54 height 21
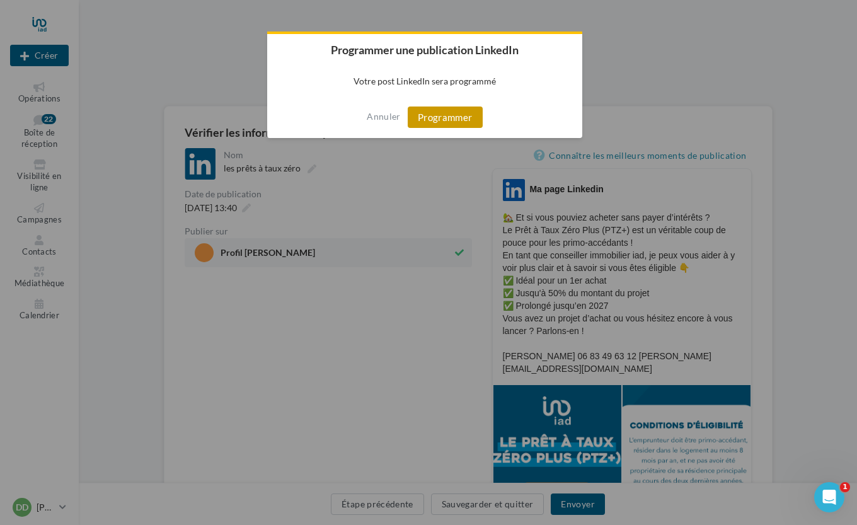
click at [430, 124] on button "Programmer" at bounding box center [445, 116] width 75 height 21
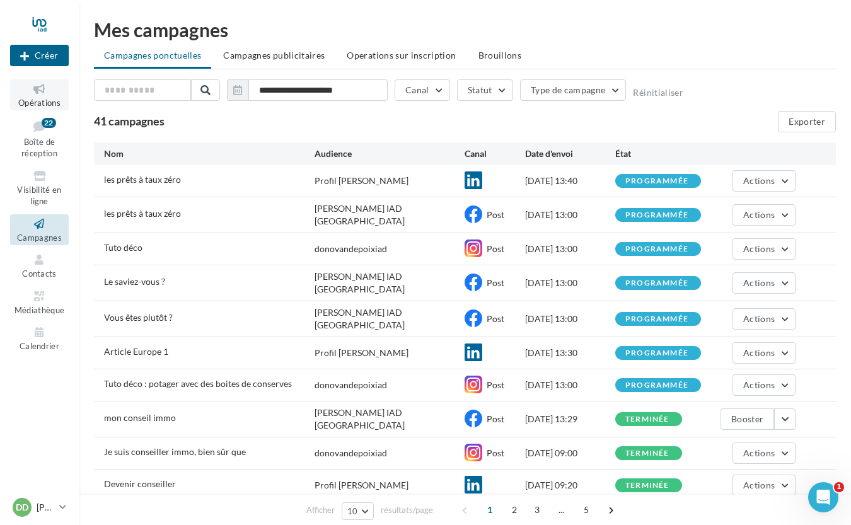
click at [37, 101] on span "Opérations" at bounding box center [39, 103] width 42 height 10
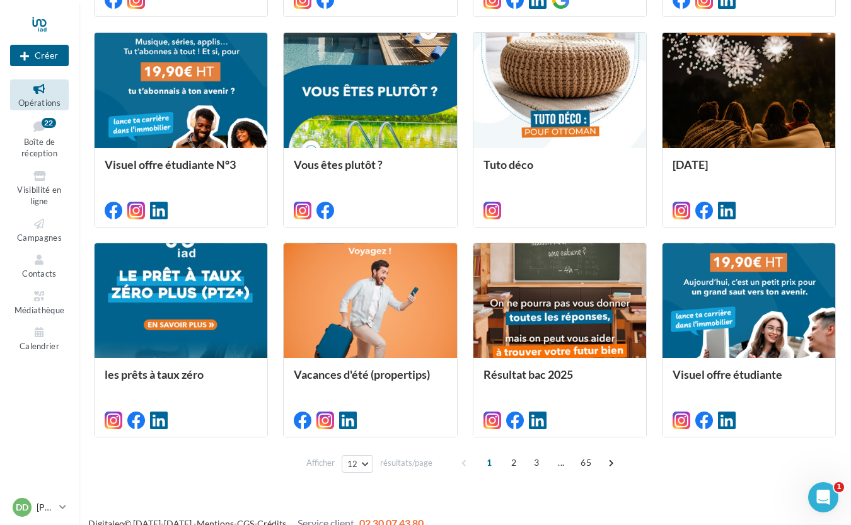
scroll to position [553, 0]
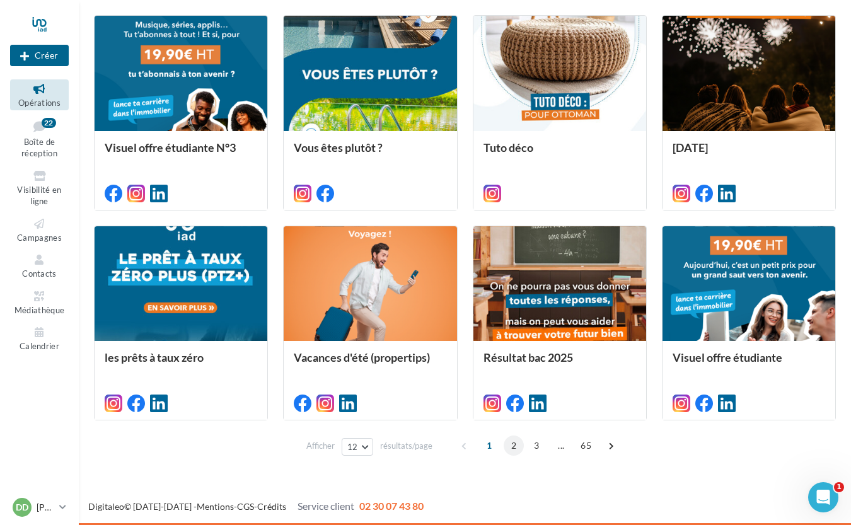
click at [507, 442] on span "2" at bounding box center [513, 445] width 20 height 20
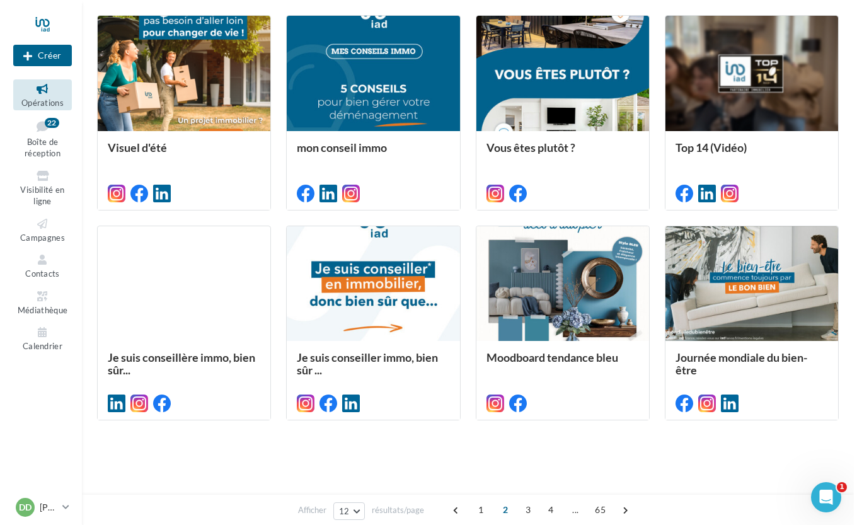
scroll to position [308, 0]
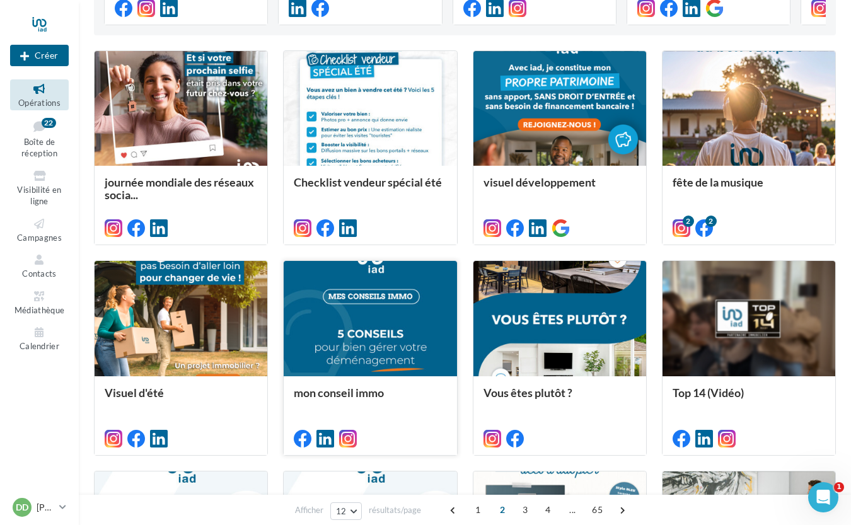
click at [414, 341] on div at bounding box center [370, 319] width 173 height 116
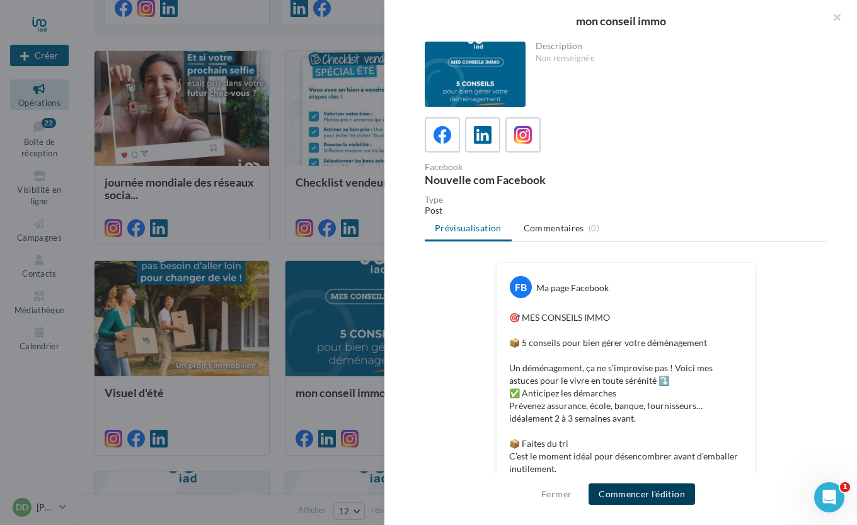
click at [619, 498] on button "Commencer l'édition" at bounding box center [641, 493] width 106 height 21
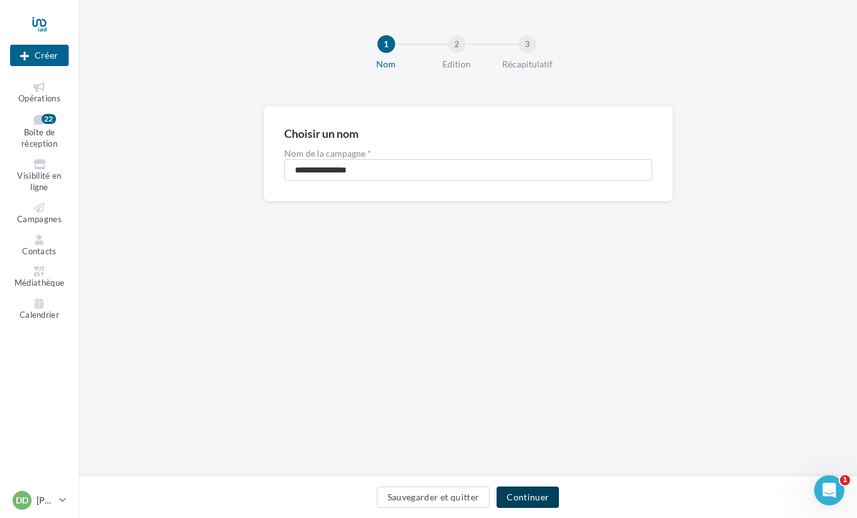
click at [526, 501] on button "Continuer" at bounding box center [527, 497] width 62 height 21
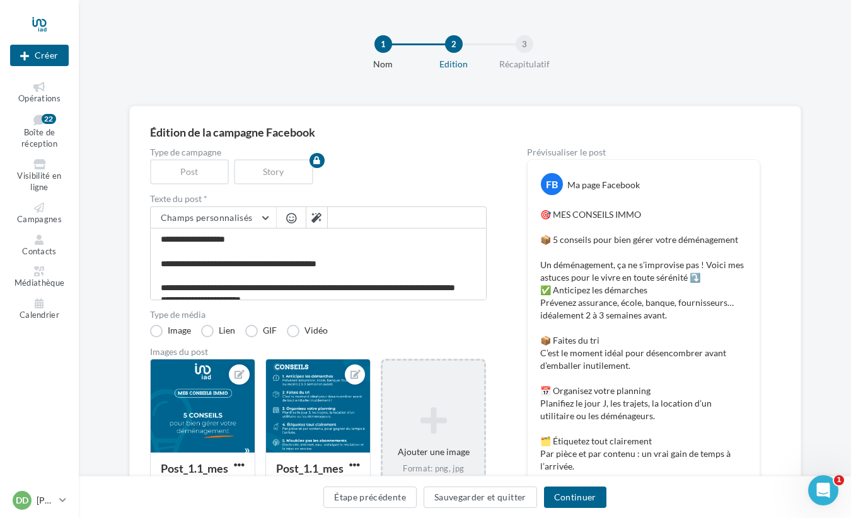
click at [450, 390] on div "Ajouter une image Format: png, jpg" at bounding box center [433, 441] width 105 height 164
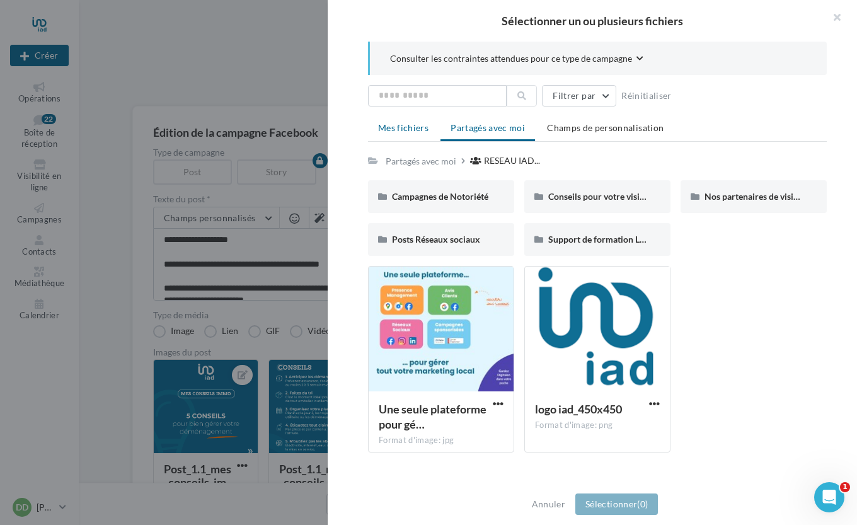
click at [381, 120] on li "Mes fichiers" at bounding box center [403, 128] width 71 height 23
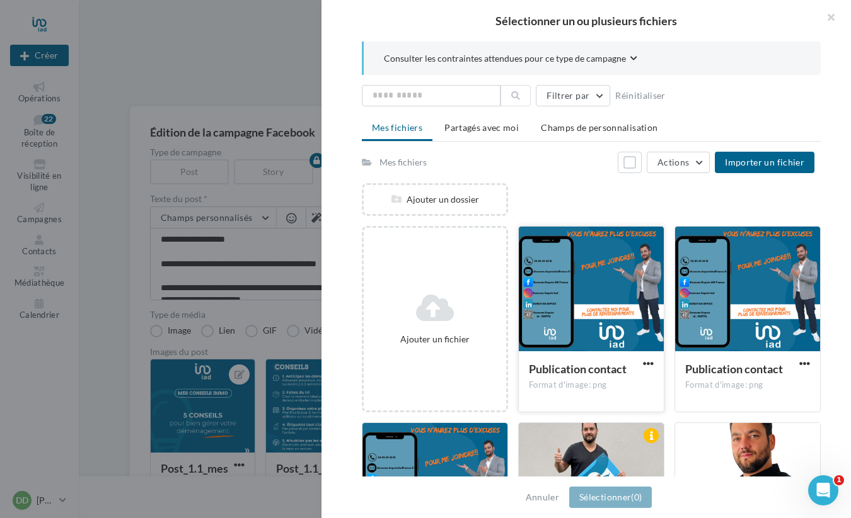
click at [603, 274] on div at bounding box center [590, 290] width 145 height 126
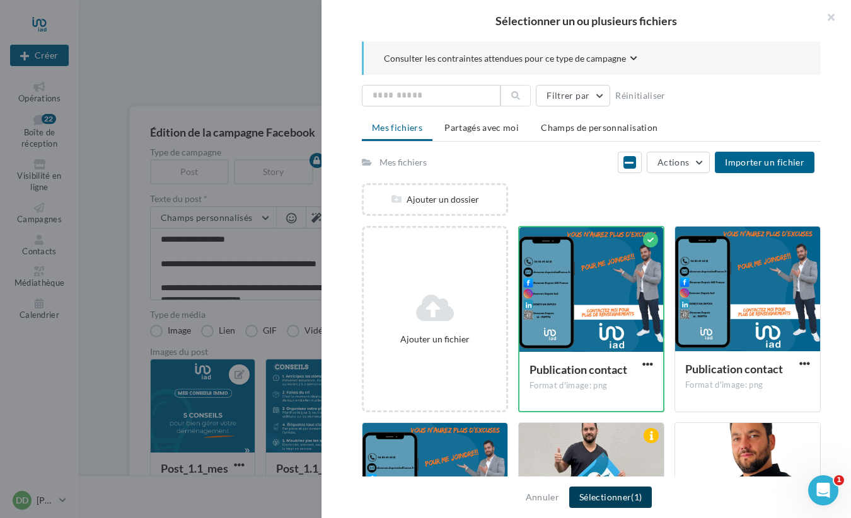
click at [623, 496] on button "Sélectionner (1)" at bounding box center [610, 497] width 83 height 21
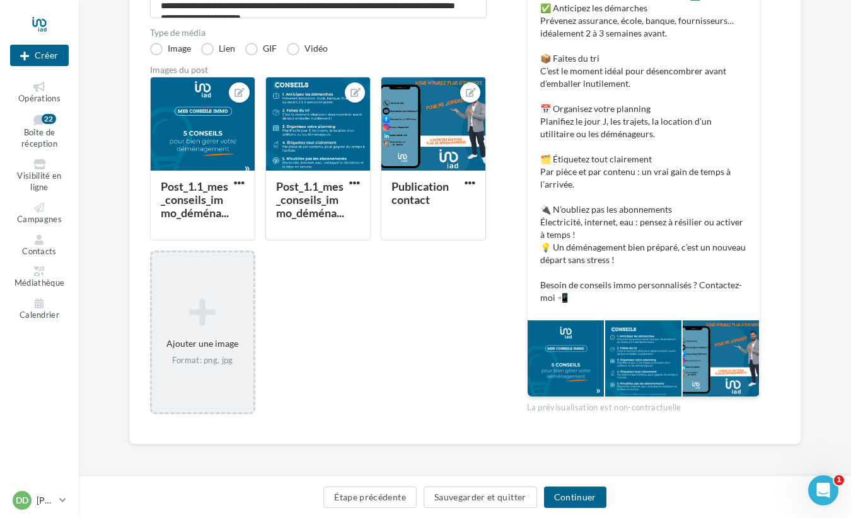
scroll to position [283, 0]
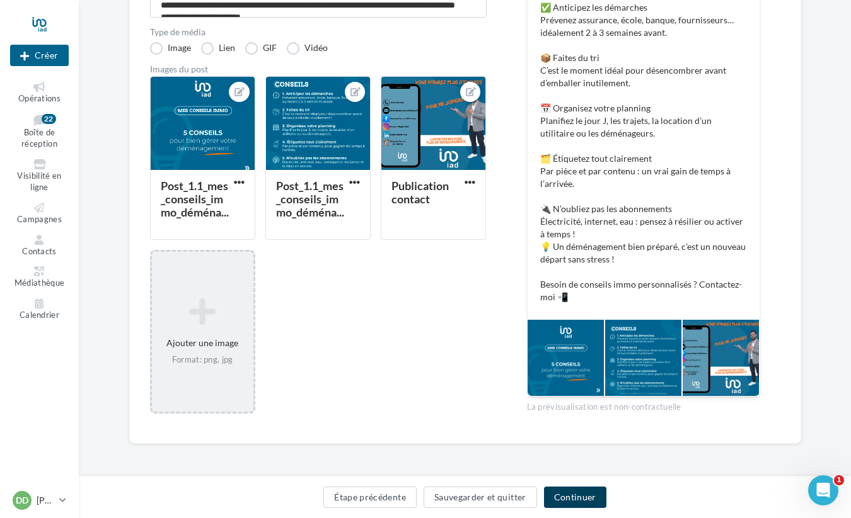
click at [586, 498] on button "Continuer" at bounding box center [575, 497] width 62 height 21
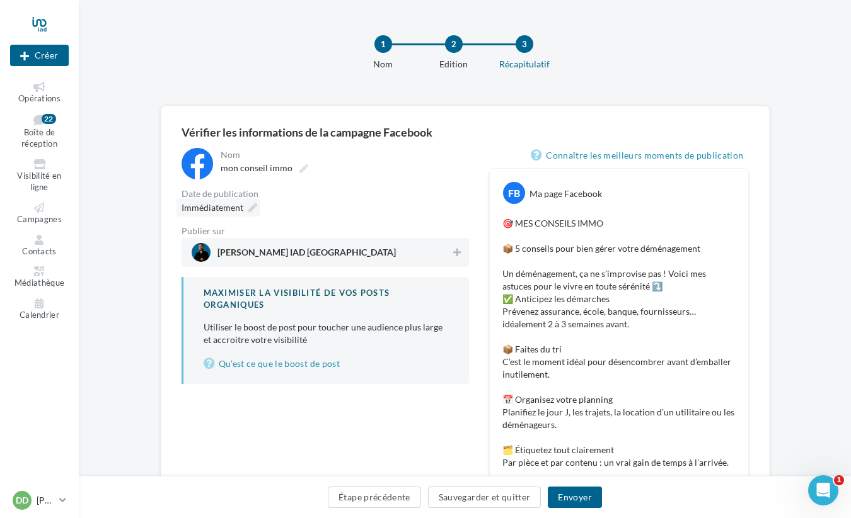
click at [236, 212] on span "Immédiatement" at bounding box center [212, 207] width 62 height 11
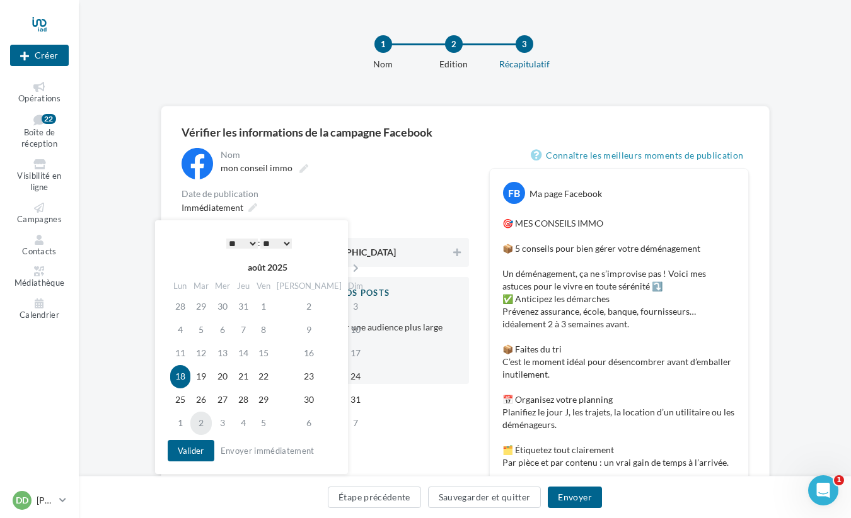
click at [209, 421] on td "2" at bounding box center [200, 423] width 21 height 23
click at [209, 452] on button "Valider" at bounding box center [191, 450] width 47 height 21
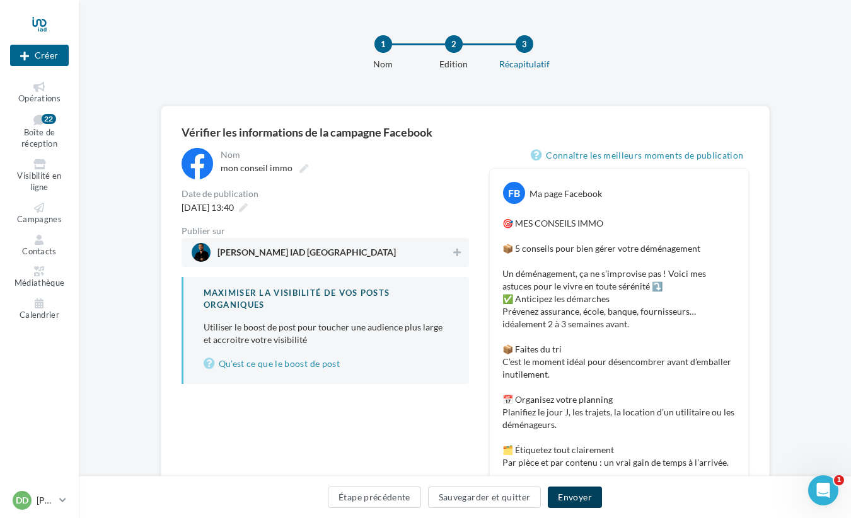
click at [572, 493] on button "Envoyer" at bounding box center [574, 497] width 54 height 21
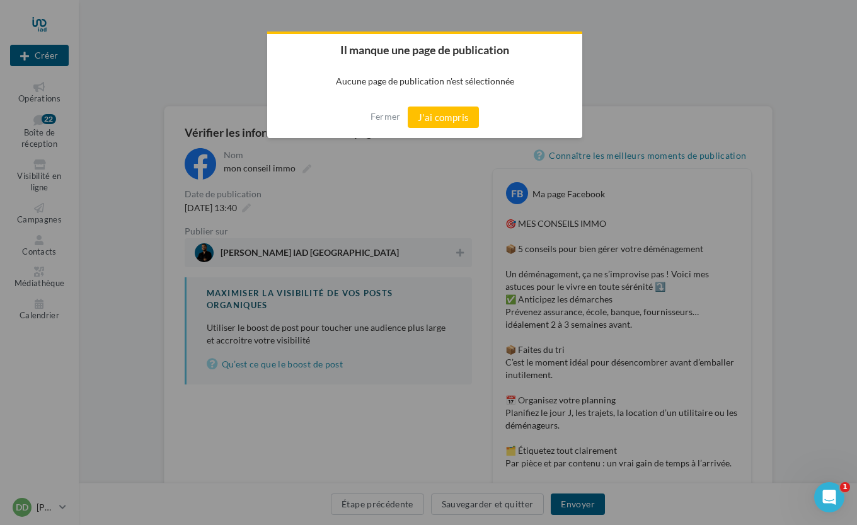
click at [428, 221] on div at bounding box center [428, 262] width 857 height 525
click at [450, 118] on button "J'ai compris" at bounding box center [444, 116] width 72 height 21
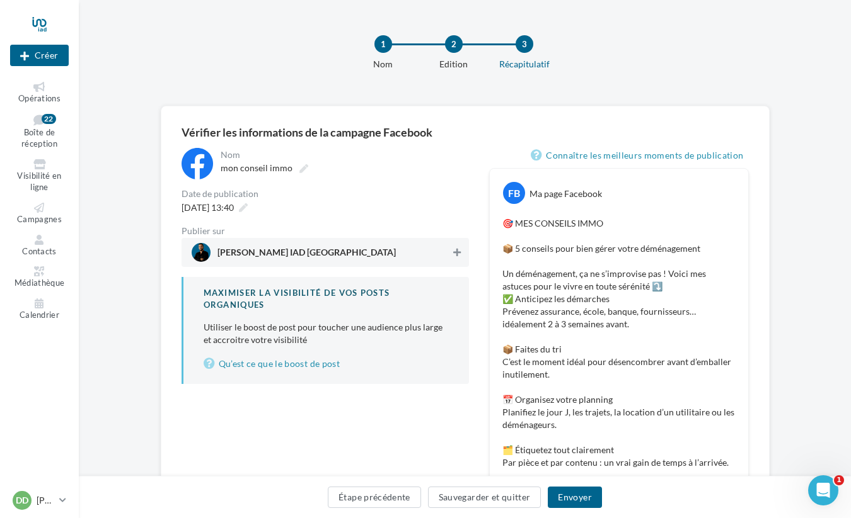
click at [460, 250] on icon at bounding box center [457, 252] width 8 height 9
click at [584, 493] on button "Envoyer" at bounding box center [574, 497] width 54 height 21
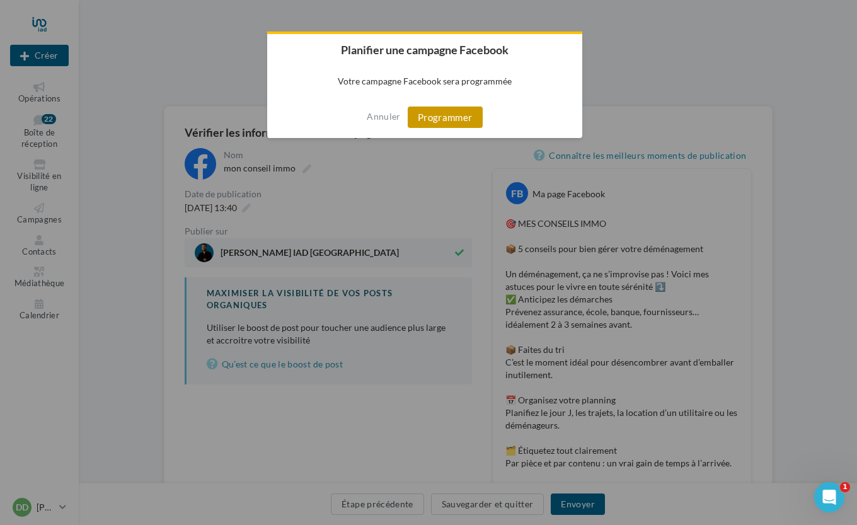
click at [454, 123] on button "Programmer" at bounding box center [445, 116] width 75 height 21
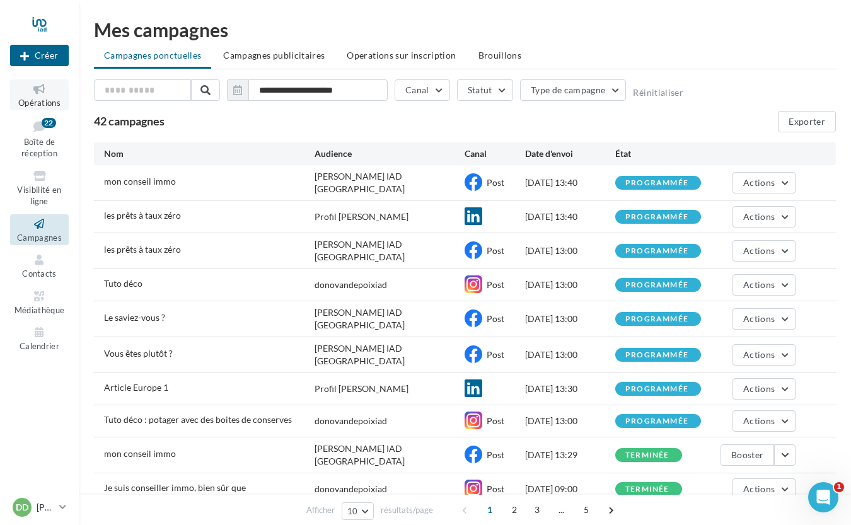
click at [33, 88] on icon at bounding box center [39, 89] width 51 height 14
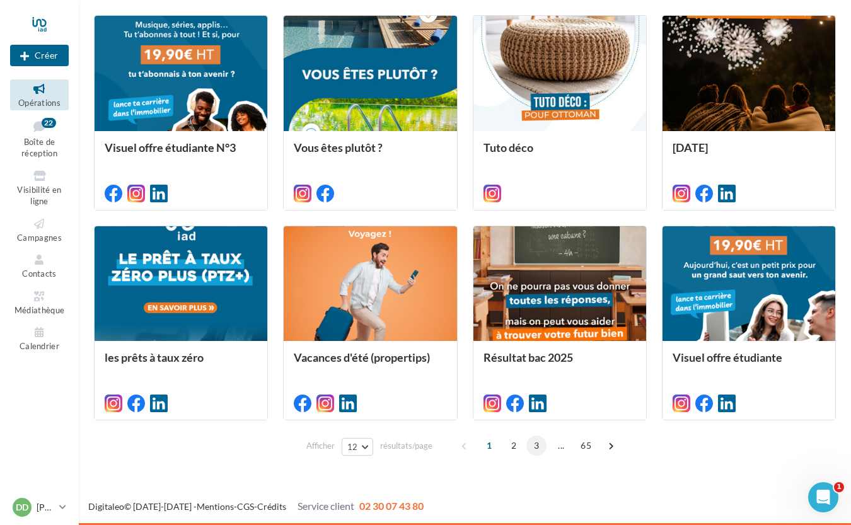
click at [534, 444] on span "3" at bounding box center [536, 445] width 20 height 20
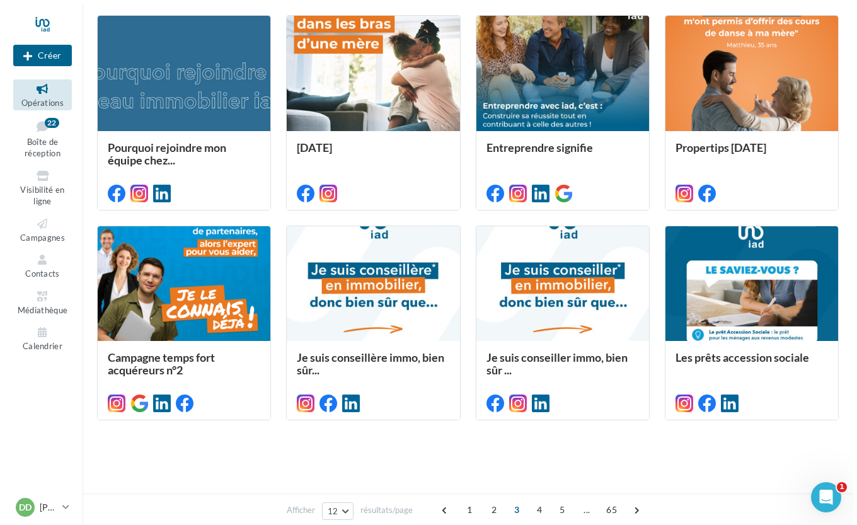
scroll to position [308, 0]
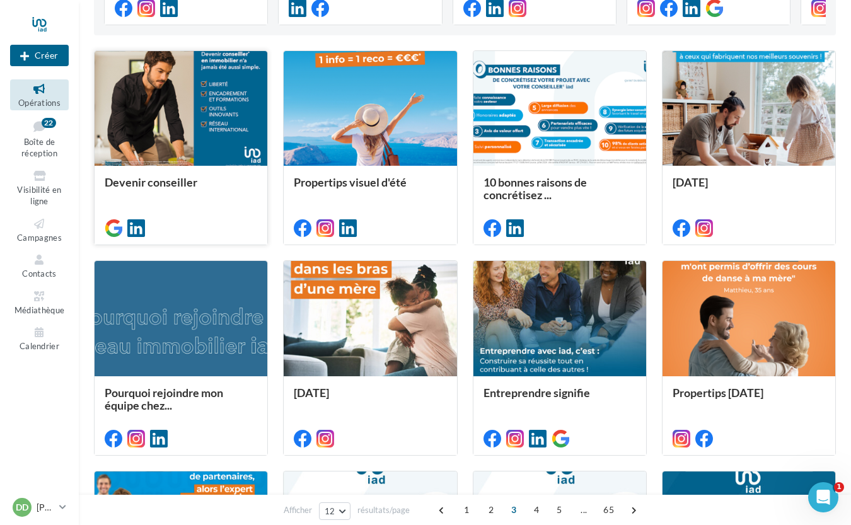
click at [157, 98] on div at bounding box center [181, 109] width 173 height 116
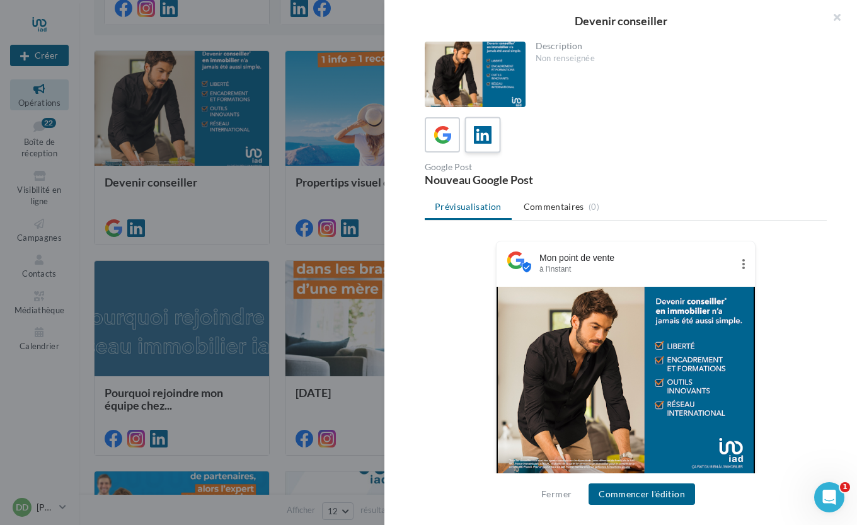
click at [479, 129] on icon at bounding box center [483, 135] width 18 height 18
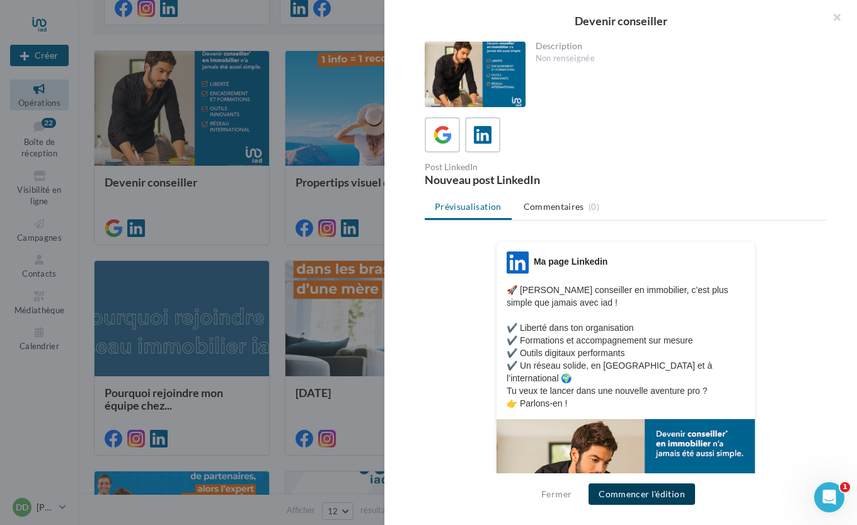
click at [644, 502] on button "Commencer l'édition" at bounding box center [641, 493] width 106 height 21
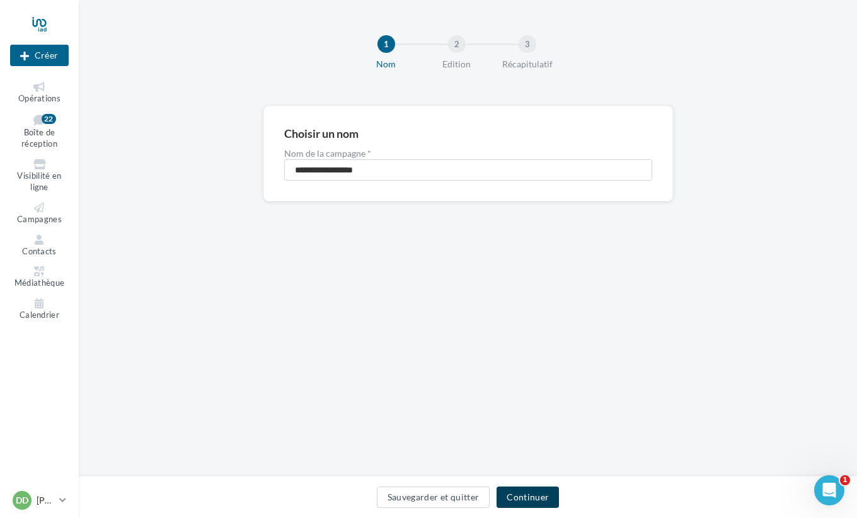
click at [537, 496] on button "Continuer" at bounding box center [527, 497] width 62 height 21
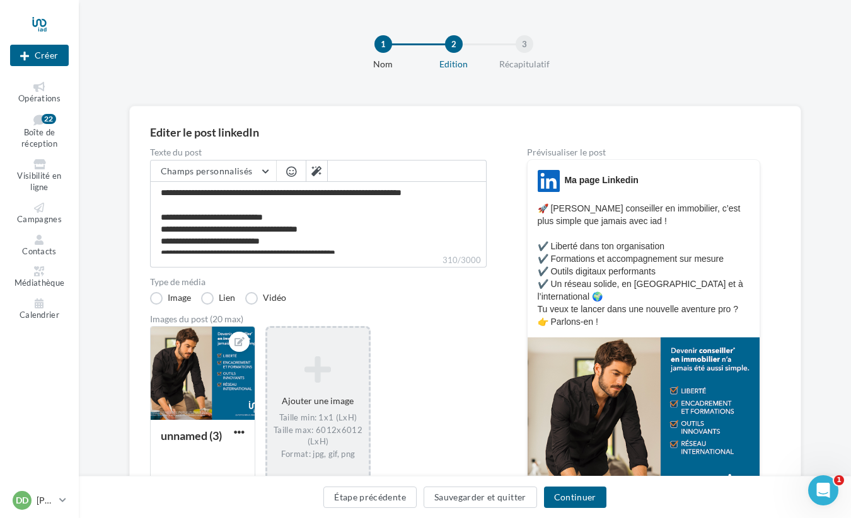
click at [353, 389] on div "Ajouter une image Taille min: 1x1 (LxH) Taille max: 6012x6012 (LxH) Format: jpg…" at bounding box center [317, 408] width 101 height 117
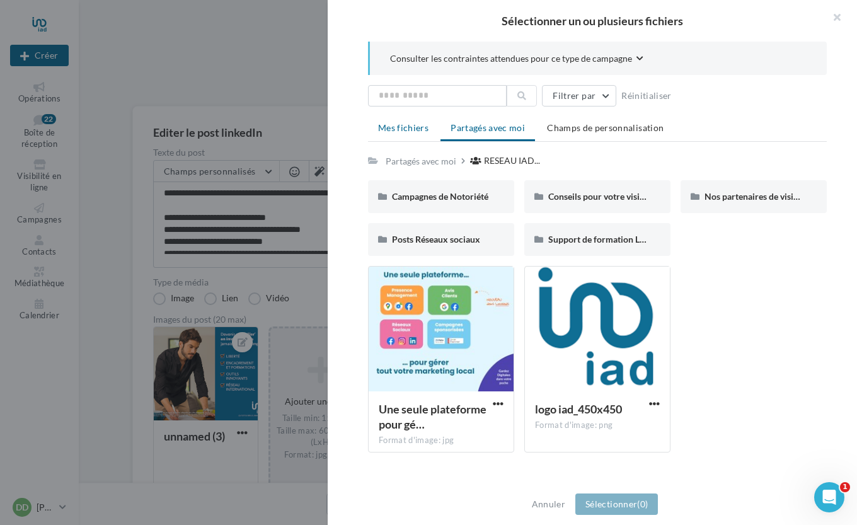
click at [413, 123] on span "Mes fichiers" at bounding box center [403, 127] width 50 height 11
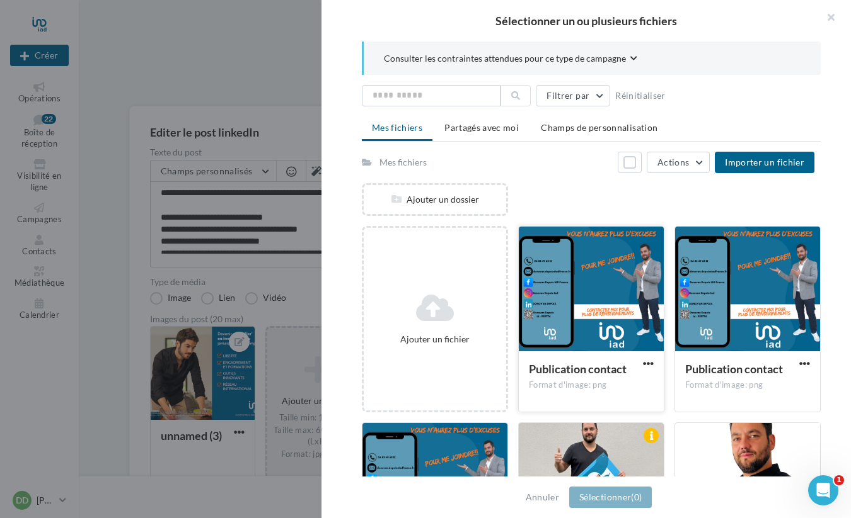
click at [559, 286] on div at bounding box center [590, 290] width 145 height 126
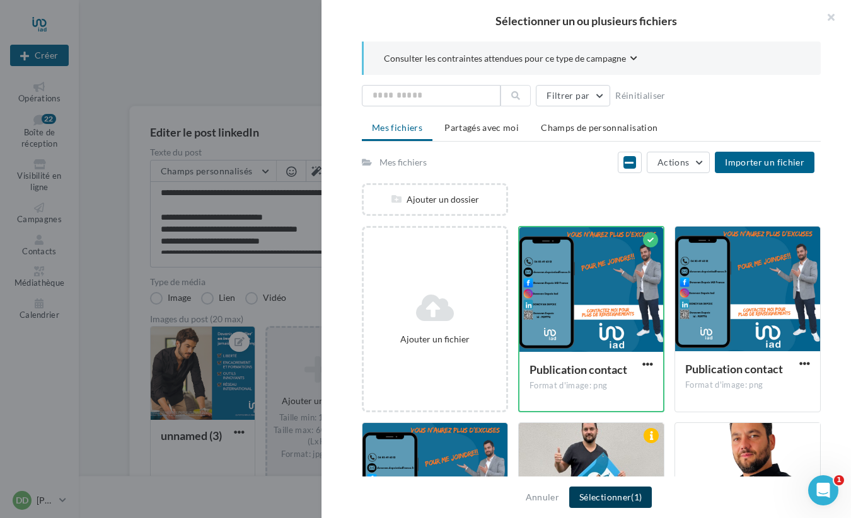
click at [619, 497] on button "Sélectionner (1)" at bounding box center [610, 497] width 83 height 21
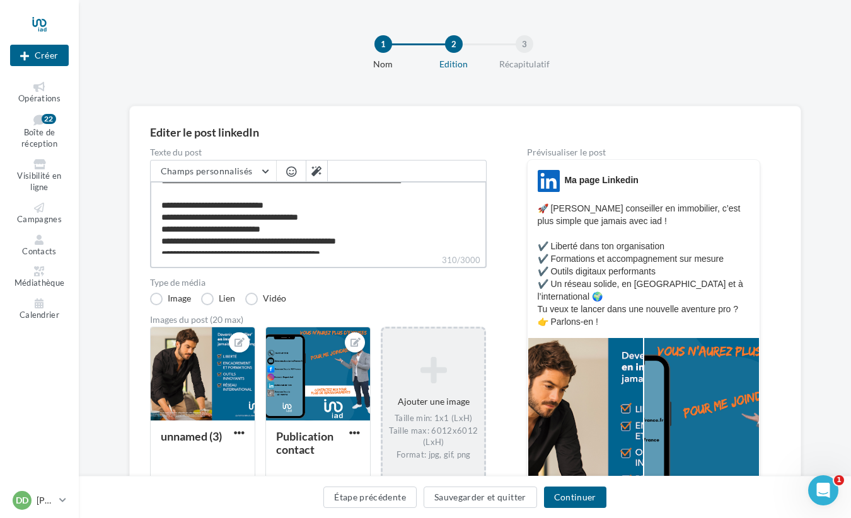
scroll to position [36, 0]
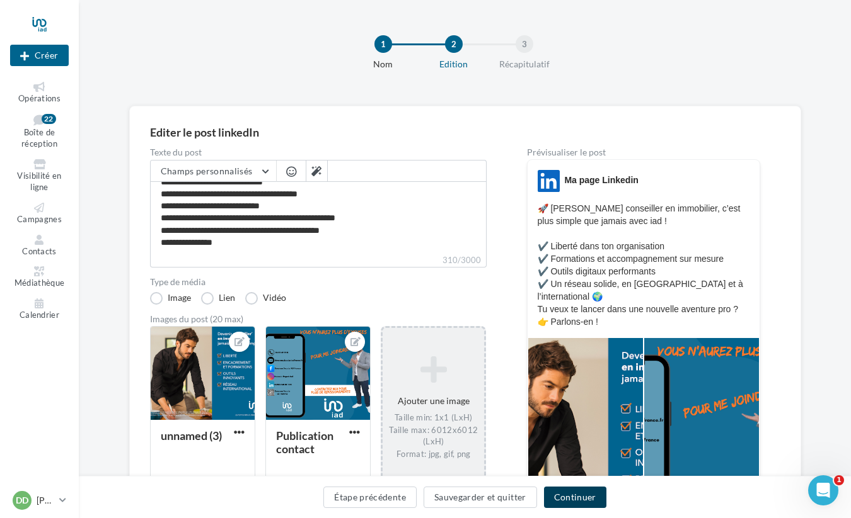
click at [569, 503] on button "Continuer" at bounding box center [575, 497] width 62 height 21
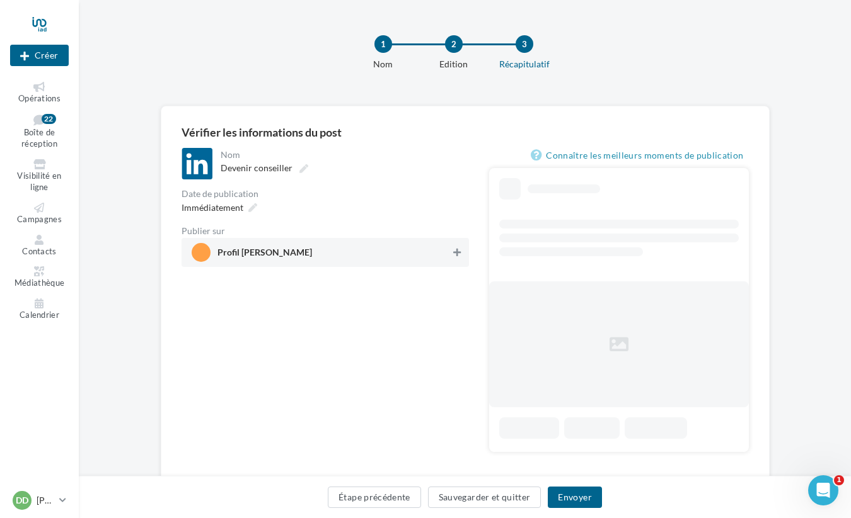
click at [459, 253] on icon at bounding box center [457, 252] width 8 height 9
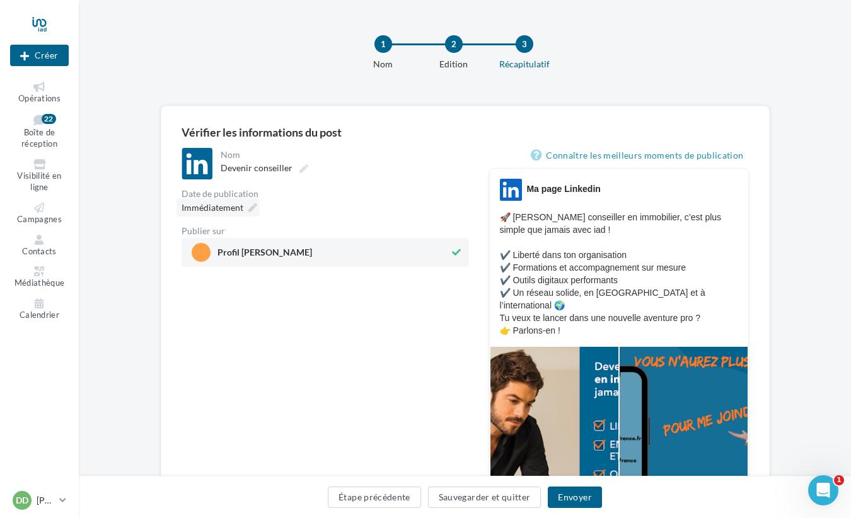
click at [222, 210] on span "Immédiatement" at bounding box center [212, 207] width 62 height 11
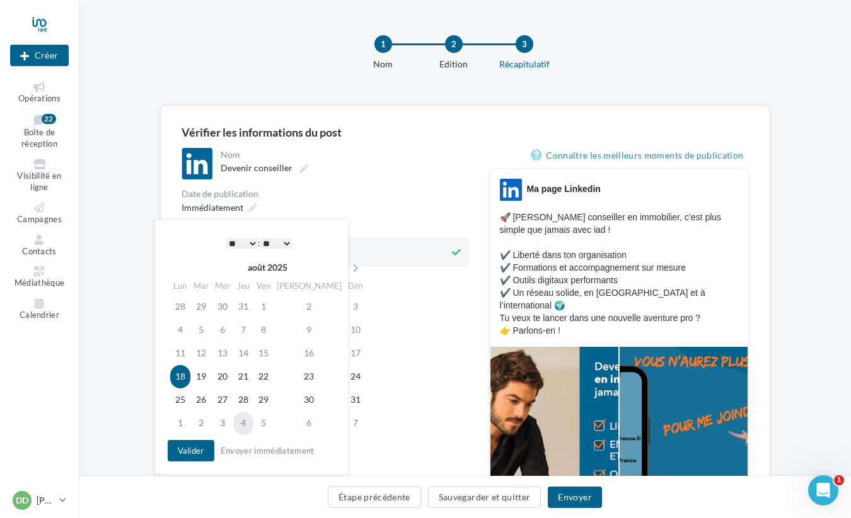
click at [249, 424] on td "4" at bounding box center [243, 423] width 20 height 23
click at [275, 426] on td "3" at bounding box center [265, 423] width 20 height 23
click at [200, 450] on button "Valider" at bounding box center [191, 450] width 47 height 21
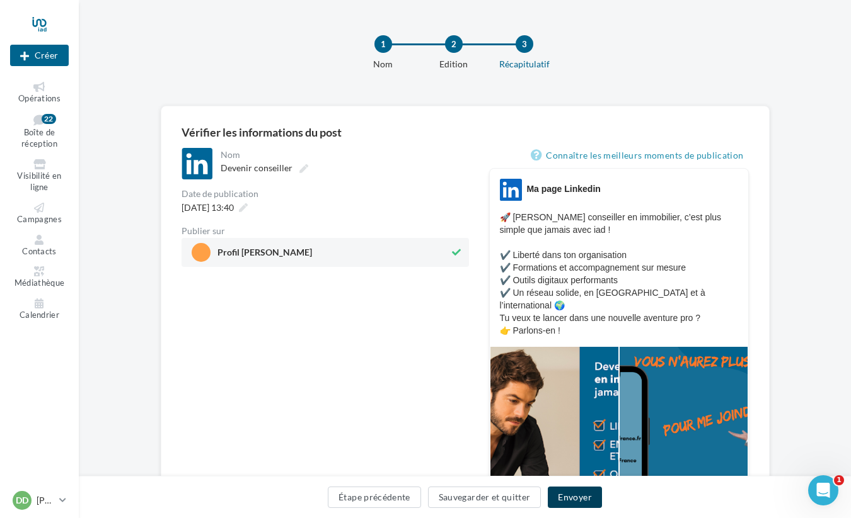
click at [592, 496] on button "Envoyer" at bounding box center [574, 497] width 54 height 21
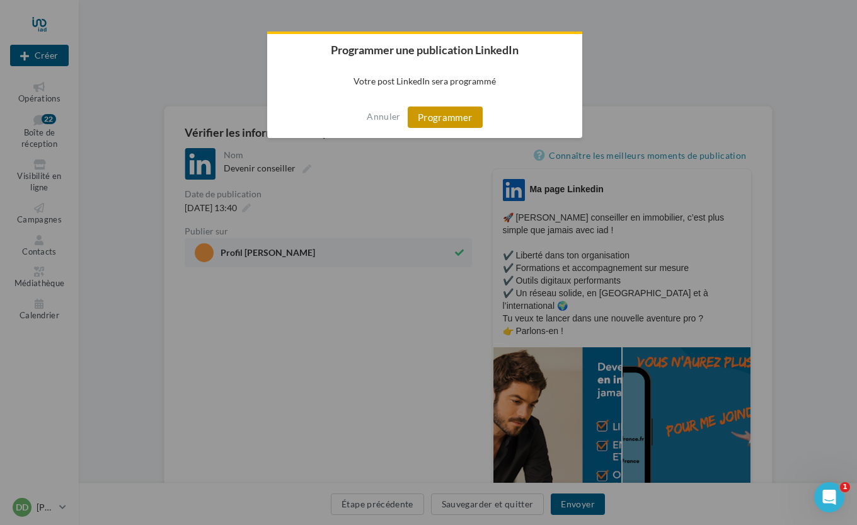
click at [432, 120] on button "Programmer" at bounding box center [445, 116] width 75 height 21
